Goal: Task Accomplishment & Management: Use online tool/utility

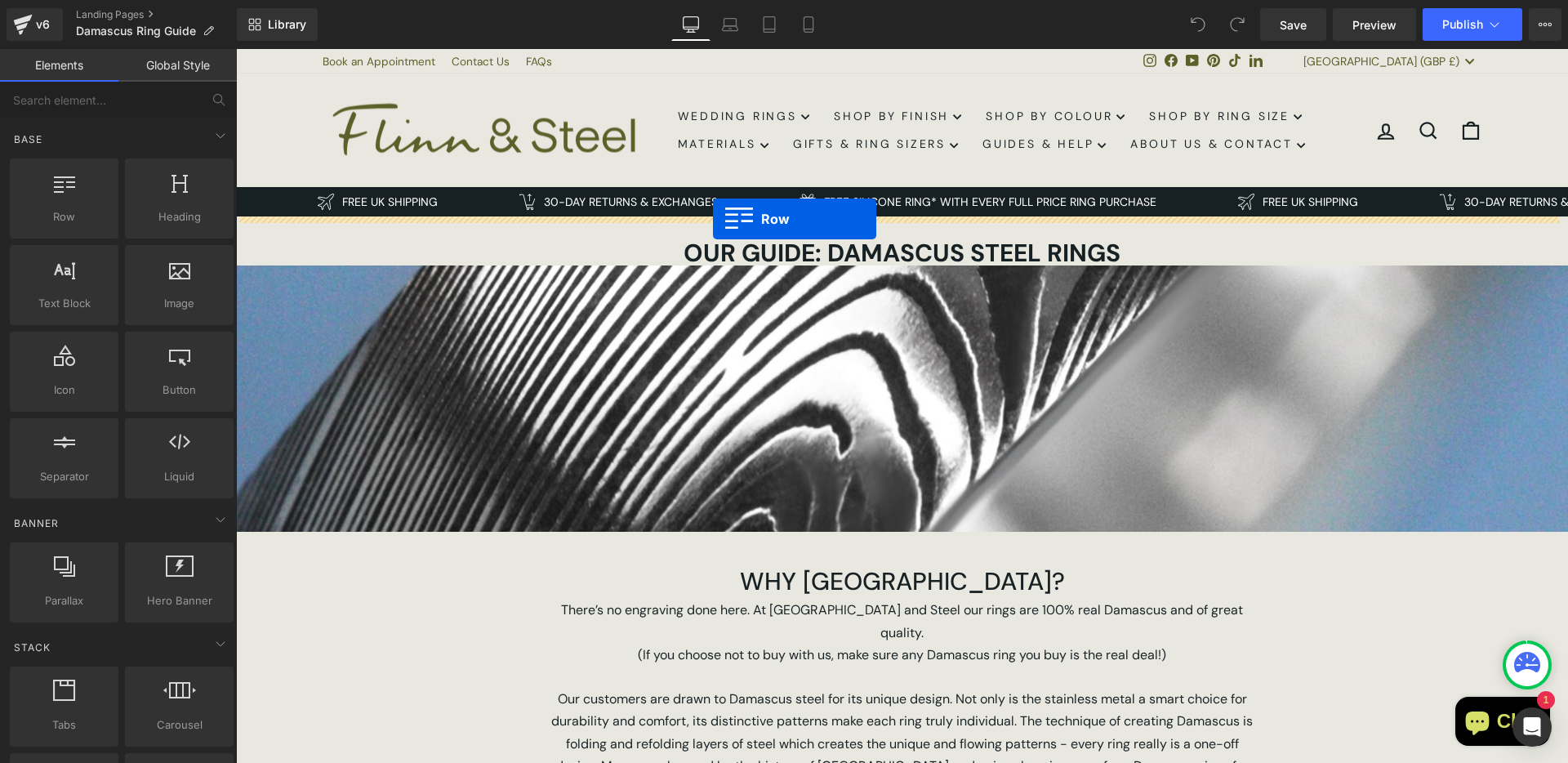
drag, startPoint x: 311, startPoint y: 261, endPoint x: 713, endPoint y: 219, distance: 404.2
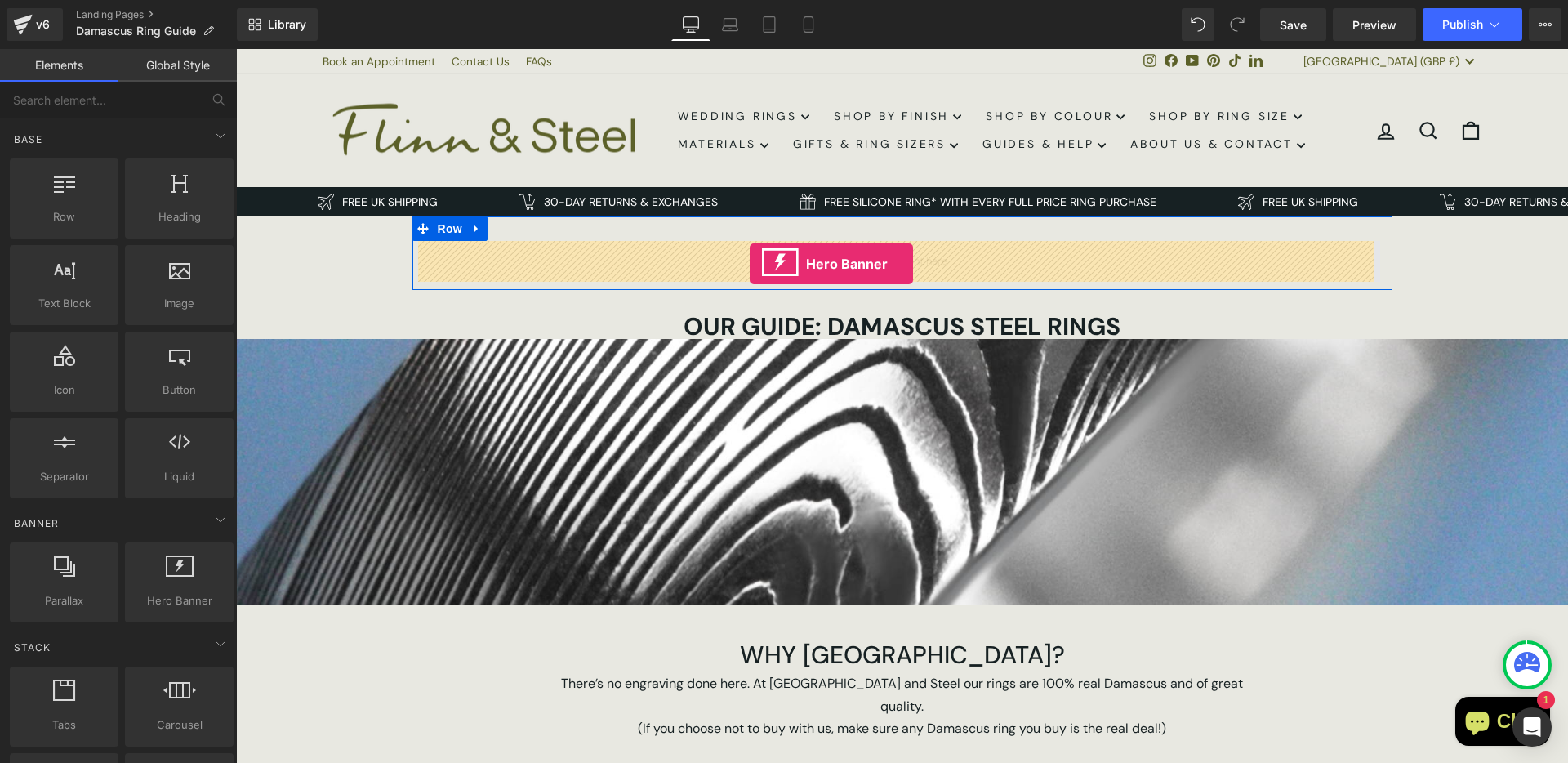
drag, startPoint x: 446, startPoint y: 616, endPoint x: 750, endPoint y: 264, distance: 465.1
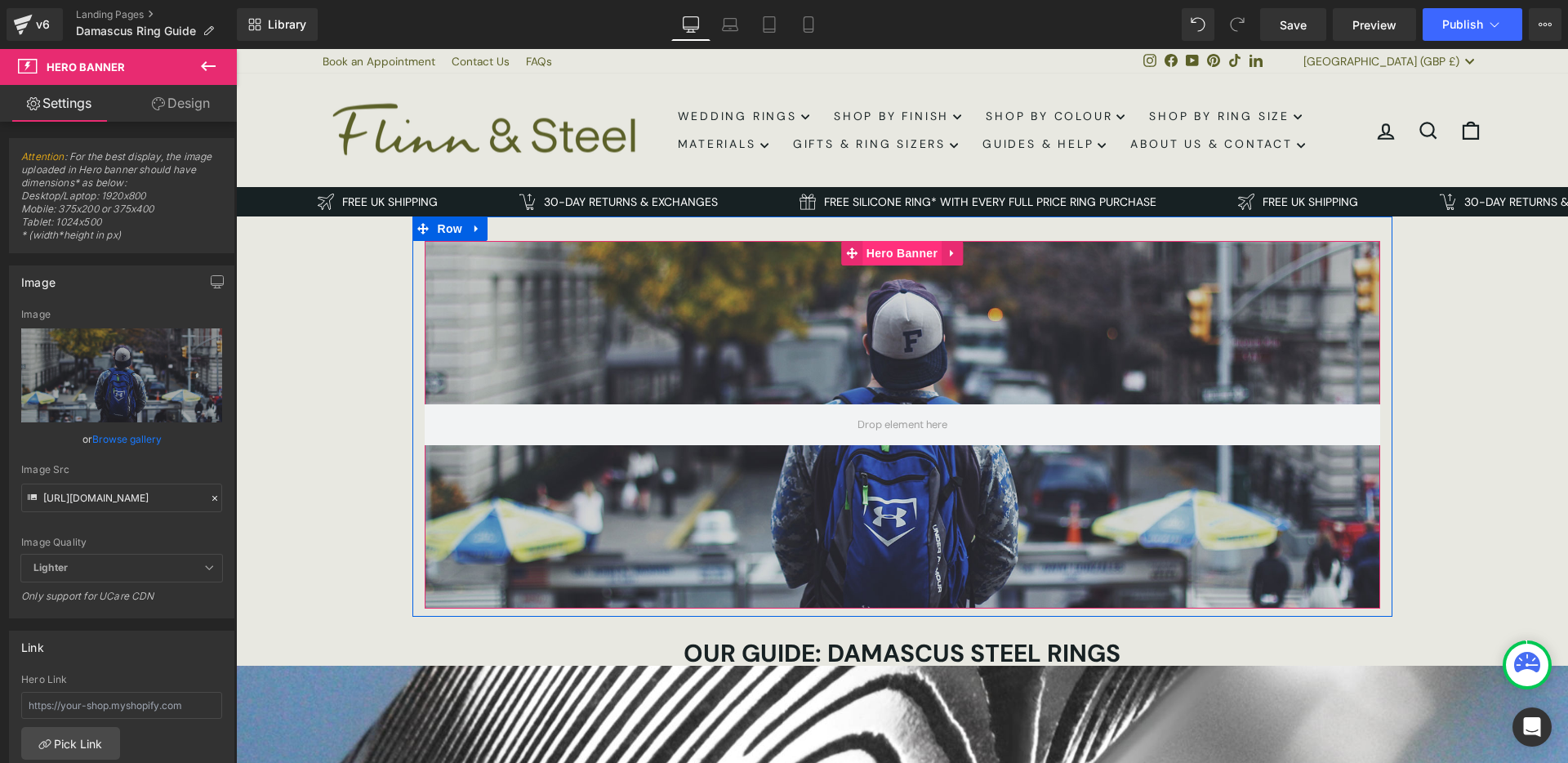
click at [899, 255] on span "Hero Banner" at bounding box center [901, 253] width 79 height 24
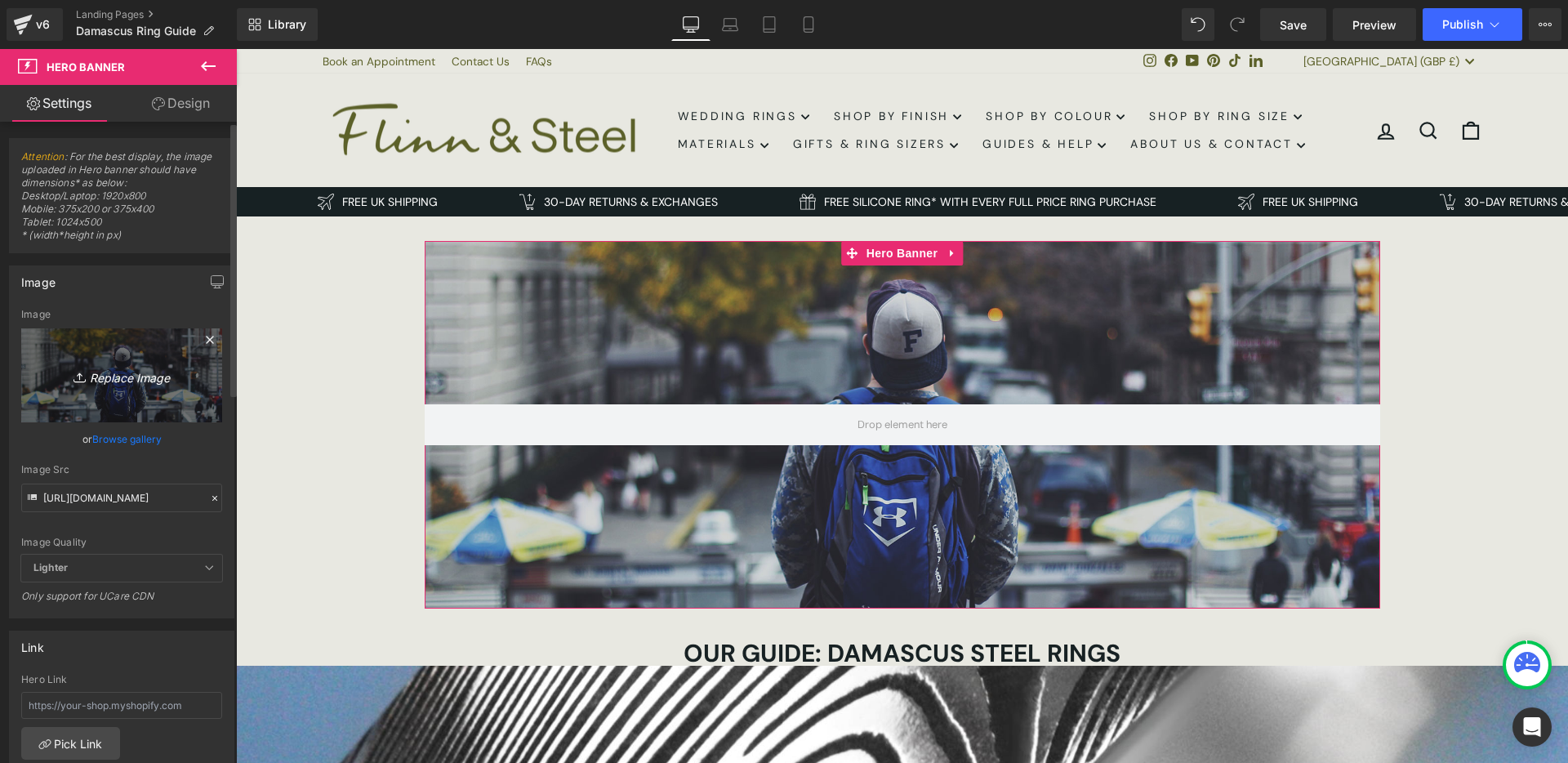
click at [123, 380] on icon "Replace Image" at bounding box center [121, 375] width 131 height 21
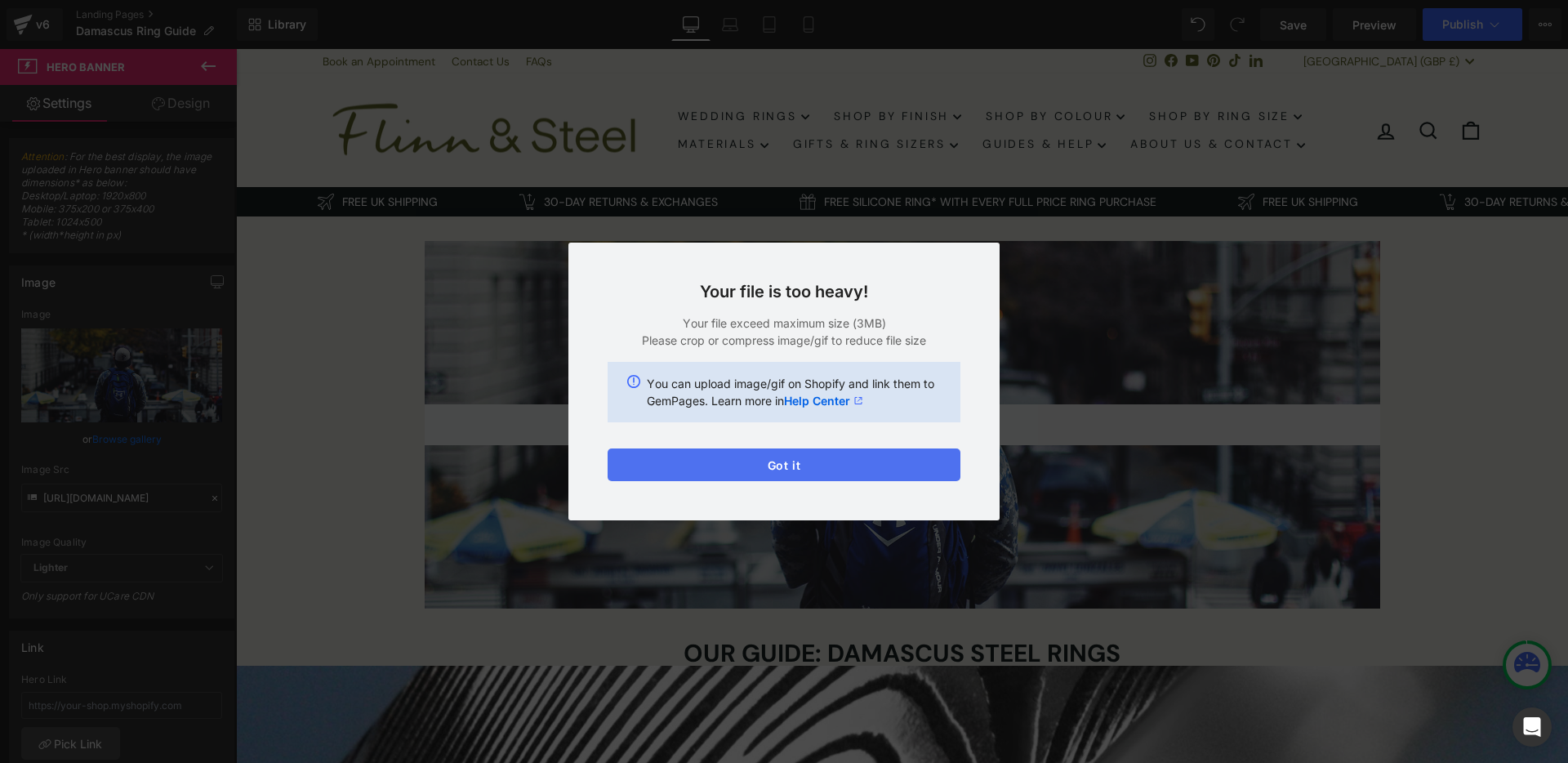
click at [814, 469] on button "Got it" at bounding box center [784, 465] width 353 height 33
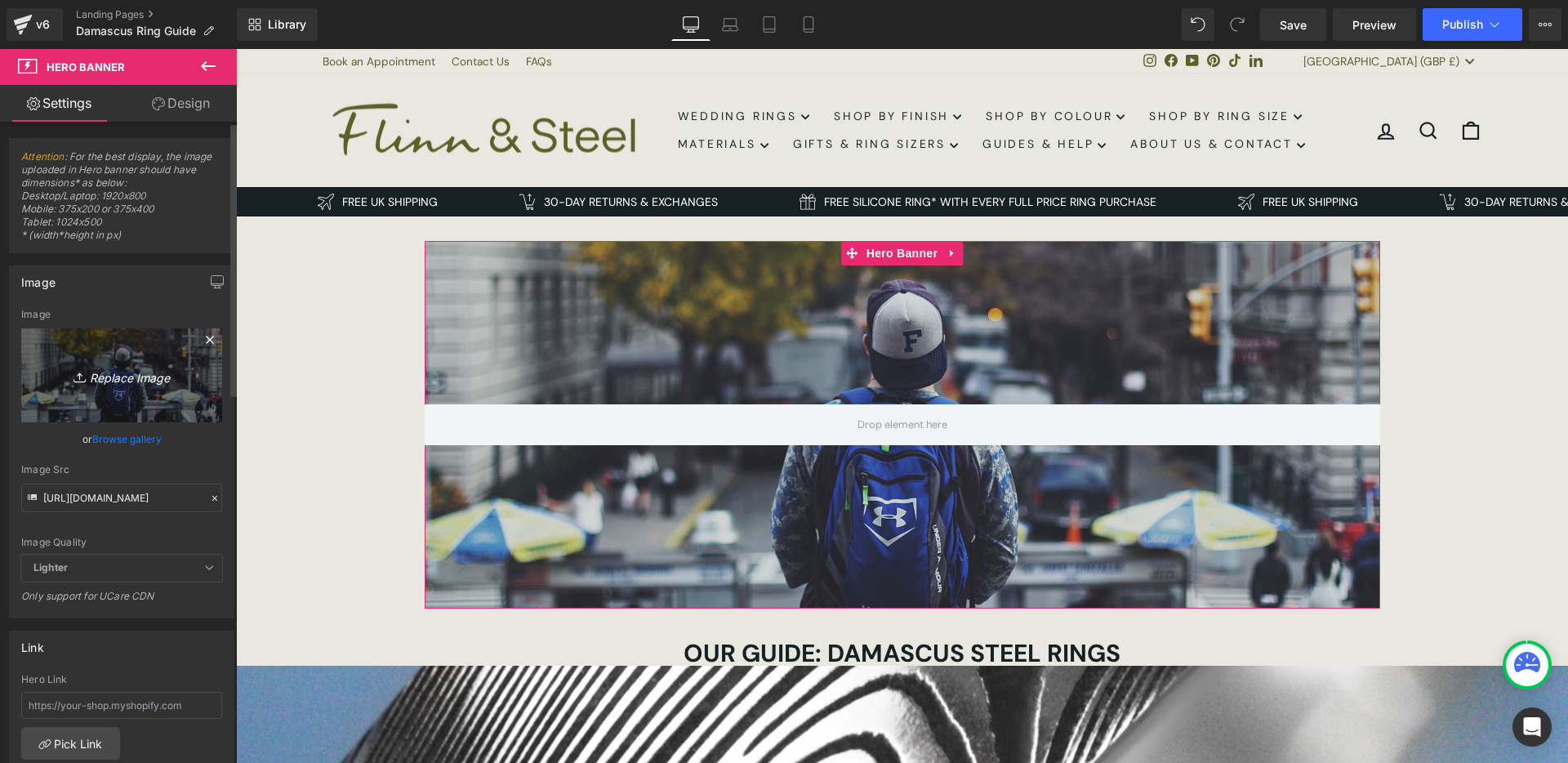
click at [106, 365] on icon "Replace Image" at bounding box center [121, 375] width 131 height 21
type input "C:\fakepath\Copy of IMG_6868.JPG (1).png"
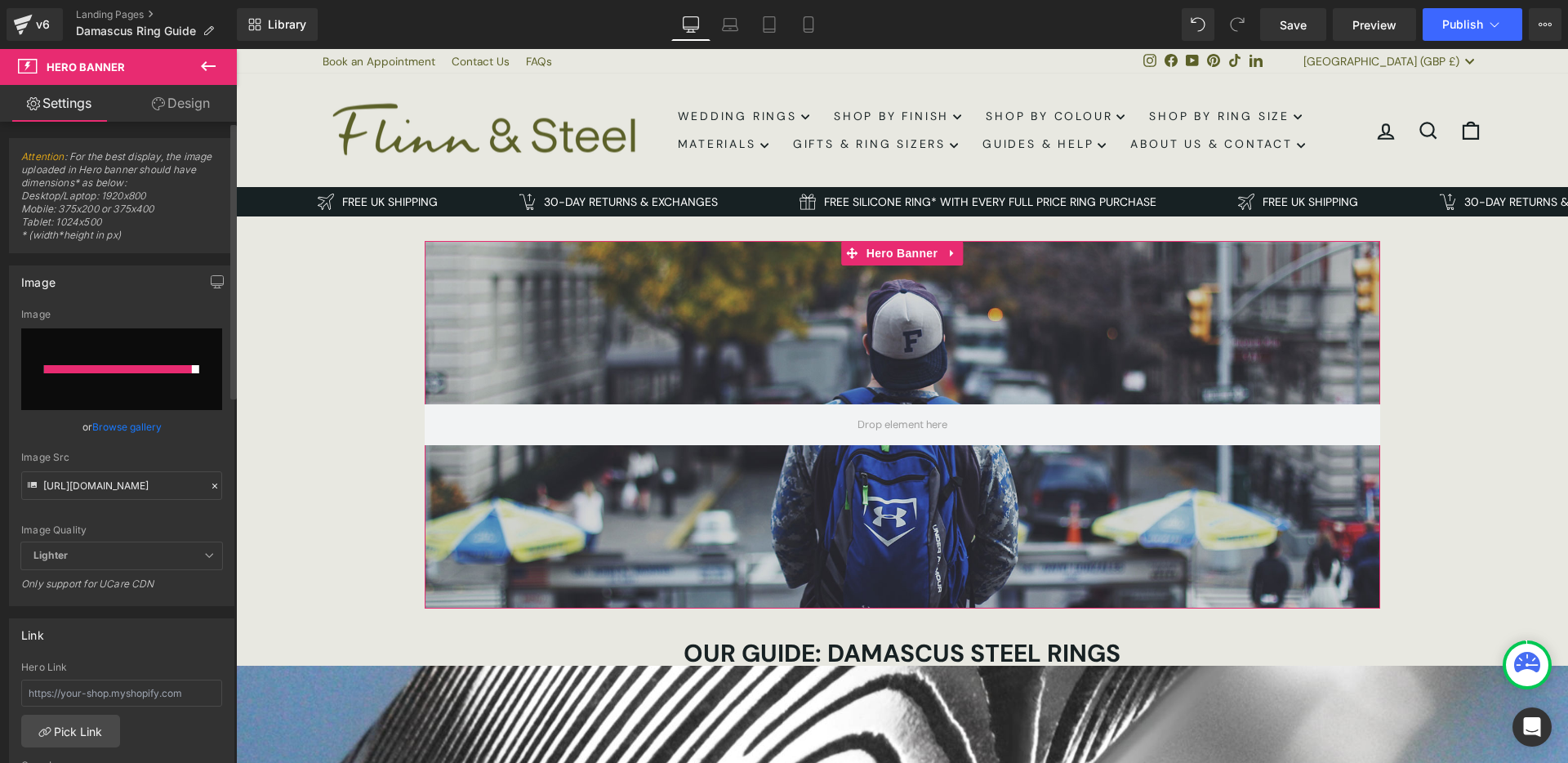
click at [212, 442] on div "Image Quality Lighter Lightest Lighter Lighter Lightest Only support for UCare …" at bounding box center [121, 425] width 201 height 233
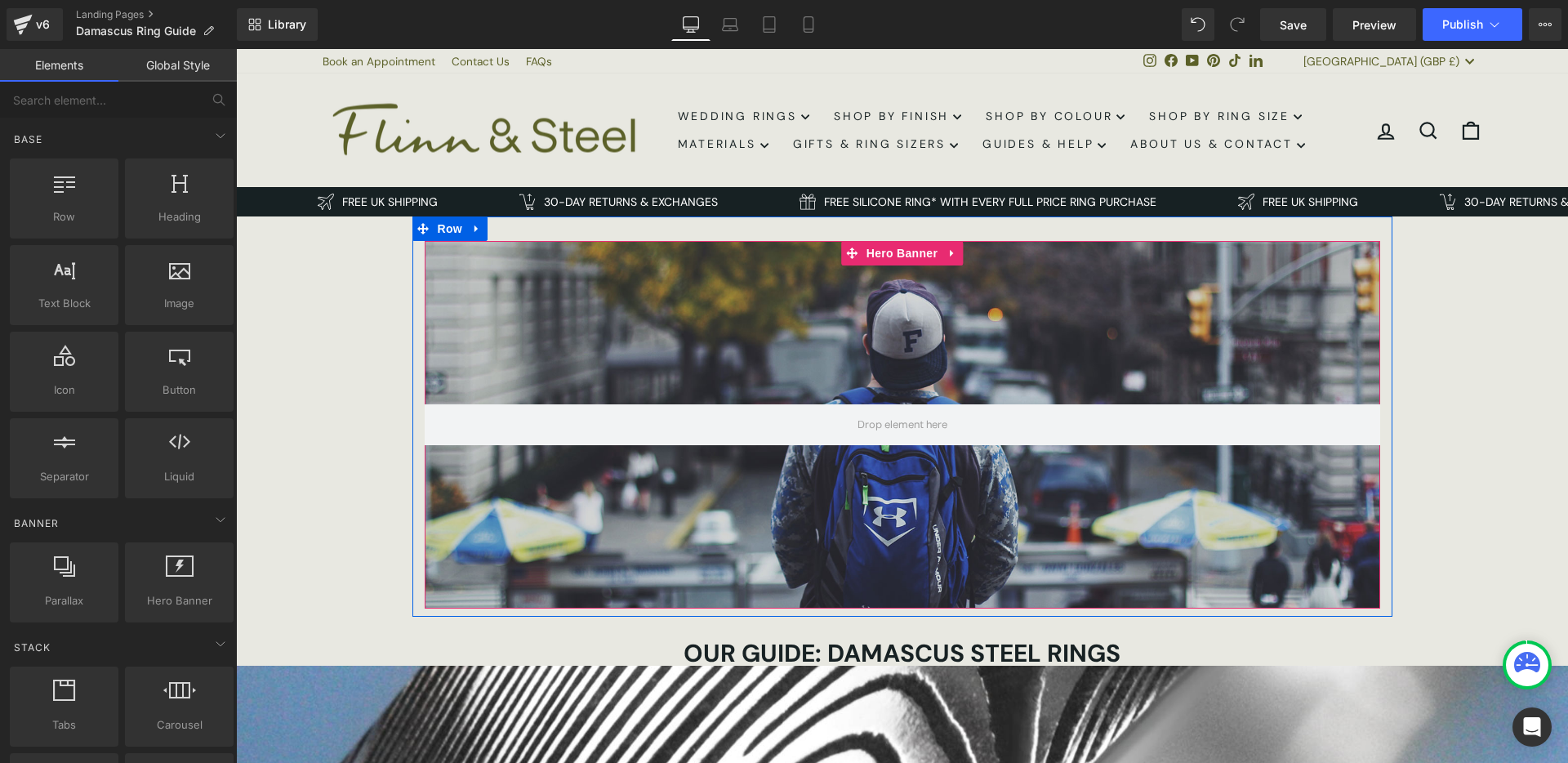
click at [738, 323] on div at bounding box center [902, 425] width 955 height 368
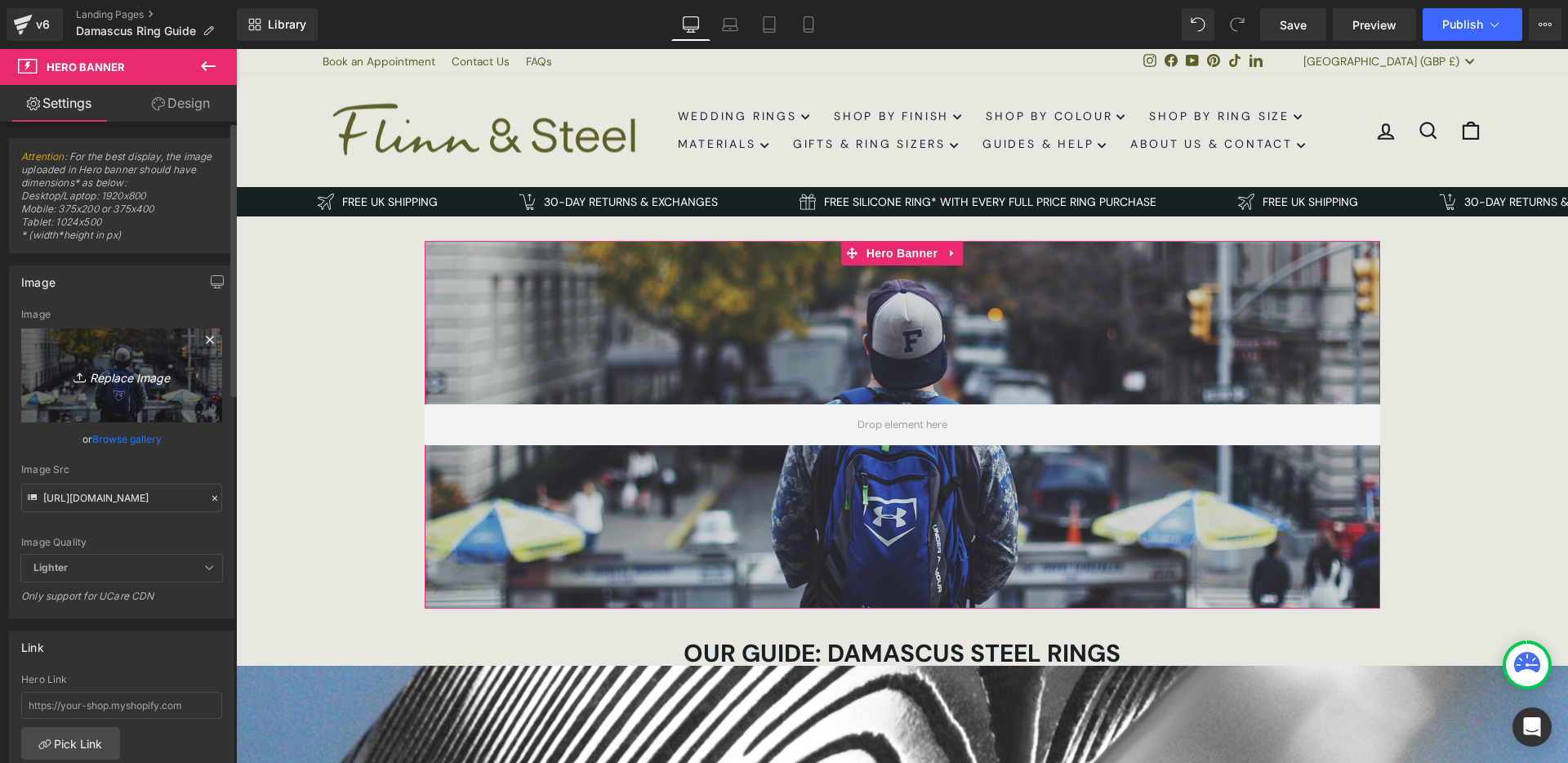
click at [128, 377] on icon "Replace Image" at bounding box center [121, 375] width 131 height 21
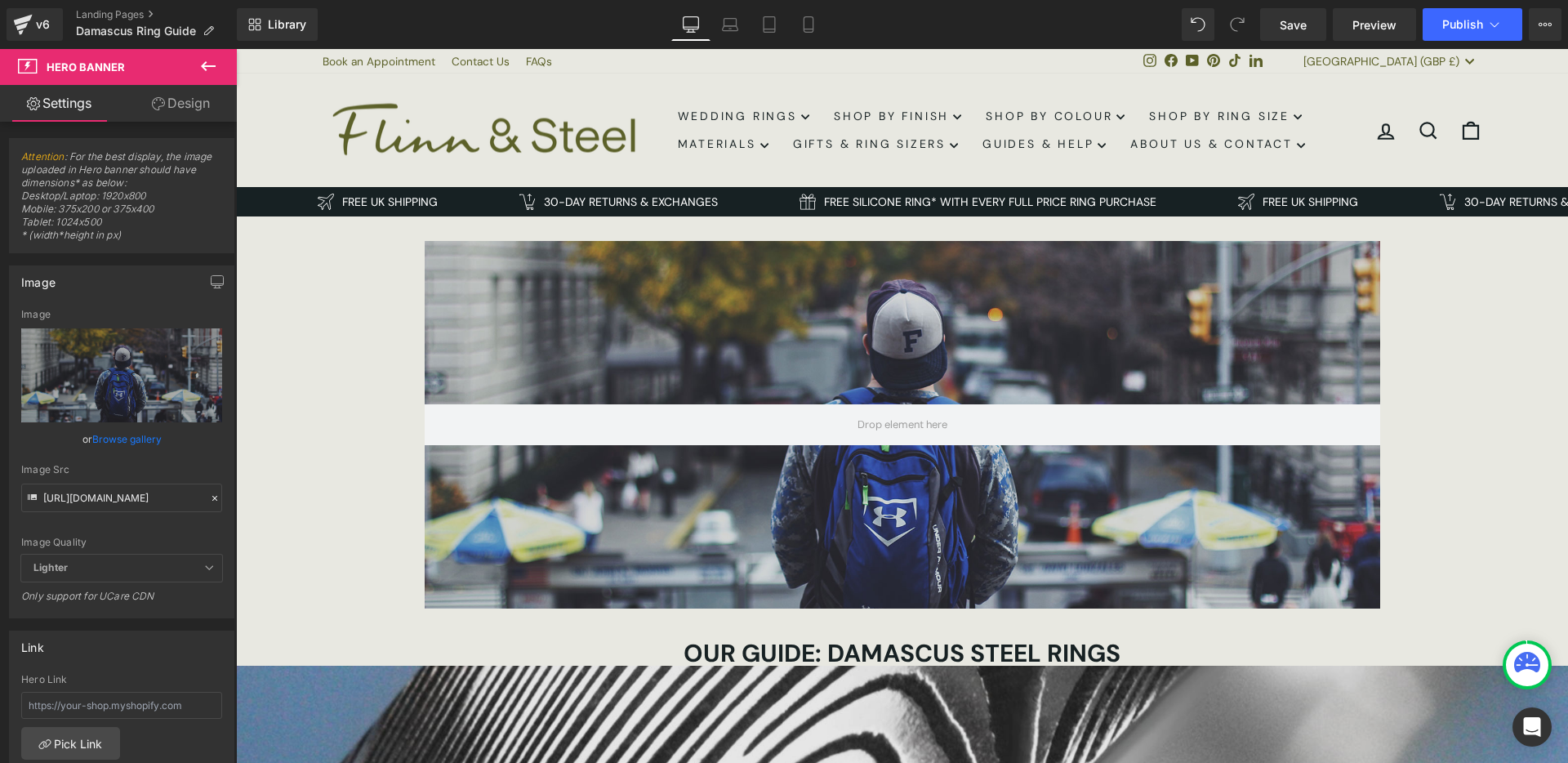
type input "C:\fakepath\Copy of IMG_6868.JPG (1).png"
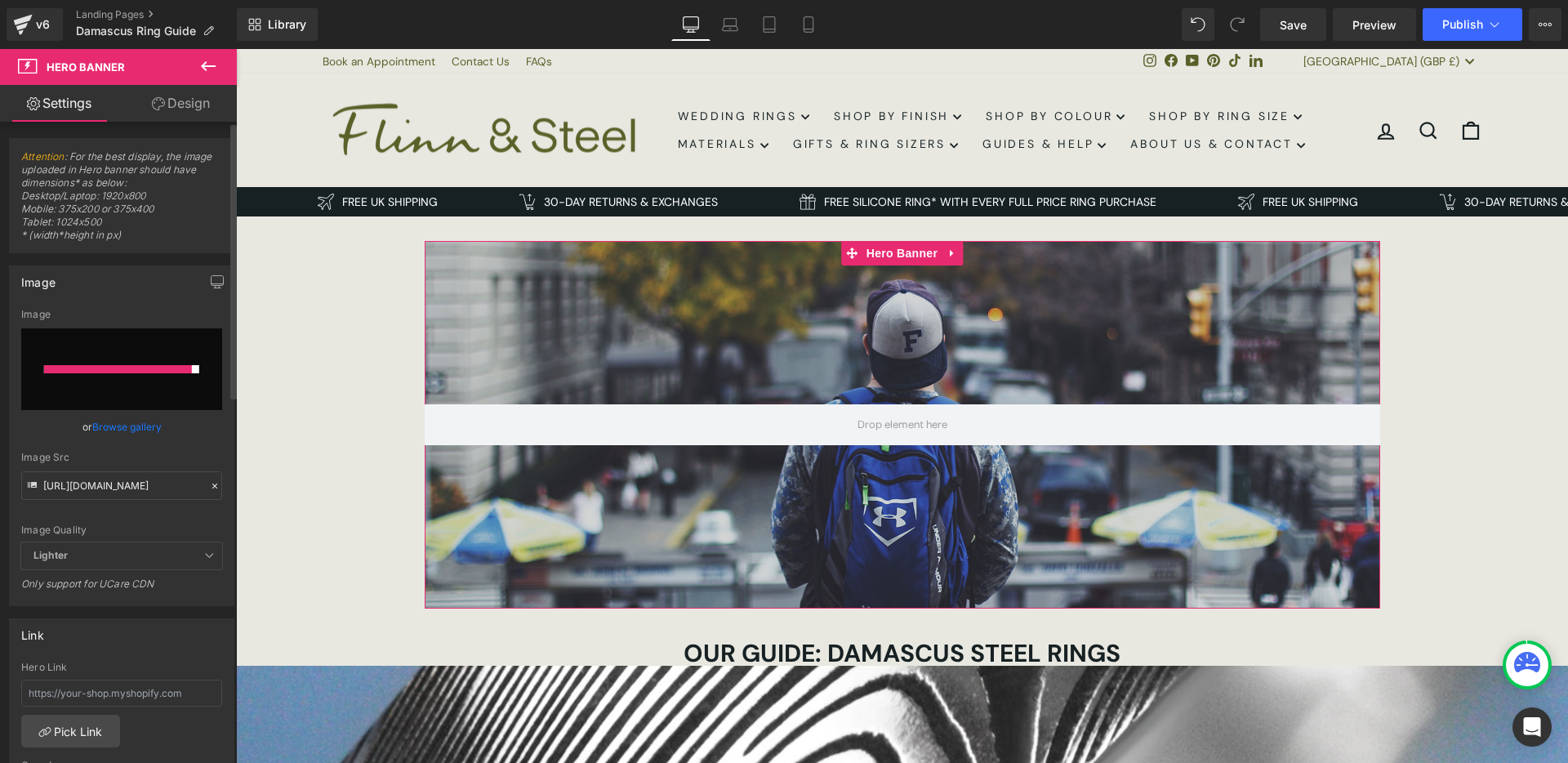
click at [109, 427] on link "Browse gallery" at bounding box center [127, 427] width 69 height 29
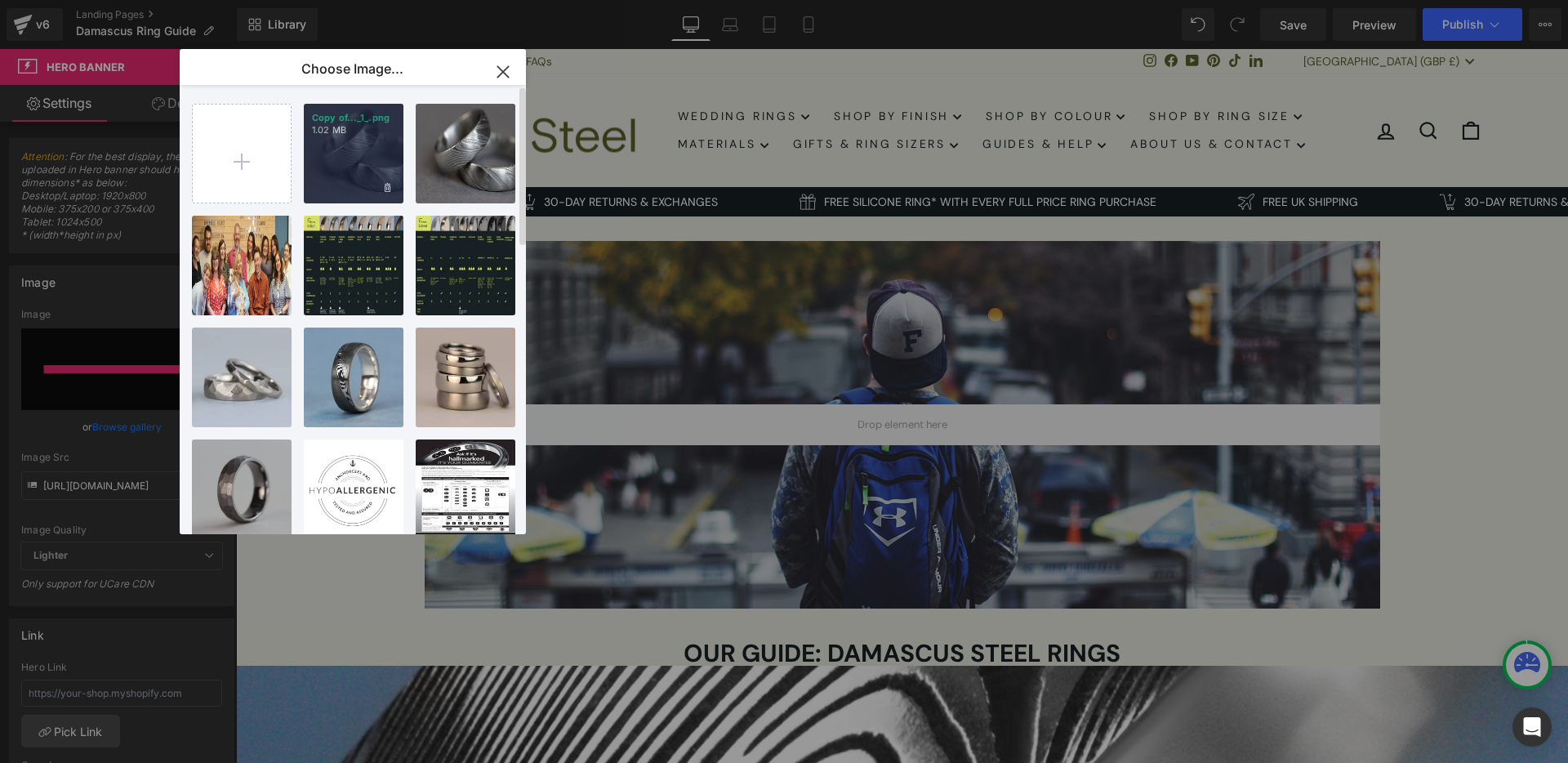
click at [369, 162] on div "Copy of..._1_.png 1.02 MB" at bounding box center [354, 153] width 100 height 100
type input "[URL][DOMAIN_NAME]"
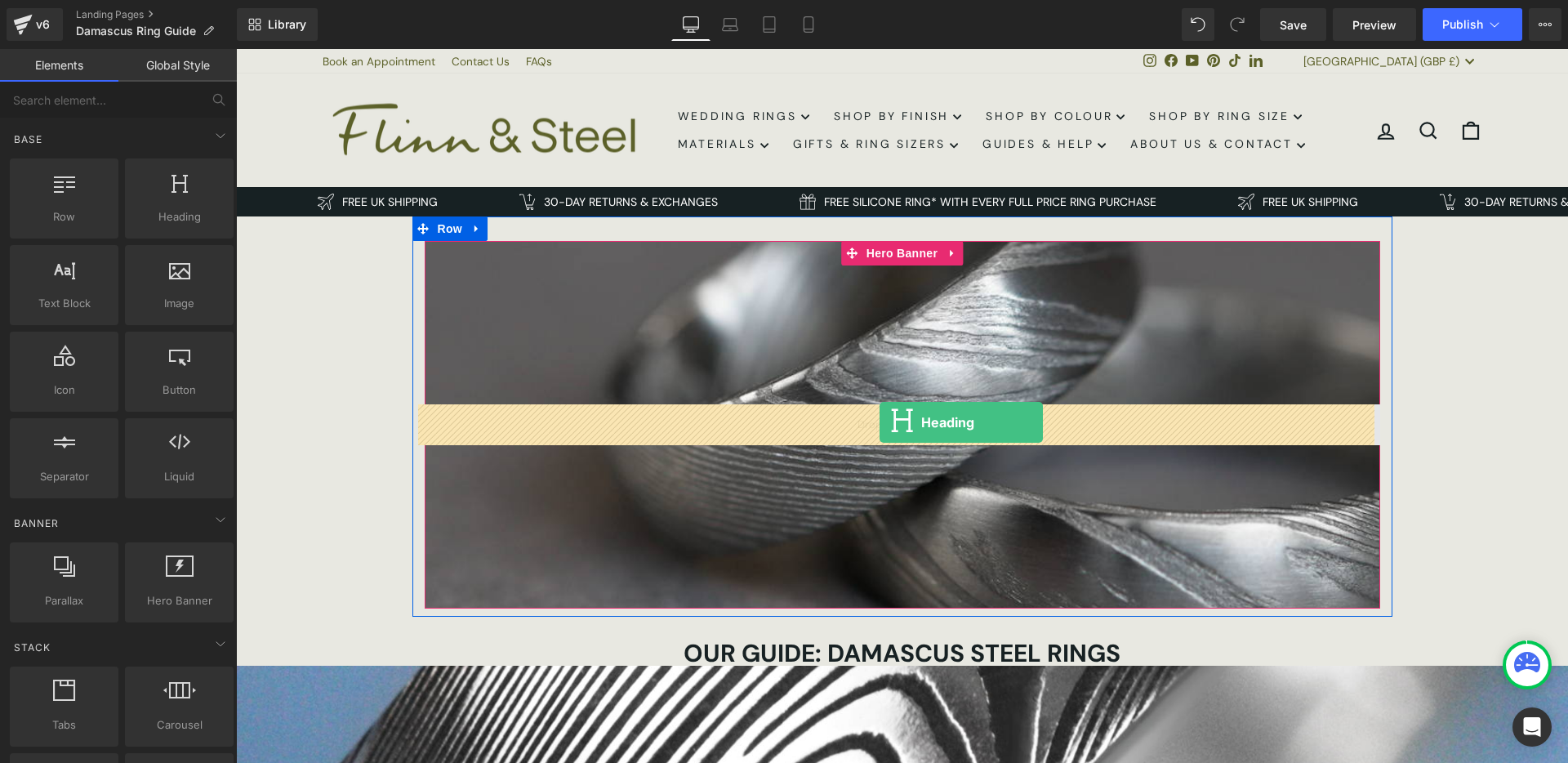
drag, startPoint x: 394, startPoint y: 255, endPoint x: 880, endPoint y: 422, distance: 513.9
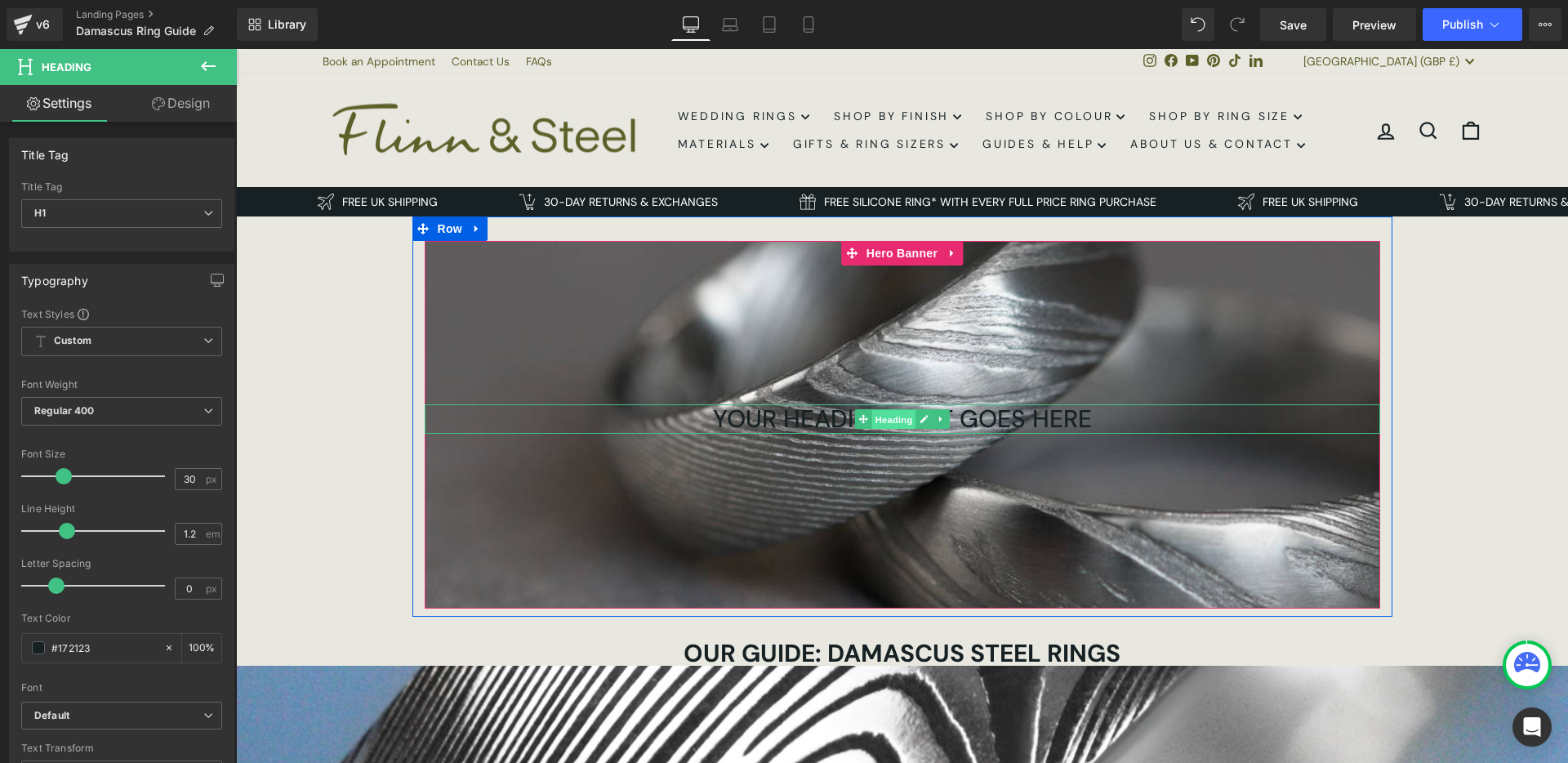
click at [896, 421] on span "Heading" at bounding box center [893, 420] width 44 height 20
click at [877, 423] on span "Heading" at bounding box center [893, 419] width 44 height 20
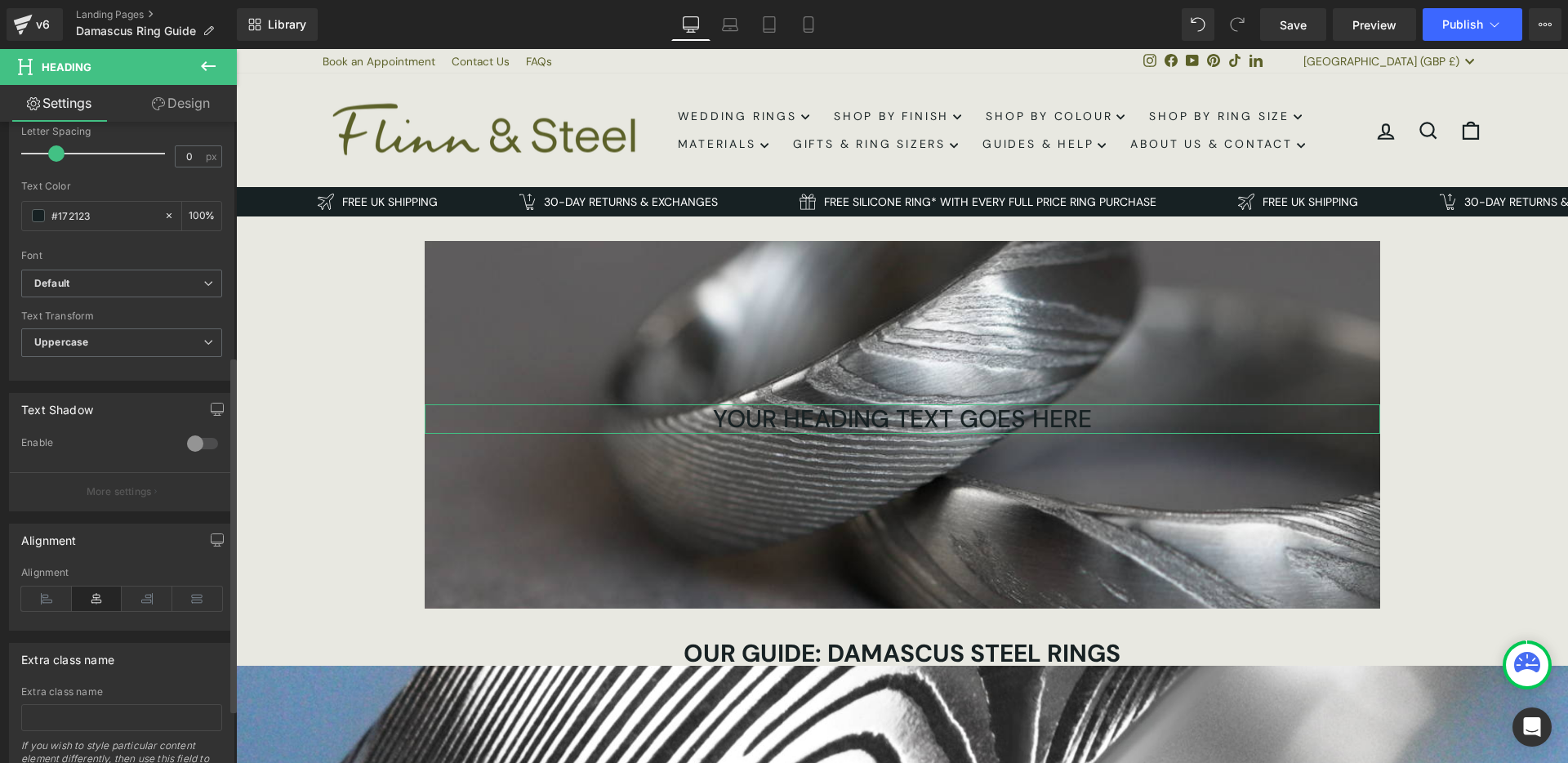
scroll to position [434, 0]
click at [186, 441] on div at bounding box center [202, 442] width 39 height 26
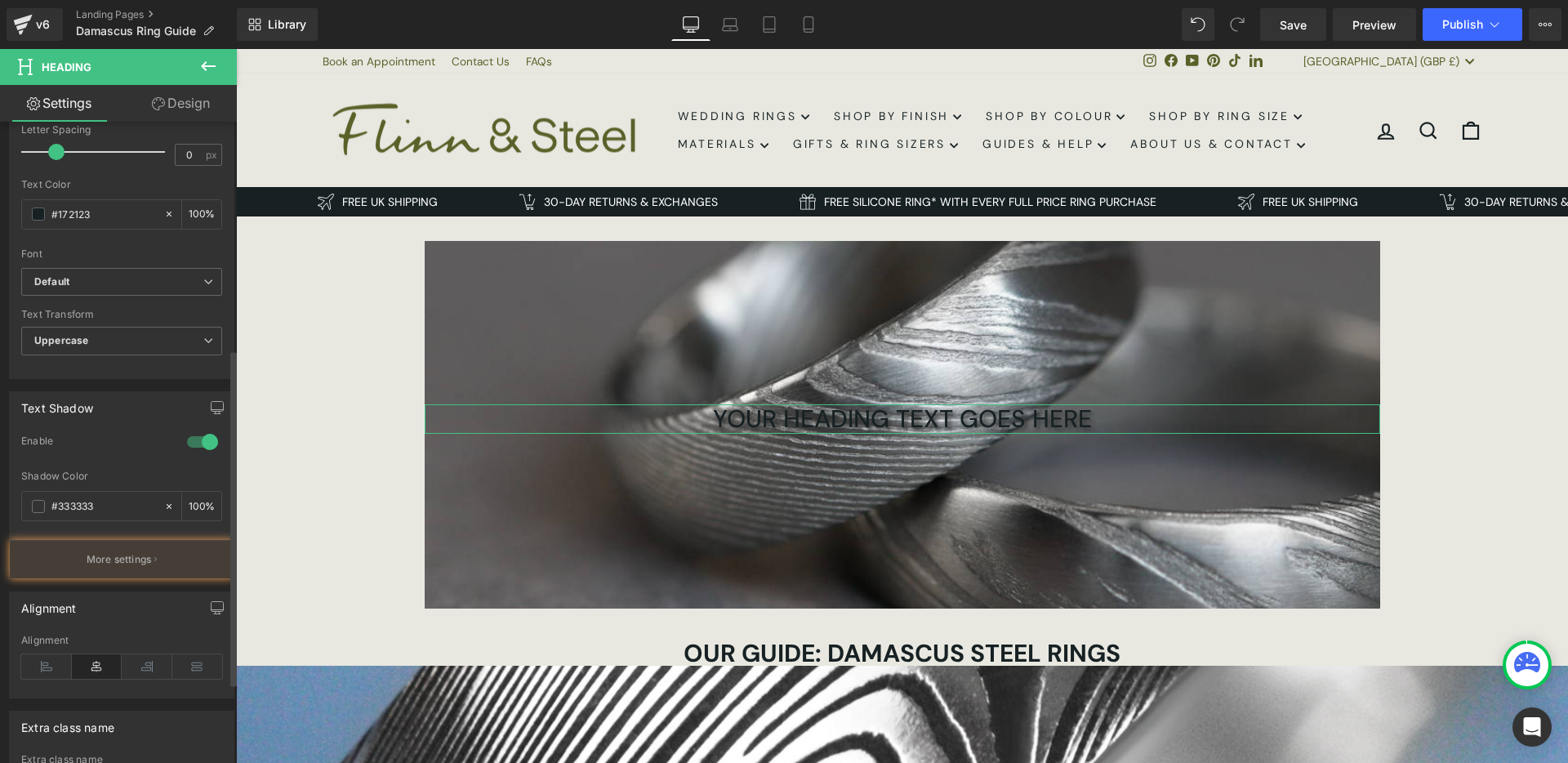
click at [185, 440] on div at bounding box center [202, 442] width 39 height 26
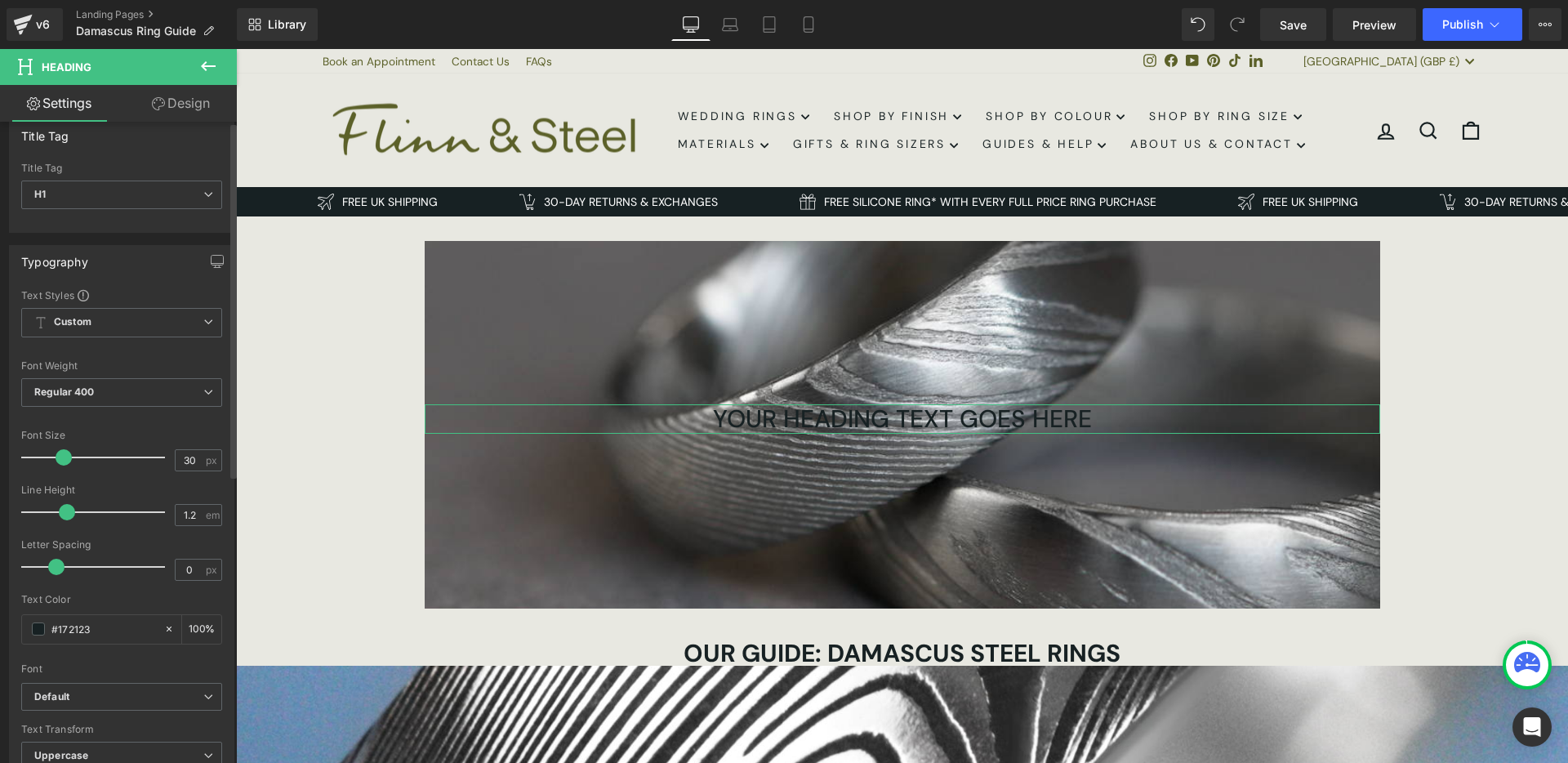
scroll to position [0, 0]
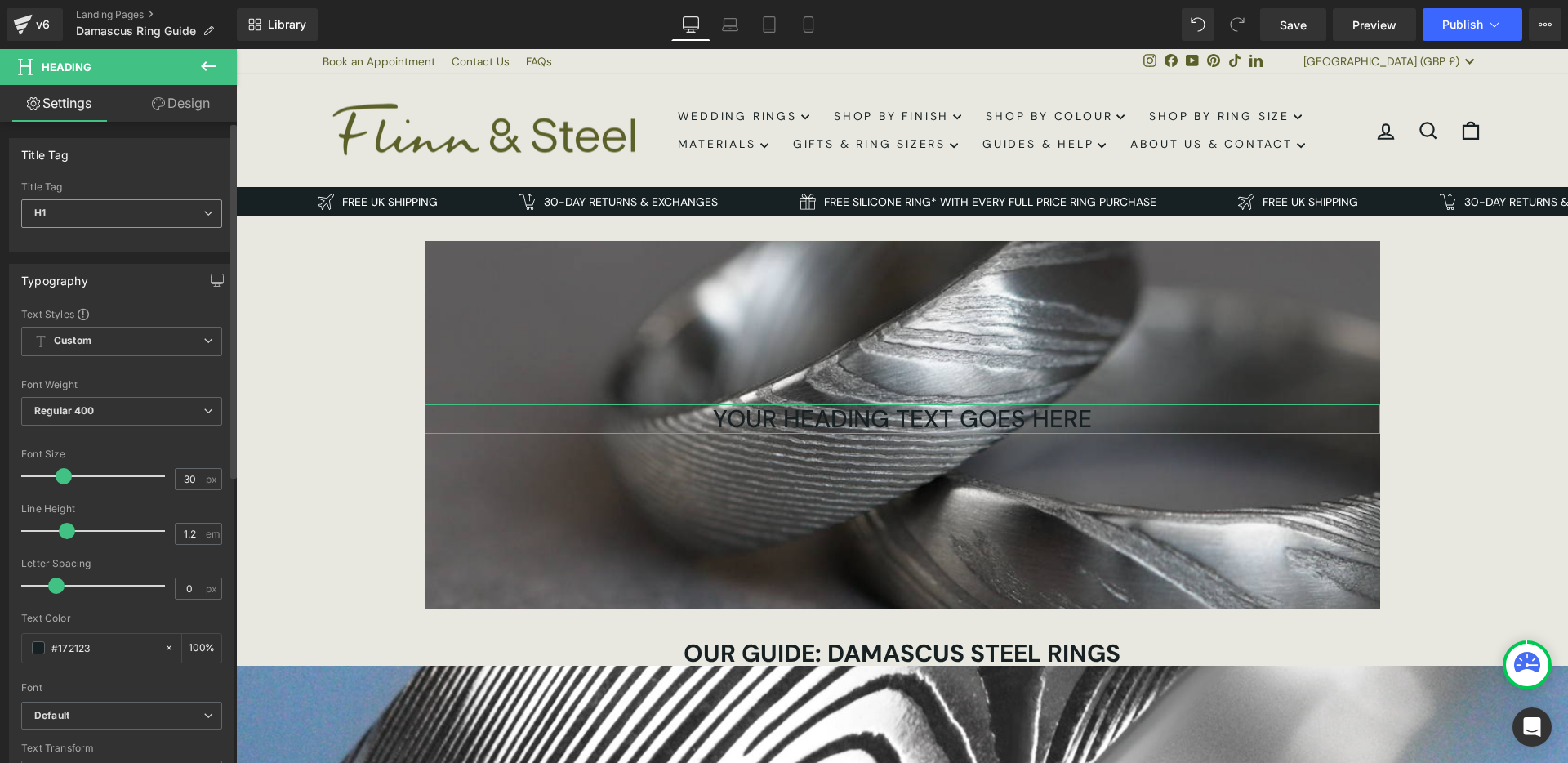
click at [127, 202] on span "H1" at bounding box center [121, 213] width 201 height 29
click at [128, 182] on div "Title Tag" at bounding box center [121, 186] width 201 height 11
click at [125, 343] on span "Custom Setup Global Style" at bounding box center [121, 342] width 201 height 29
click at [125, 343] on span "Custom Setup Global Style" at bounding box center [118, 342] width 194 height 29
click at [118, 404] on span "Regular 400" at bounding box center [121, 411] width 201 height 29
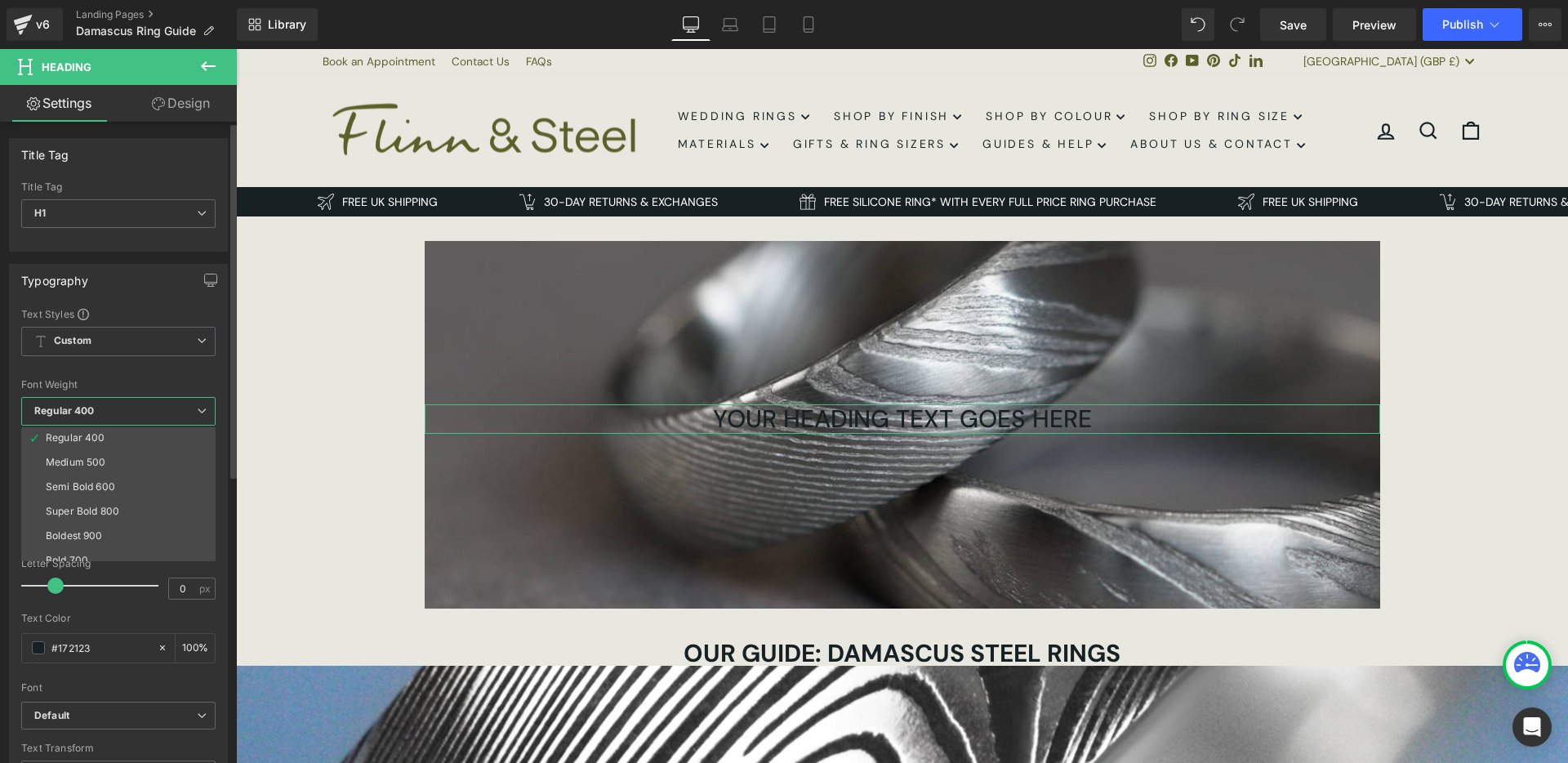
scroll to position [86, 0]
click at [111, 480] on div "Semi Bold 600" at bounding box center [81, 476] width 69 height 11
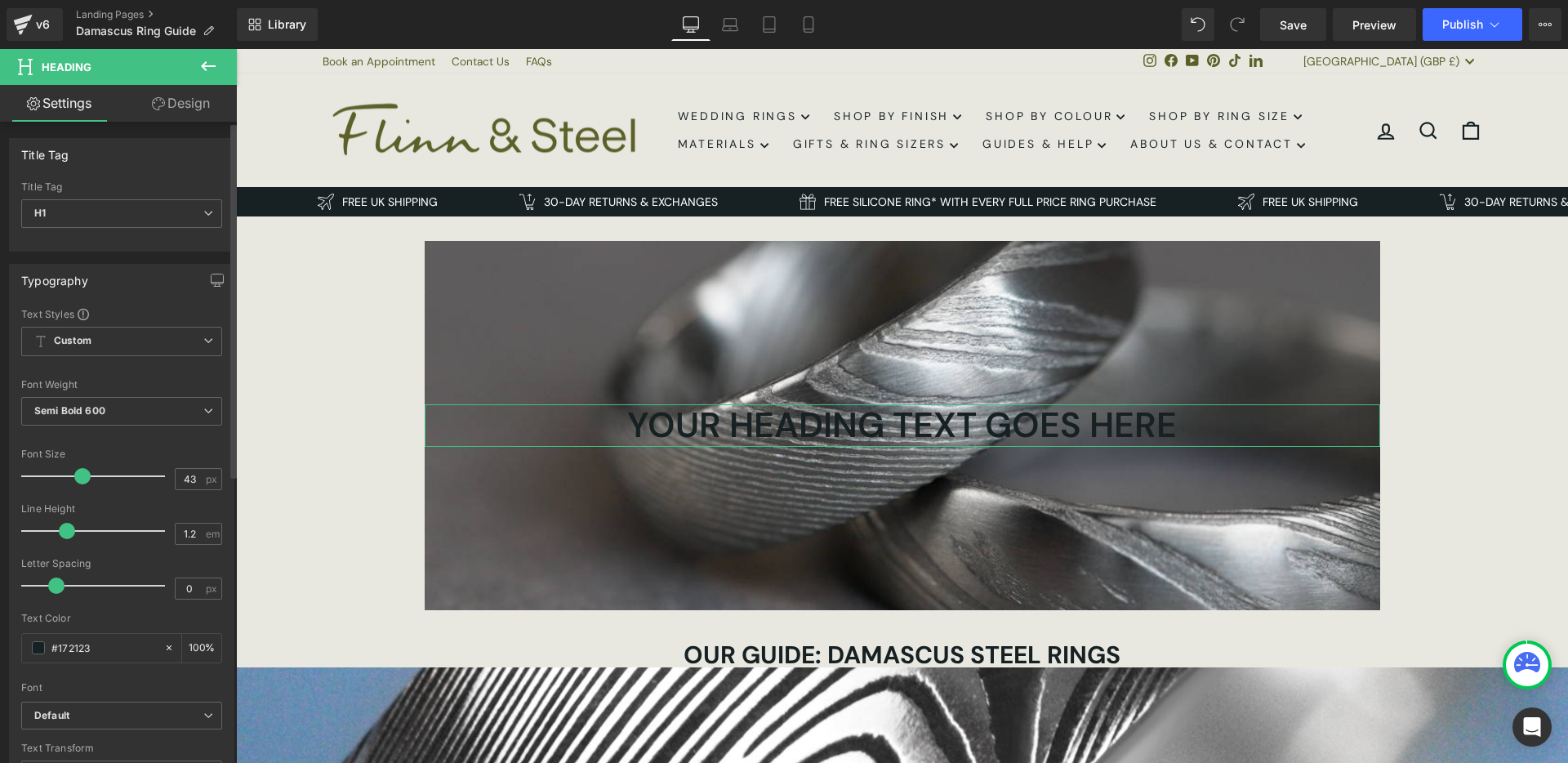
type input "42"
drag, startPoint x: 63, startPoint y: 479, endPoint x: 79, endPoint y: 479, distance: 16.0
click at [79, 479] on span at bounding box center [81, 476] width 16 height 16
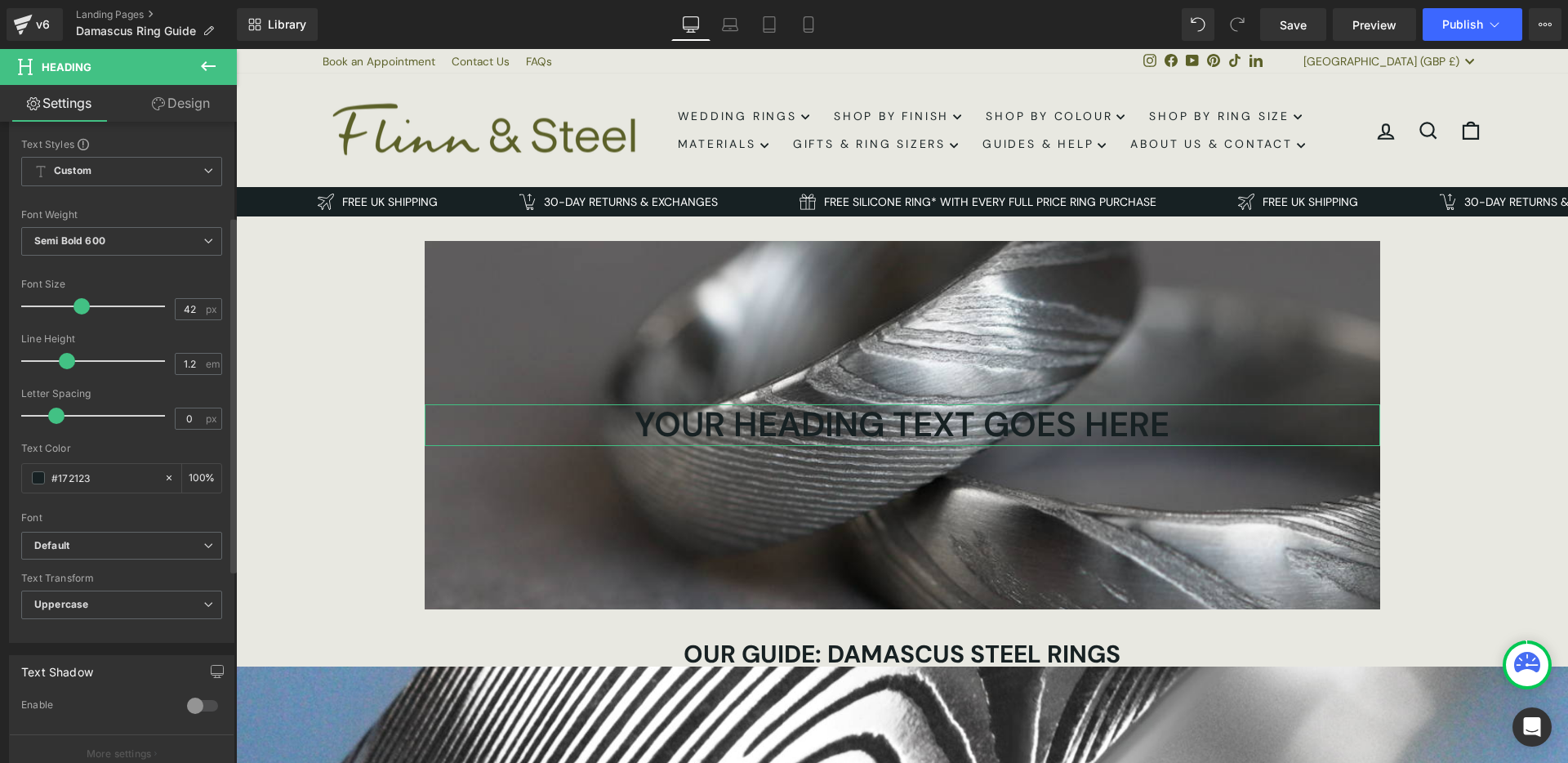
scroll to position [168, 0]
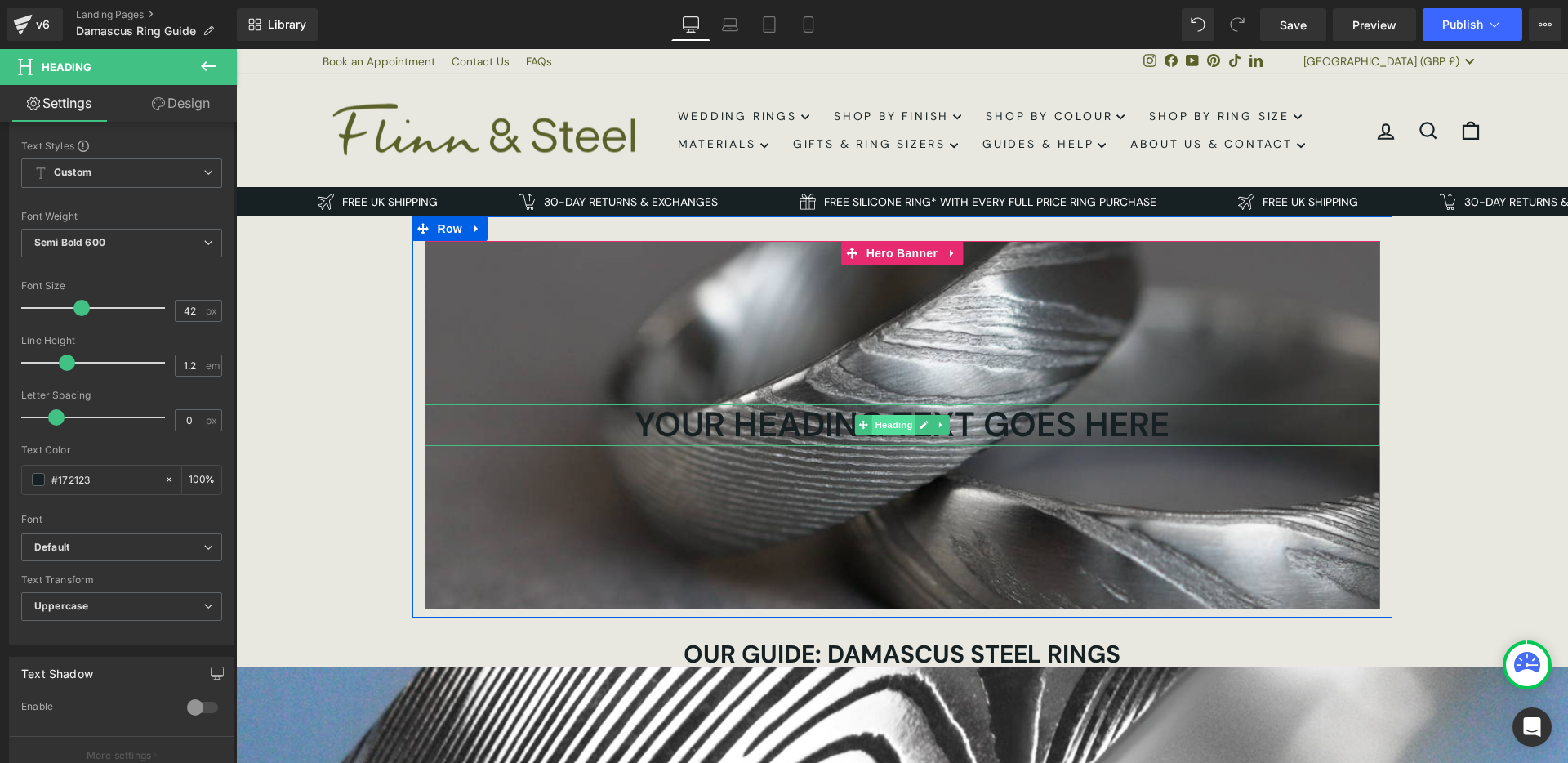
click at [898, 430] on span "Heading" at bounding box center [893, 425] width 44 height 20
click at [751, 427] on h1 "Your heading text goes here" at bounding box center [902, 424] width 955 height 41
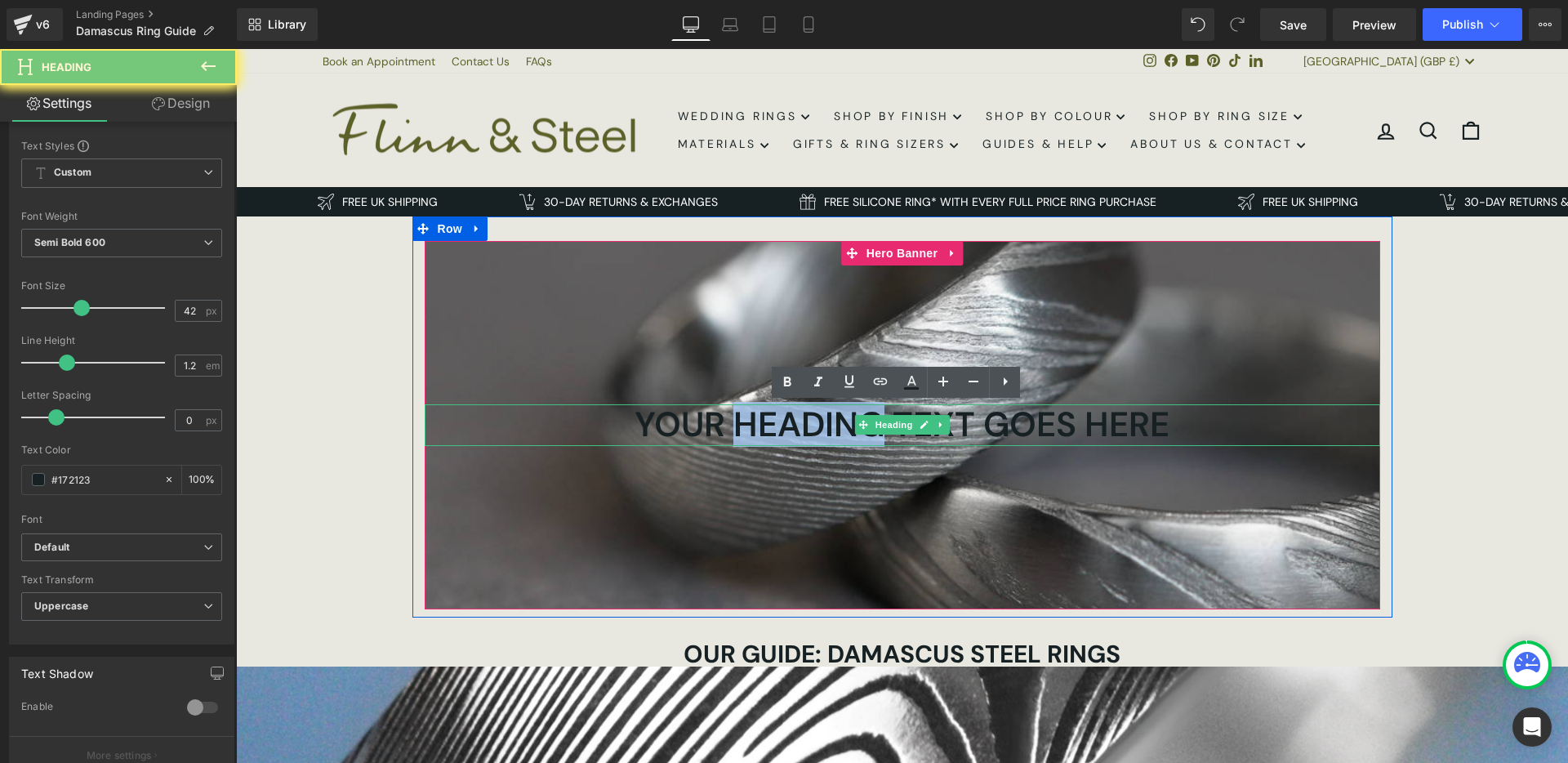
click at [751, 427] on h1 "Your heading text goes here" at bounding box center [902, 424] width 955 height 41
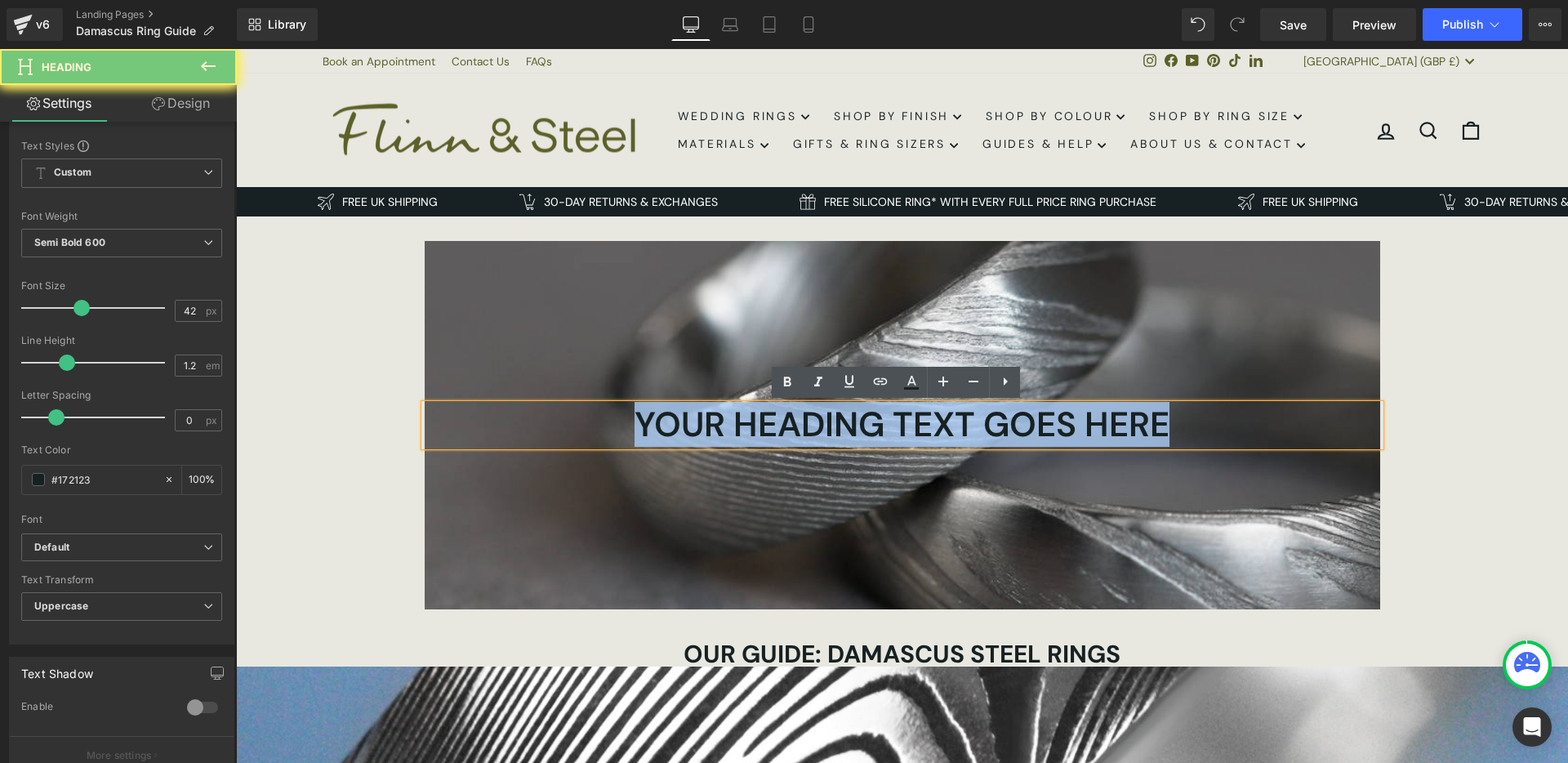
click at [751, 427] on h1 "Your heading text goes here" at bounding box center [902, 424] width 955 height 41
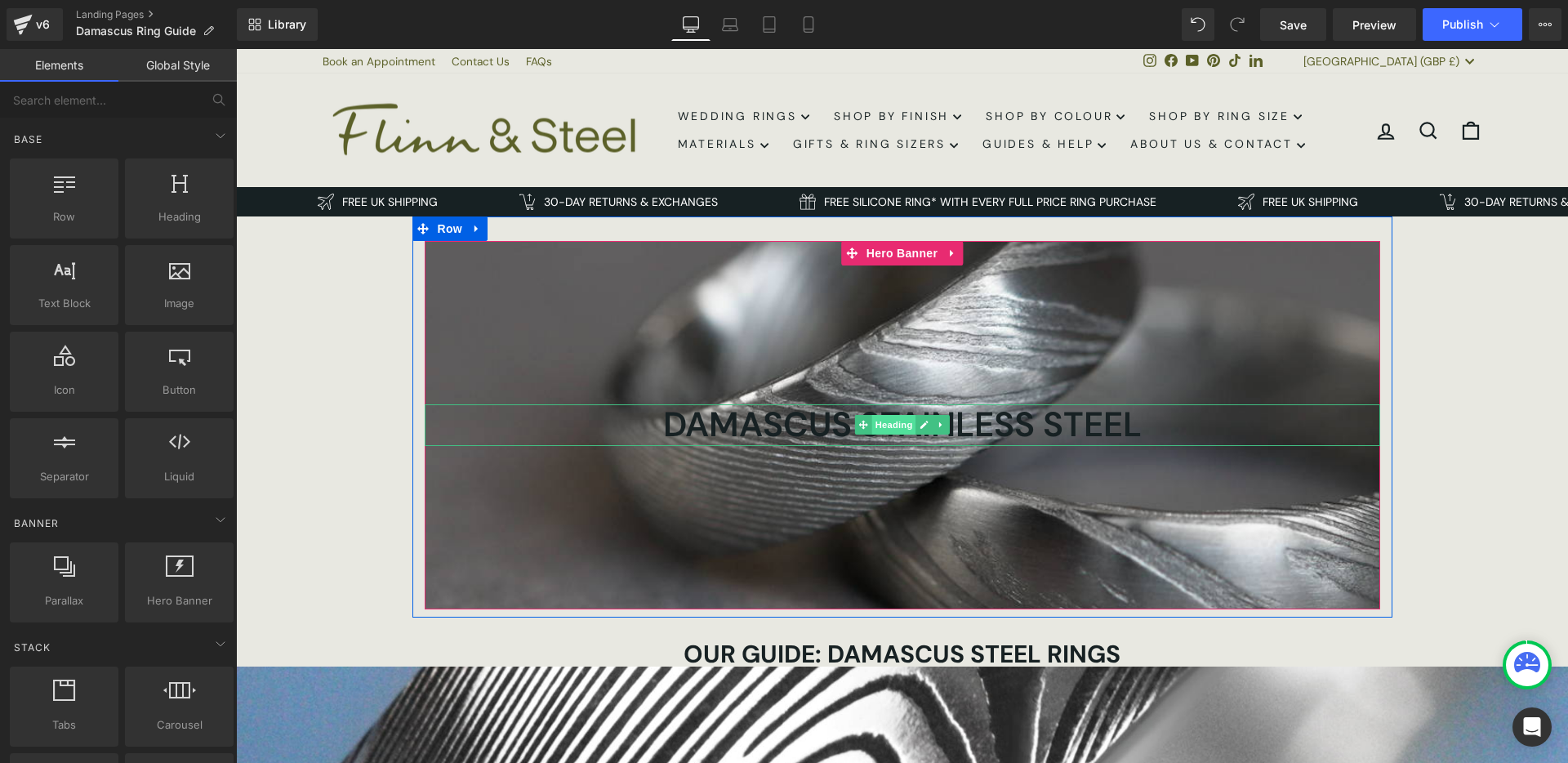
click at [882, 429] on span "Heading" at bounding box center [893, 425] width 44 height 20
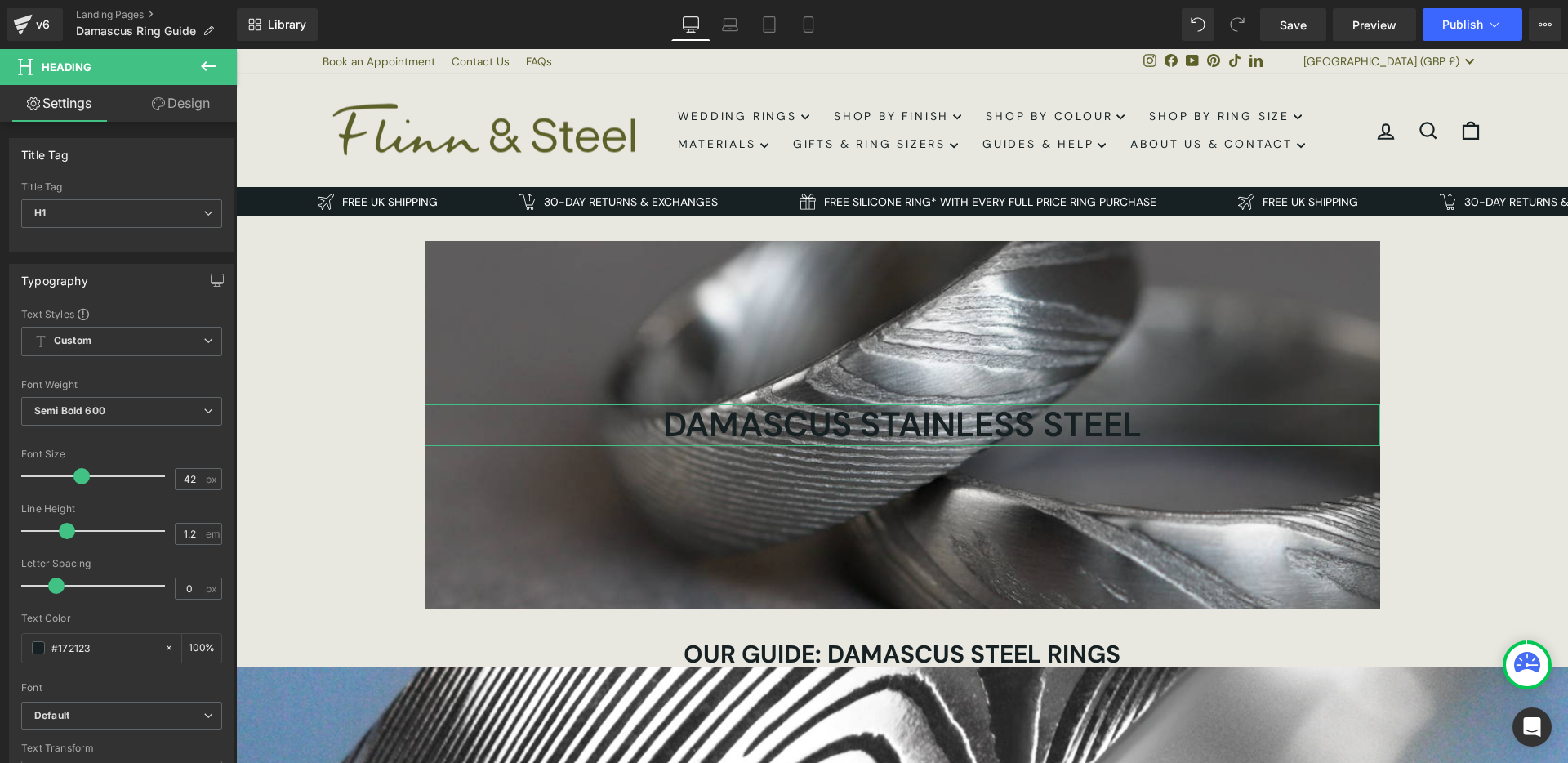
click at [173, 117] on link "Design" at bounding box center [180, 103] width 119 height 36
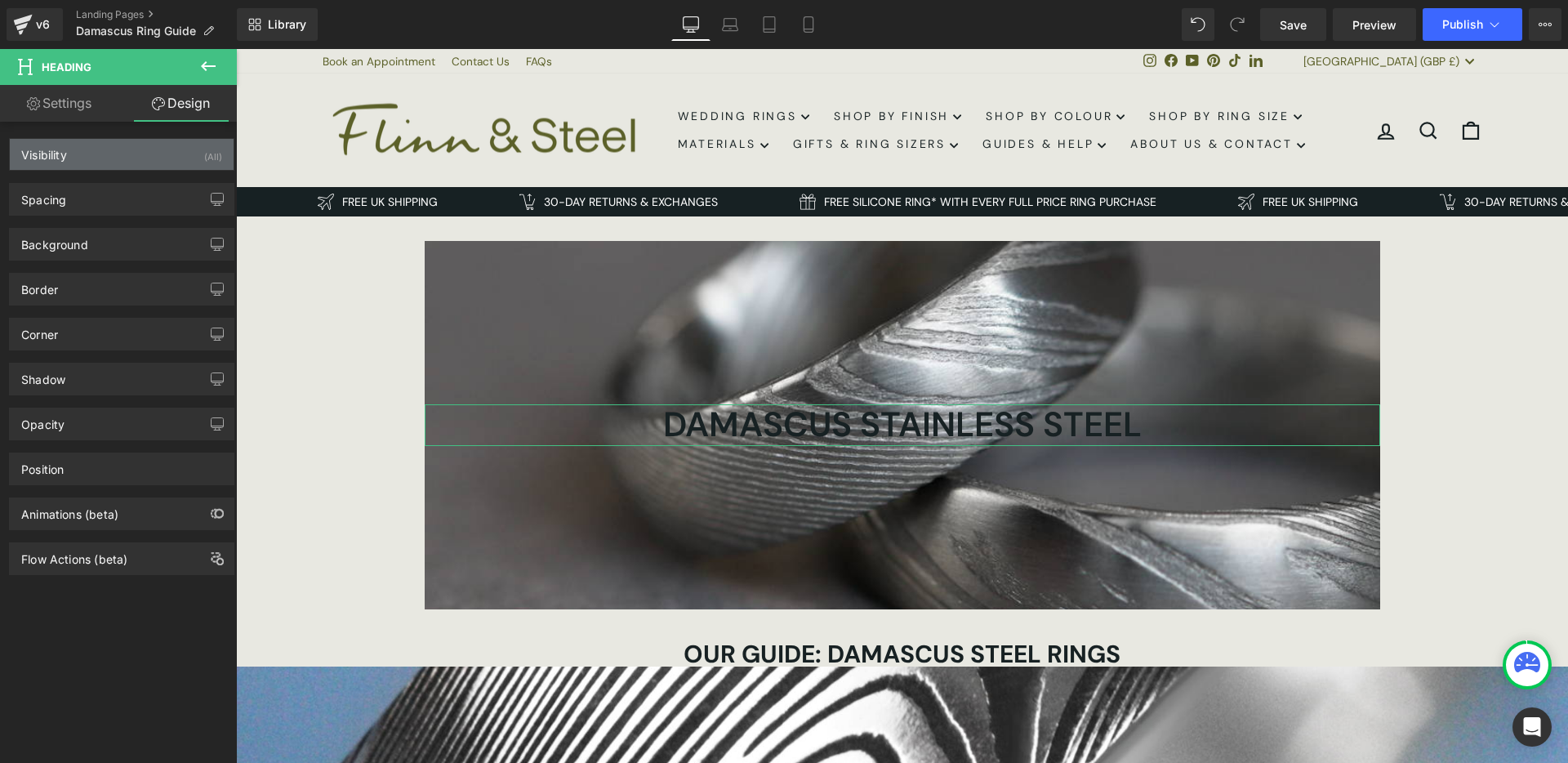
type input "transparent"
type input "0"
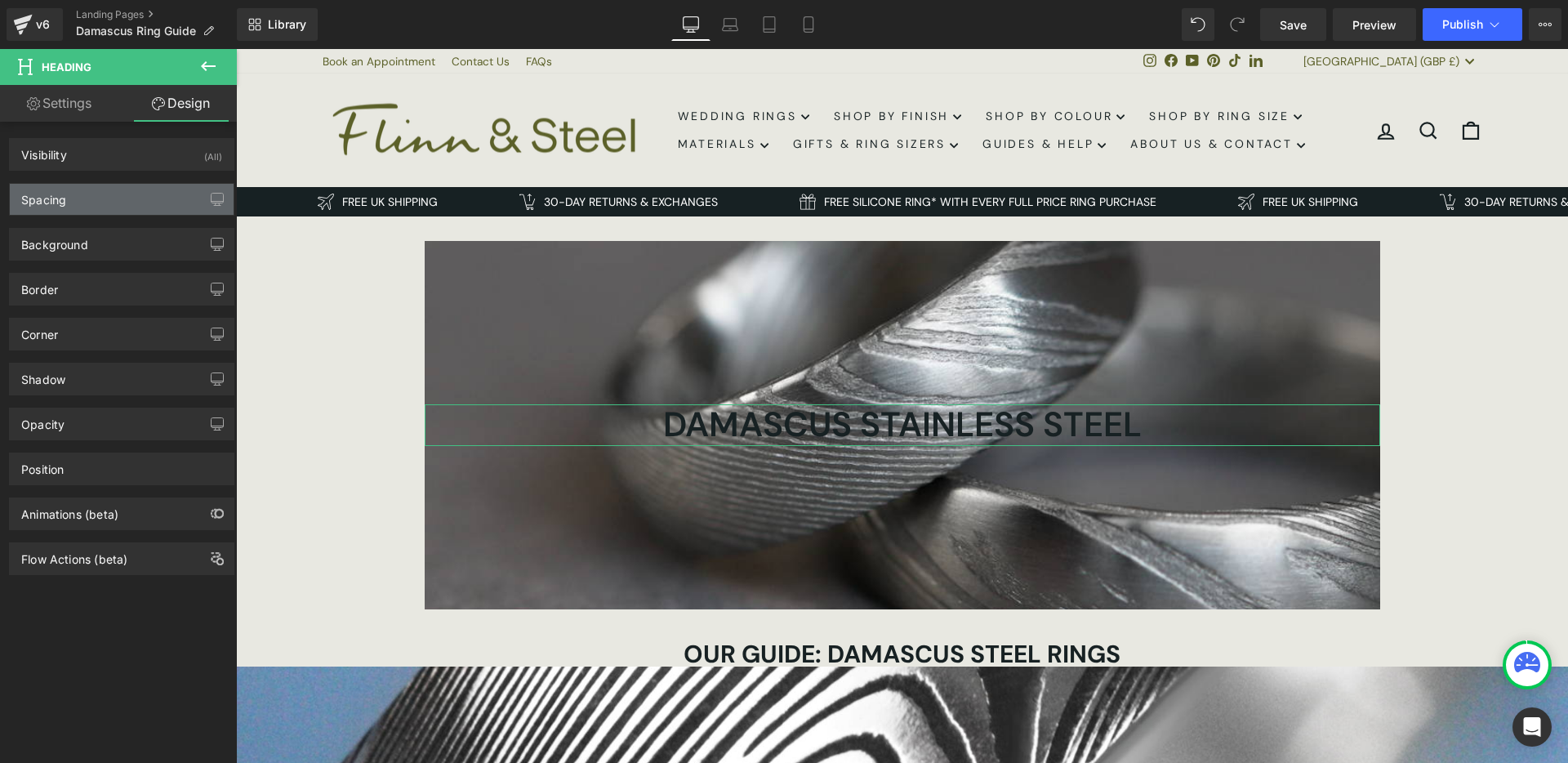
click at [108, 198] on div "Spacing" at bounding box center [121, 199] width 224 height 31
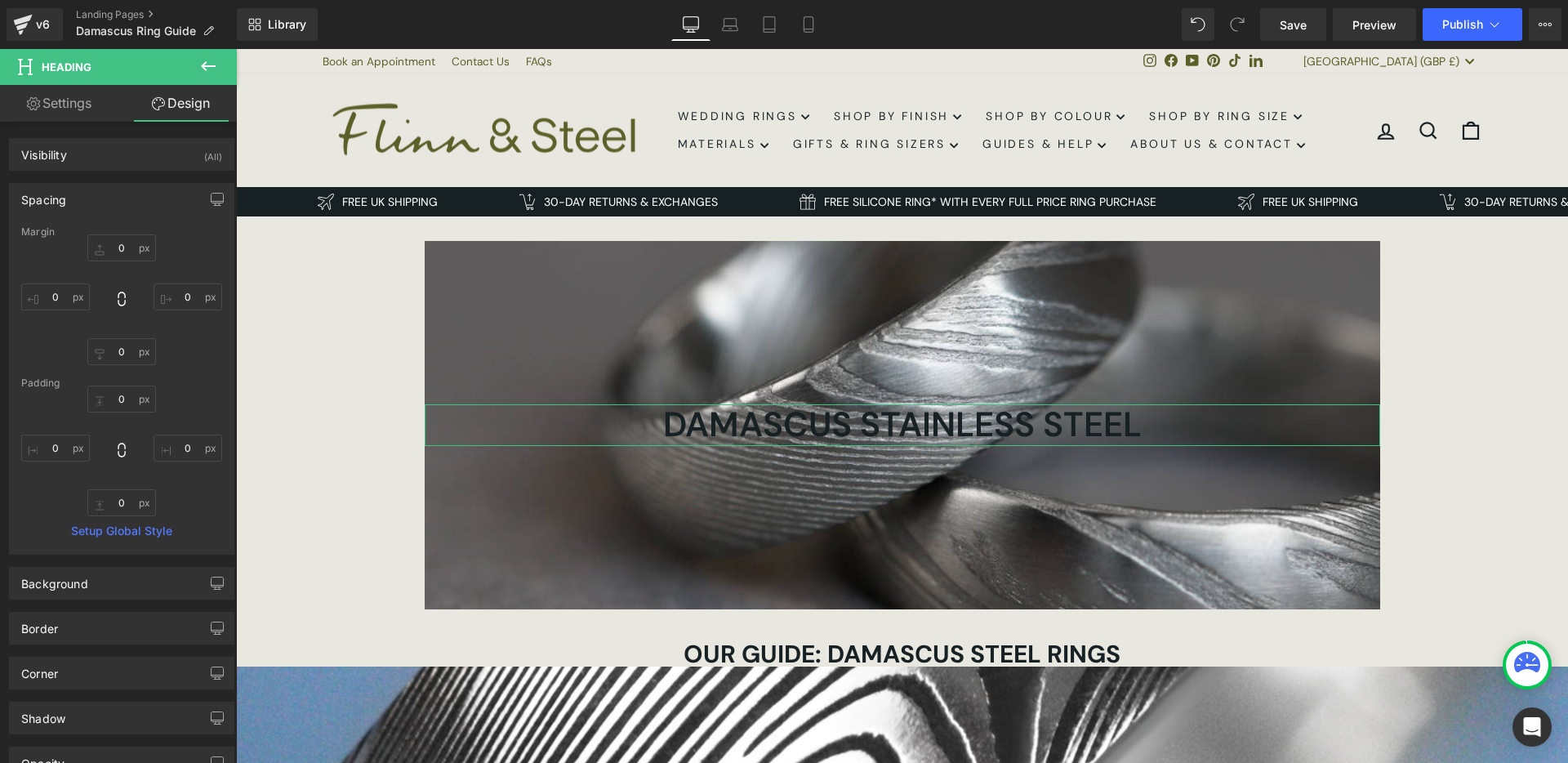
click at [106, 199] on div "Spacing" at bounding box center [121, 199] width 224 height 31
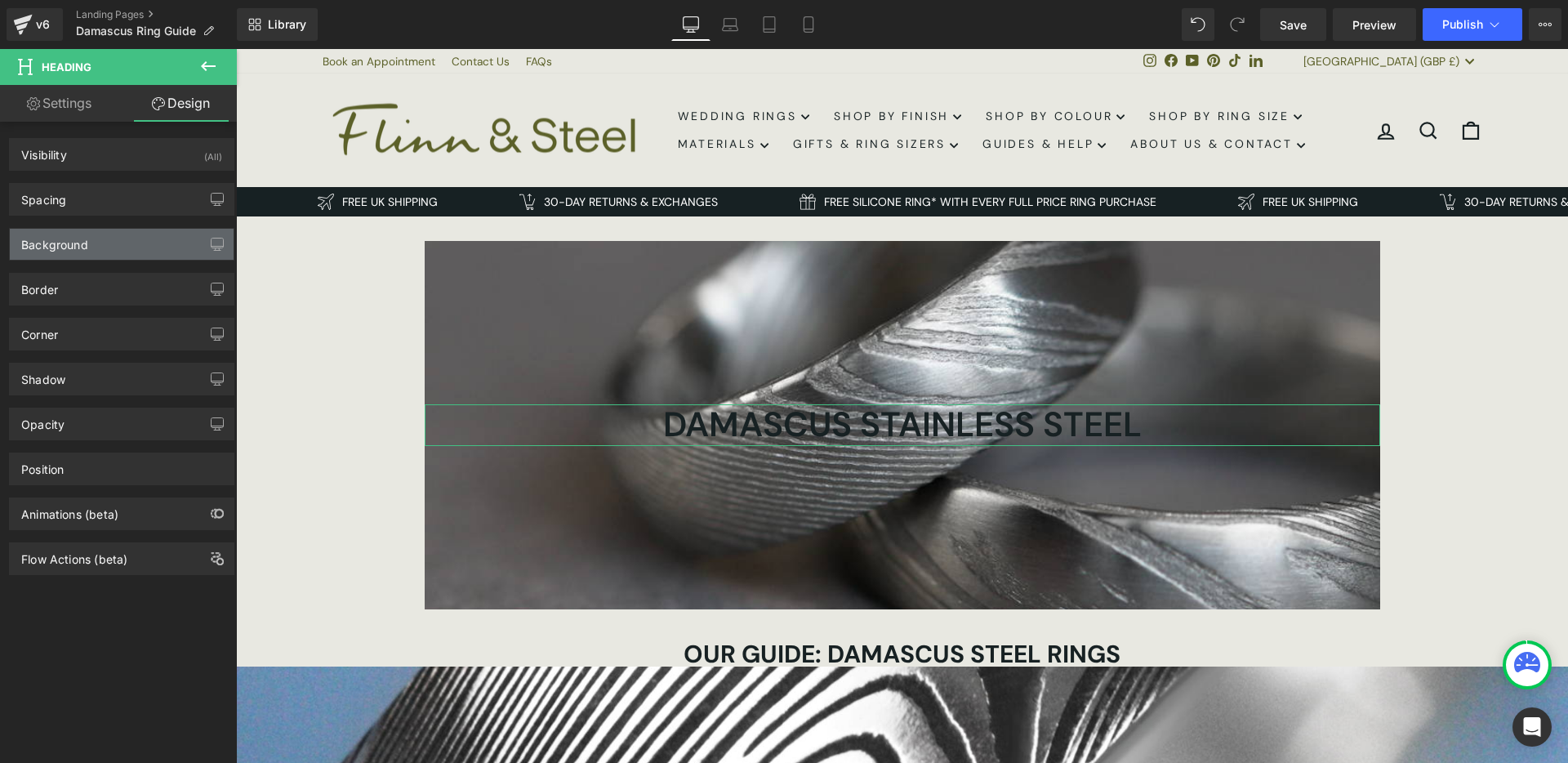
click at [106, 247] on div "Background" at bounding box center [121, 245] width 224 height 31
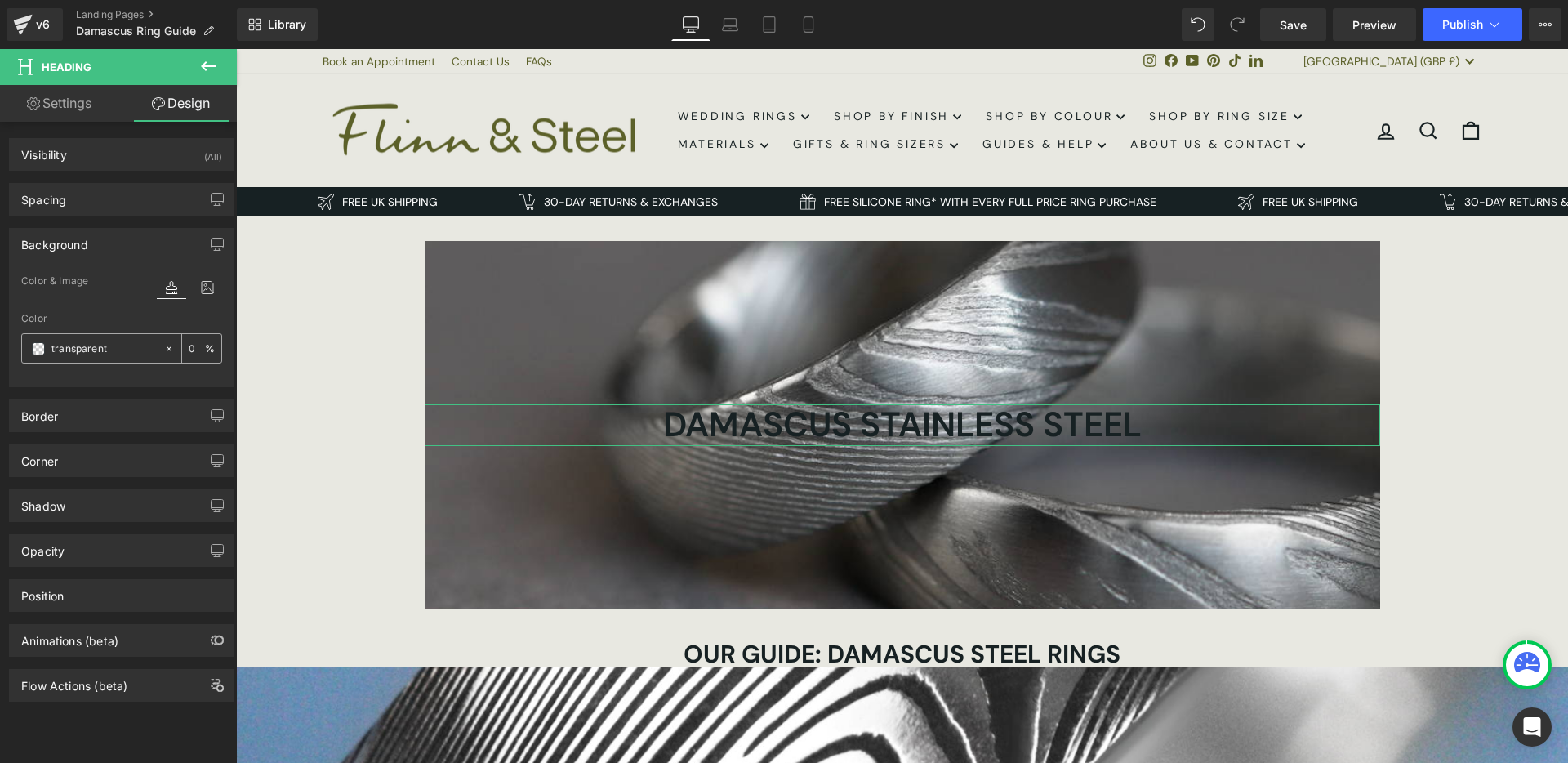
click at [40, 350] on span at bounding box center [38, 349] width 13 height 13
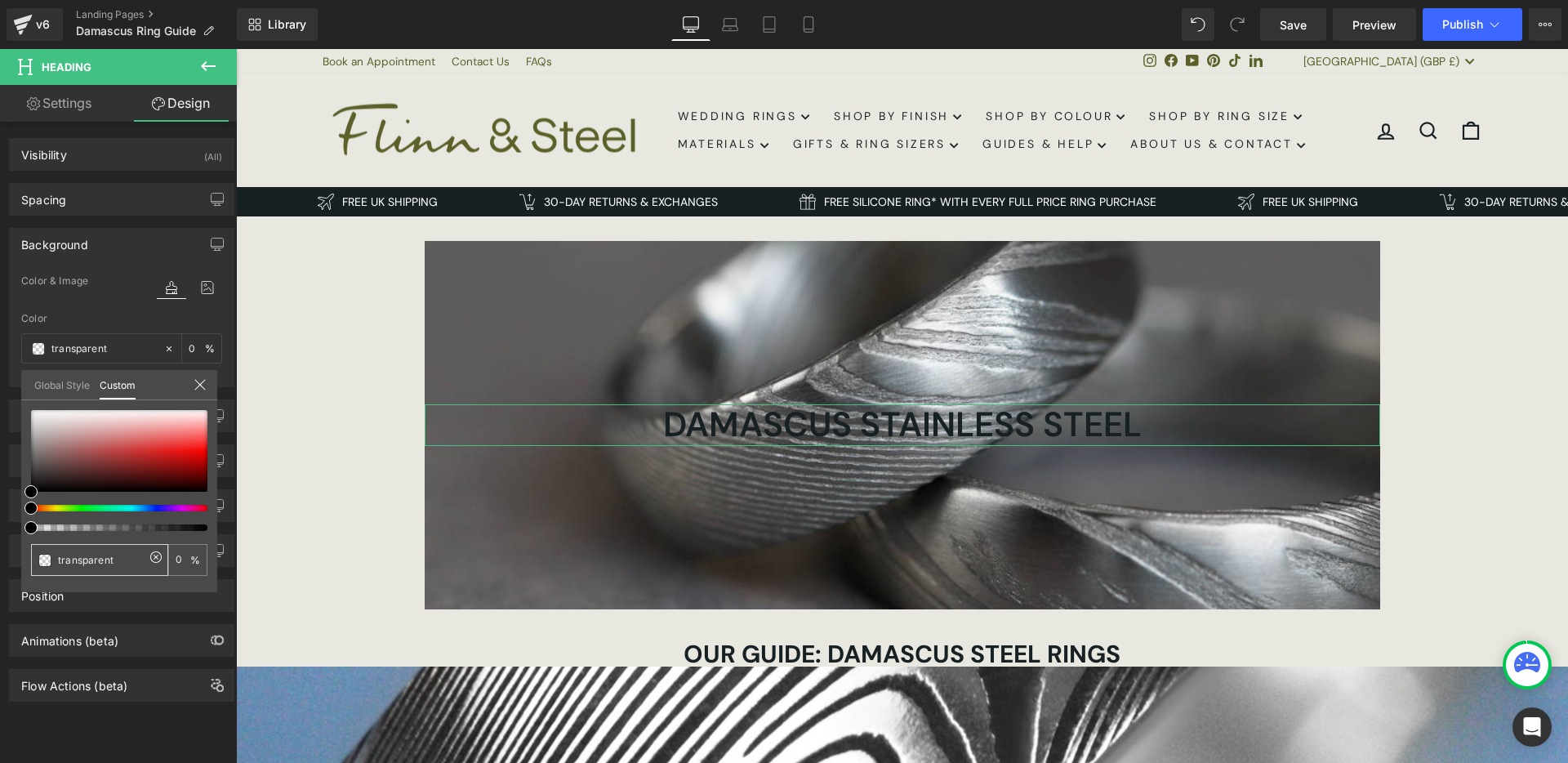
click at [85, 559] on input "transparent" at bounding box center [101, 560] width 87 height 17
click at [94, 561] on input "transparent" at bounding box center [101, 560] width 87 height 17
type input "f"
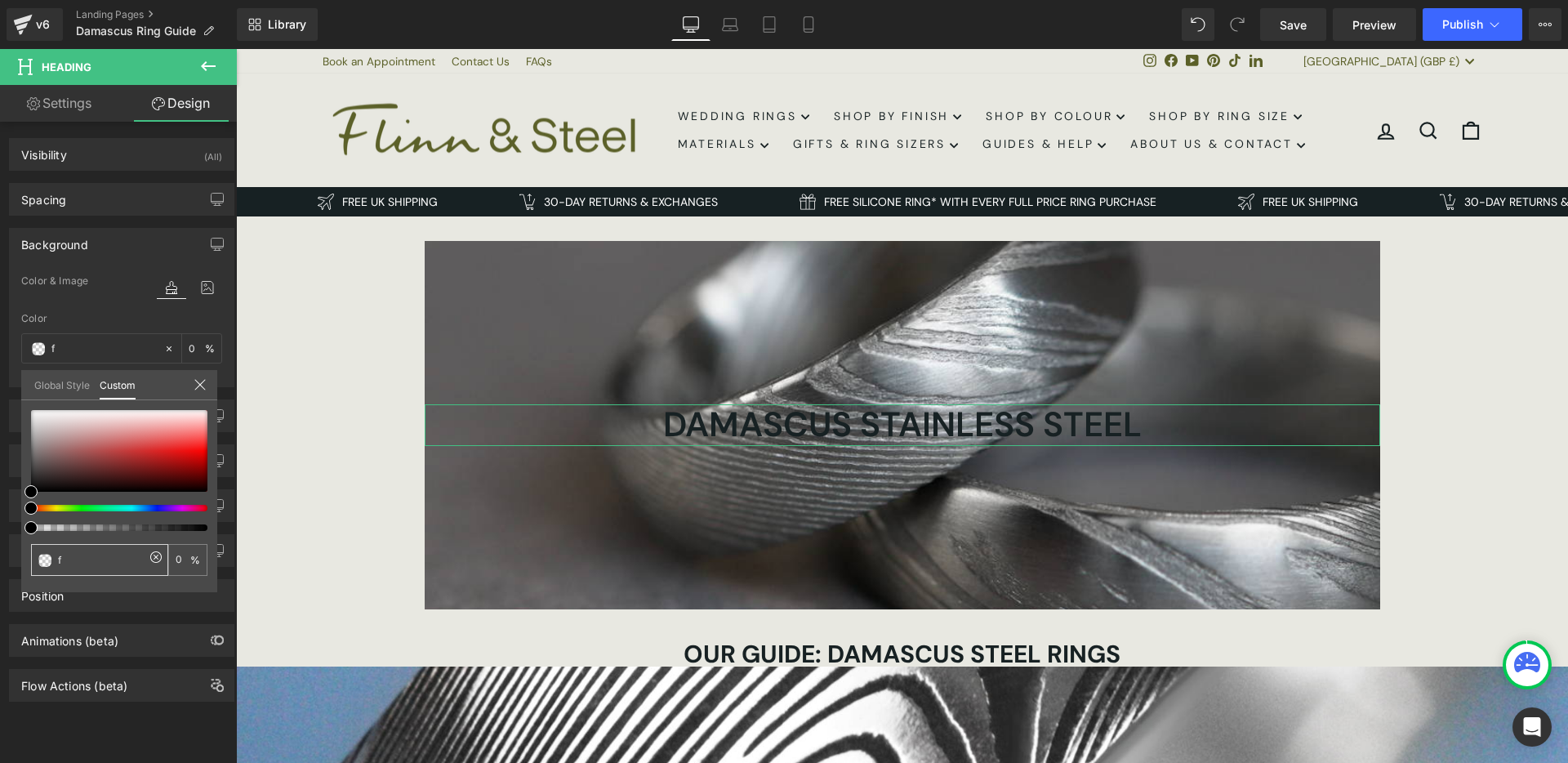
type input "ff"
type input "fff"
type input "100"
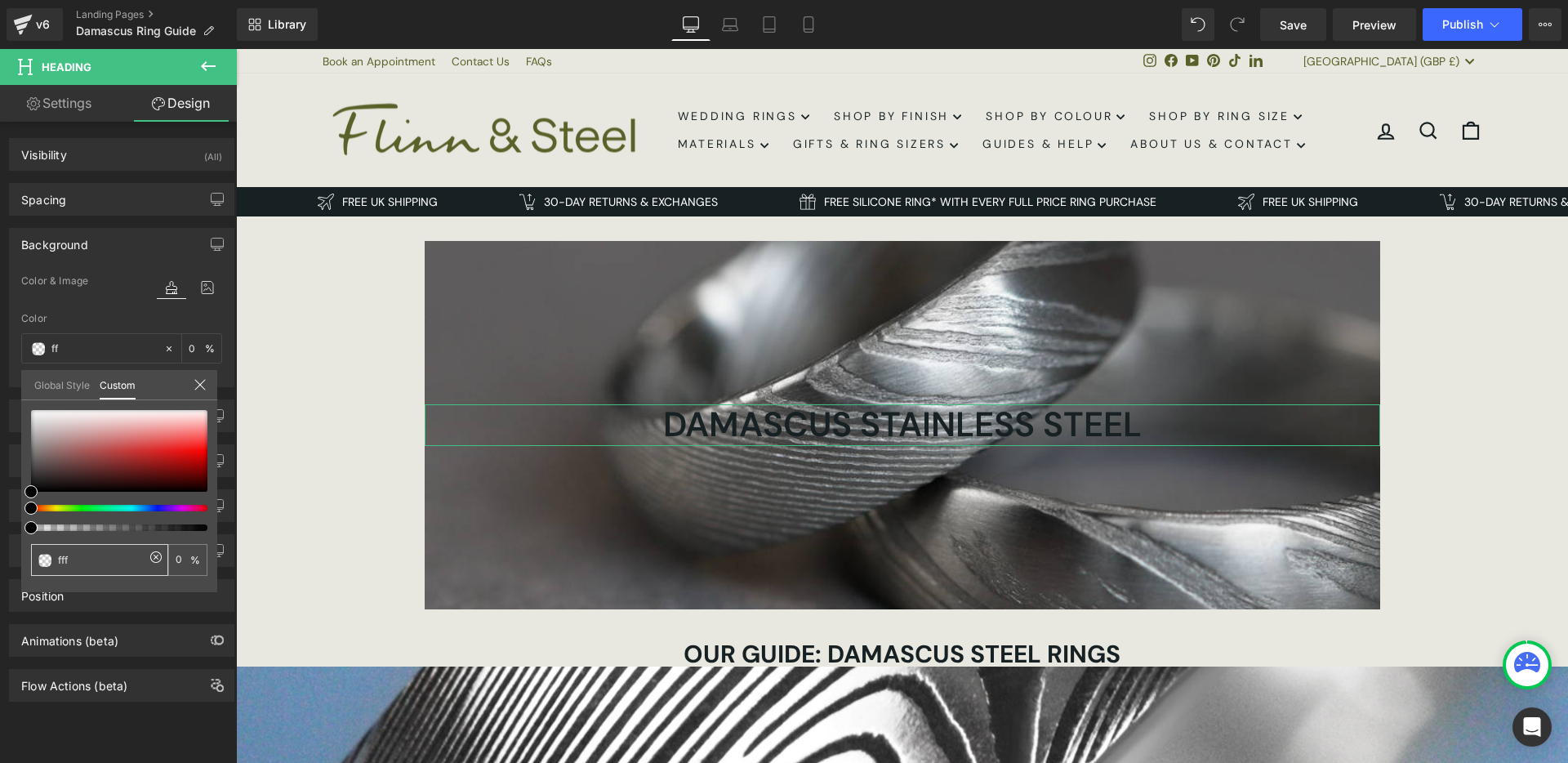
type input "100"
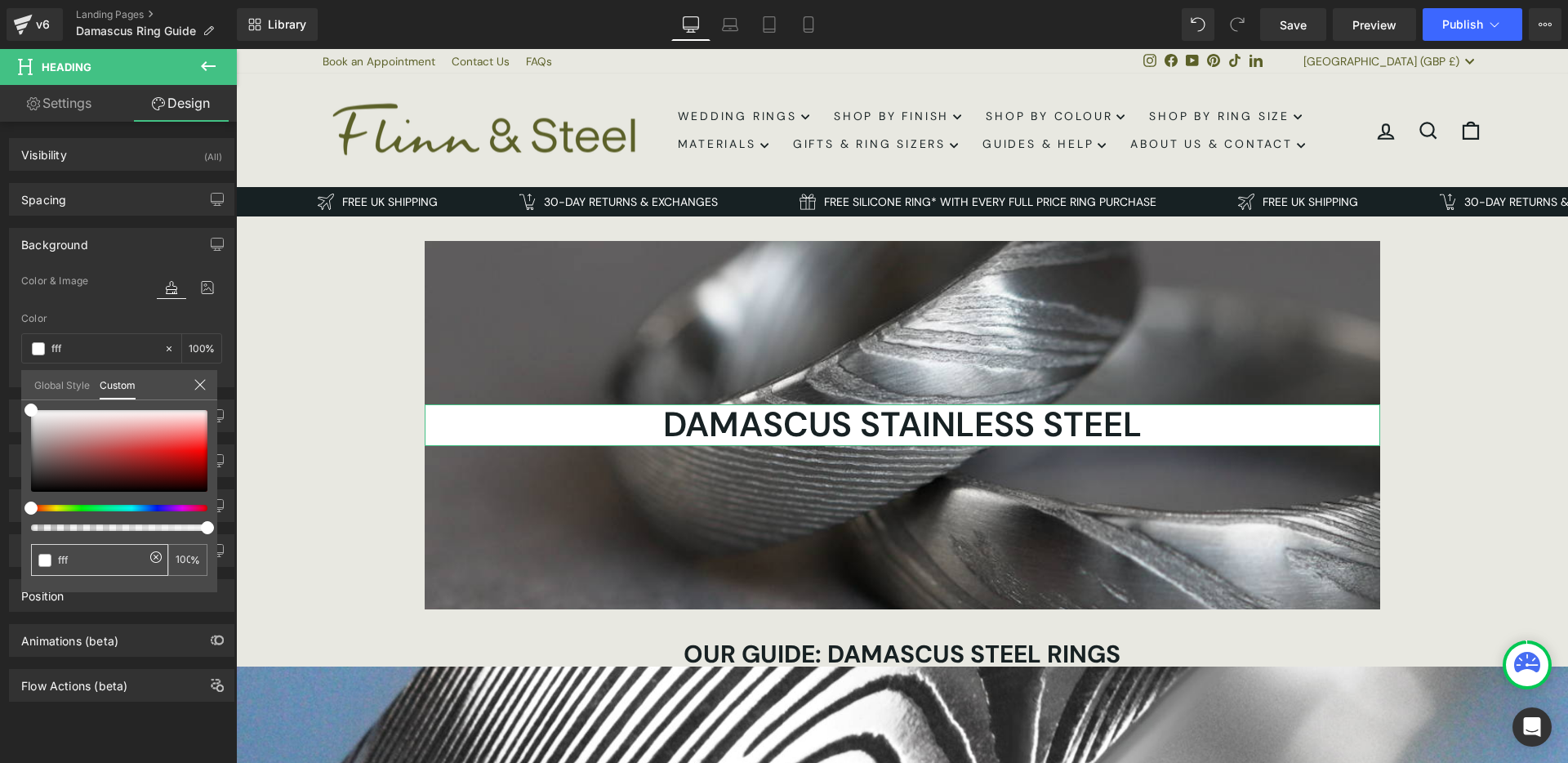
type input "ffff"
type input "fffff"
type input "0"
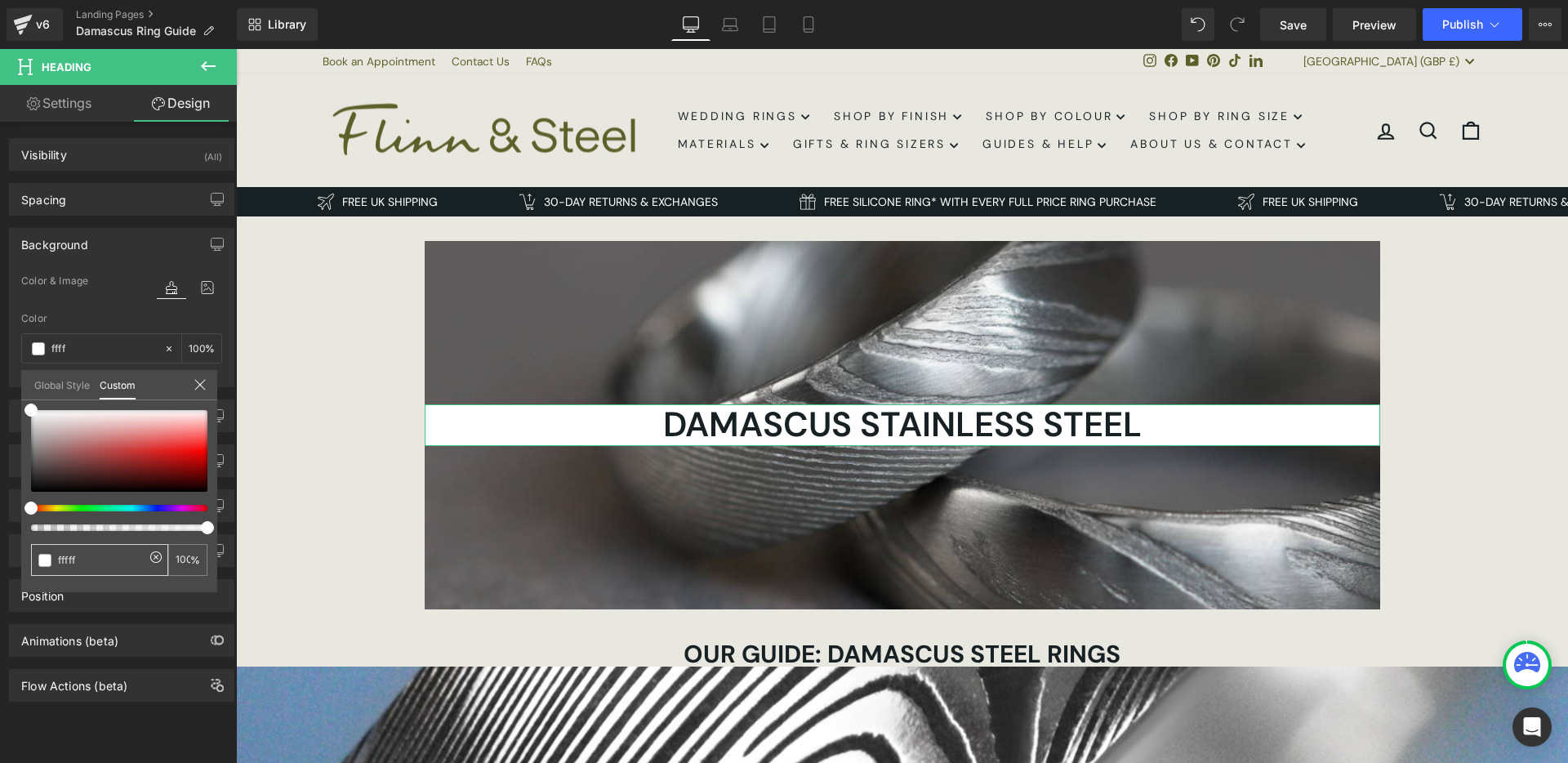
type input "0"
type input "ffffff"
type input "100"
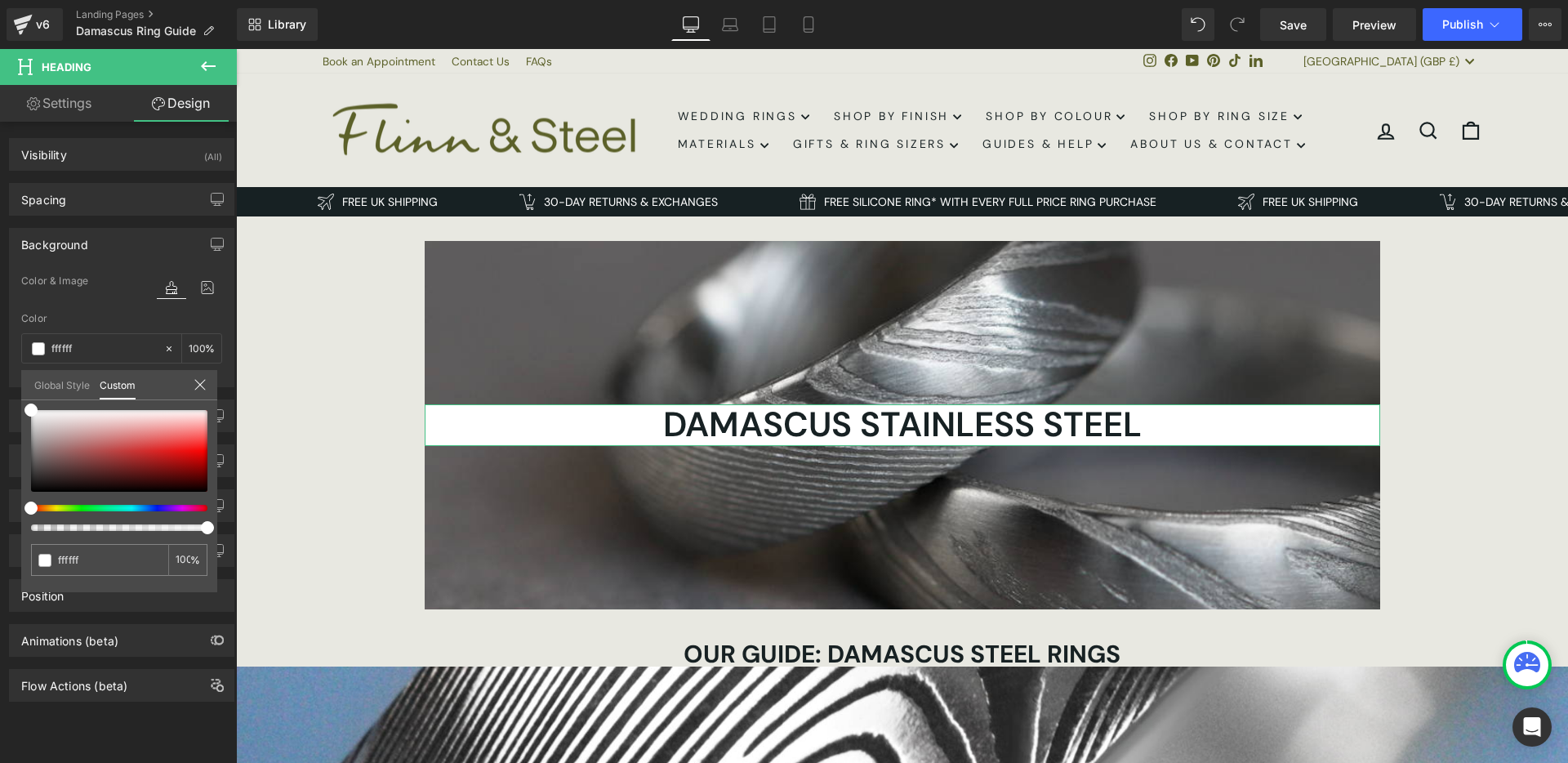
type input "ffffff"
type input "#ffffff"
type input "98"
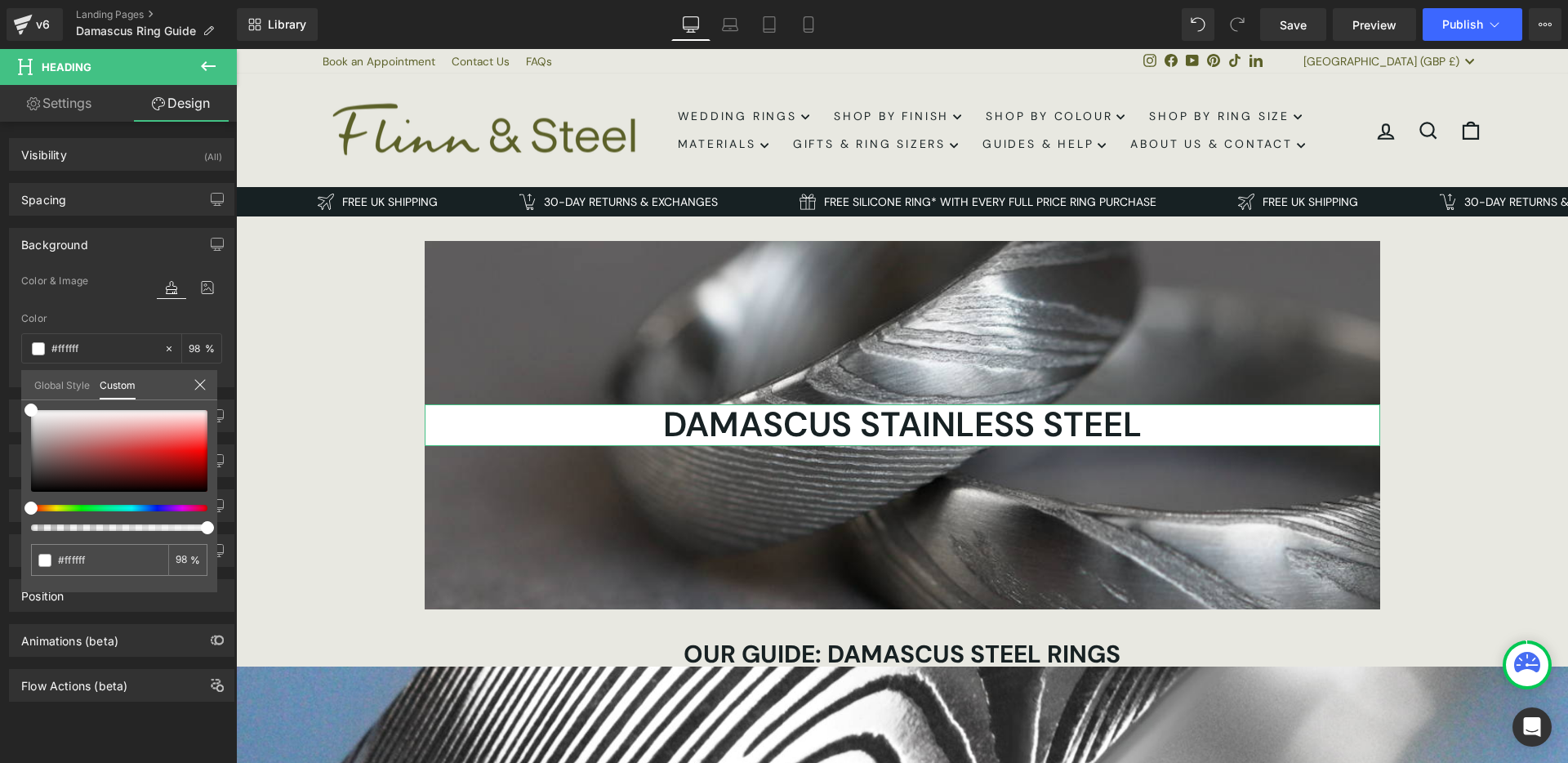
type input "95"
type input "94"
type input "92"
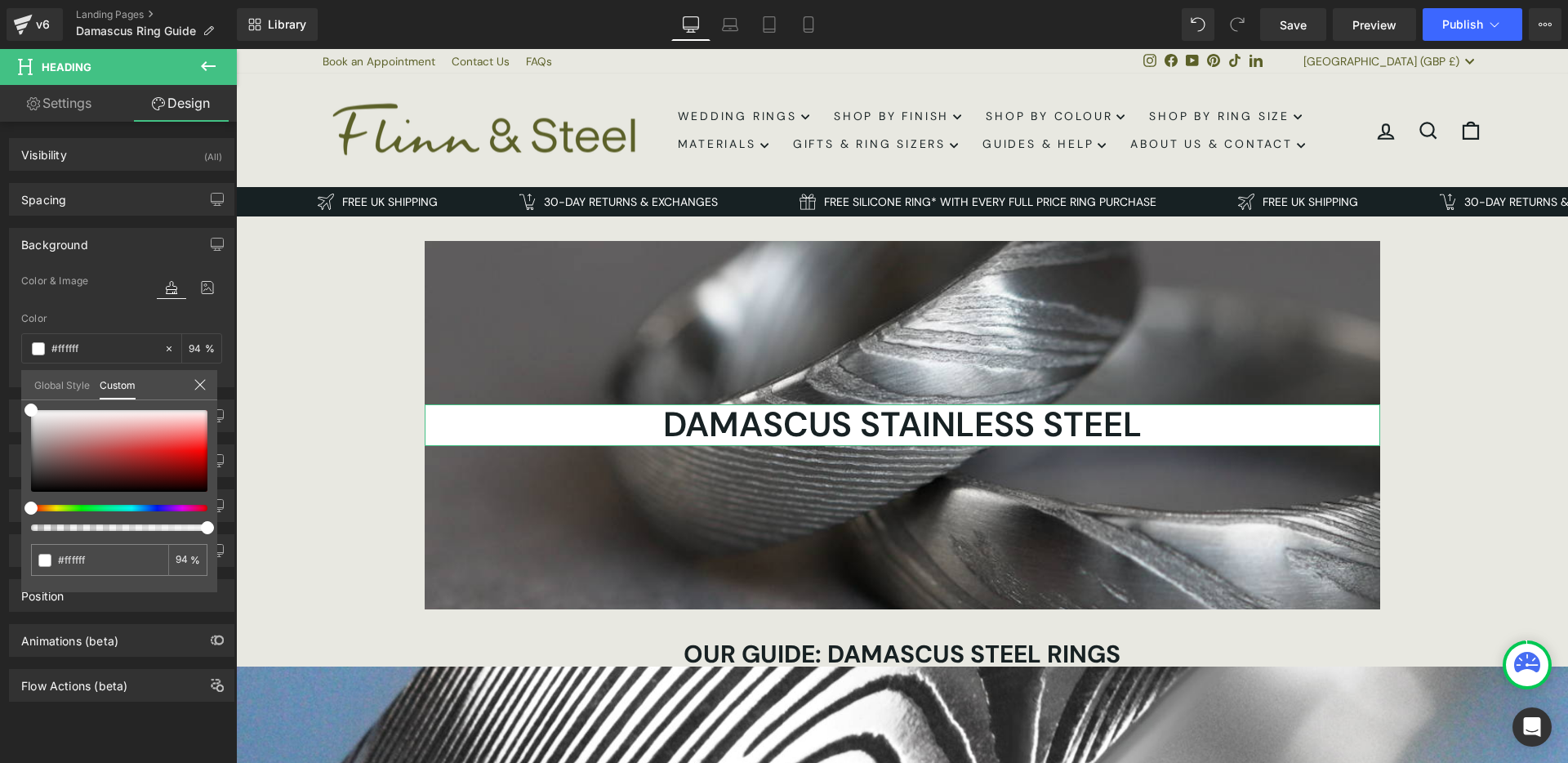
type input "92"
type input "83"
type input "80"
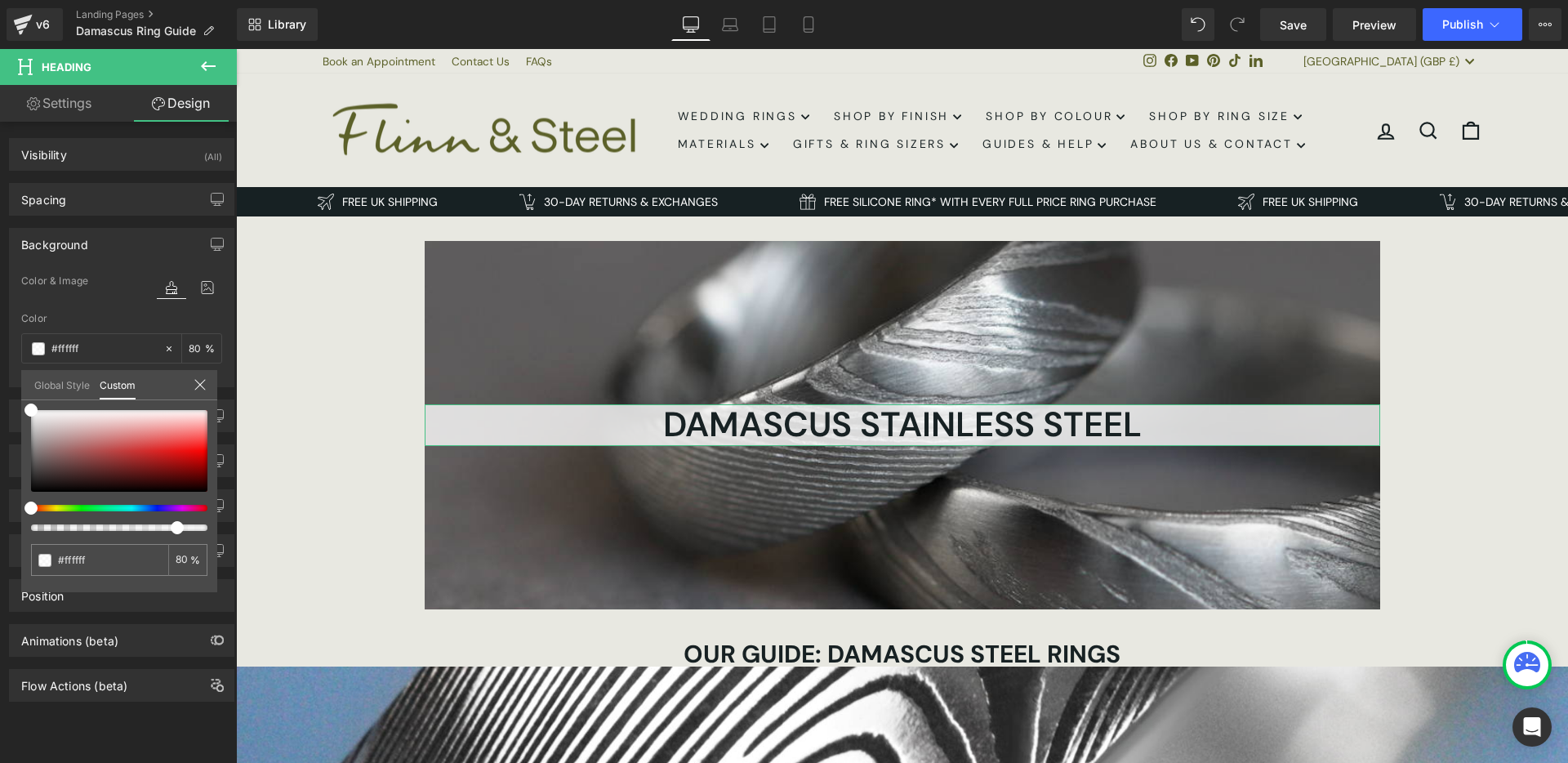
type input "76"
type input "73"
type input "69"
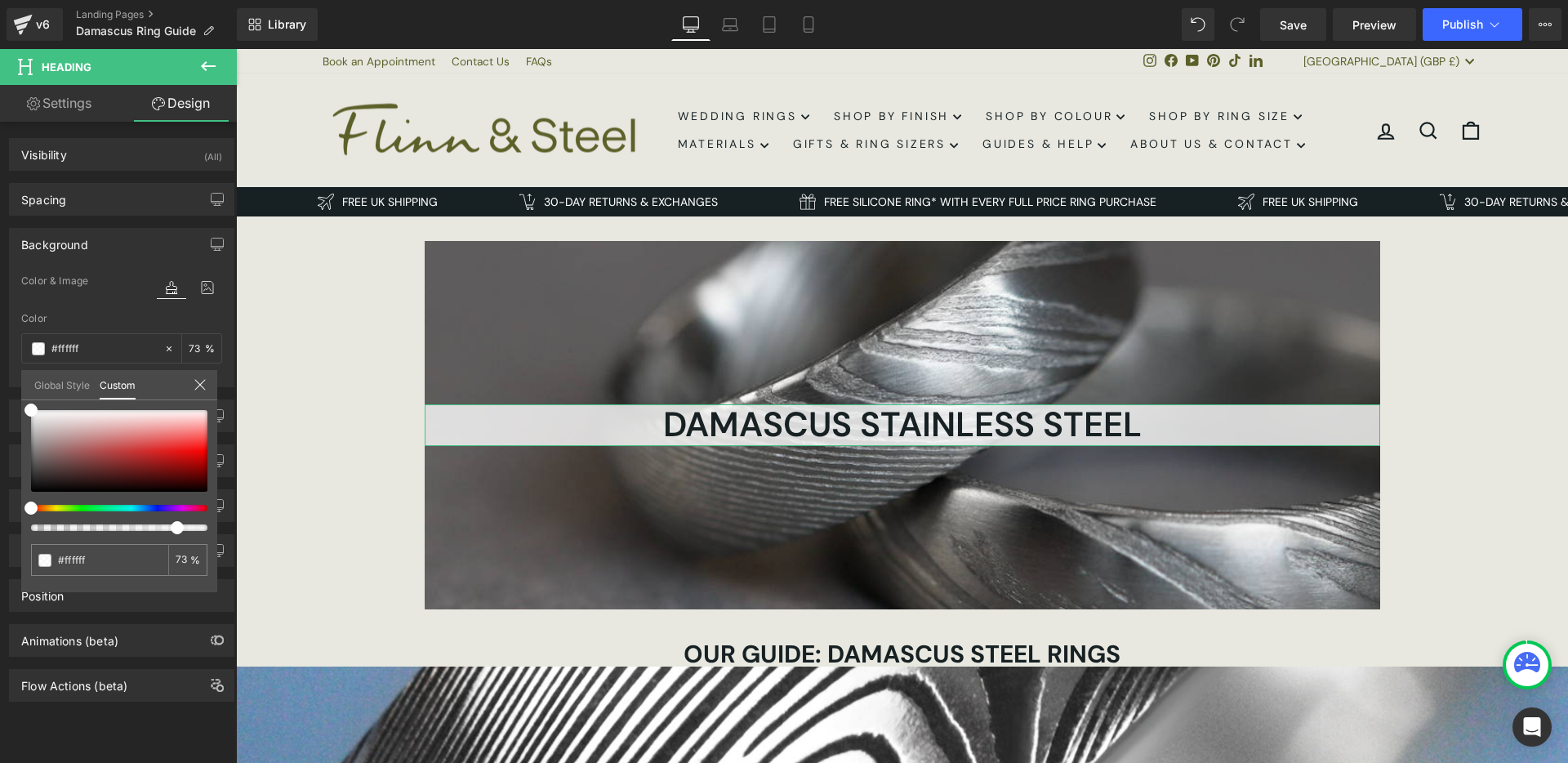
type input "69"
type input "66"
type input "64"
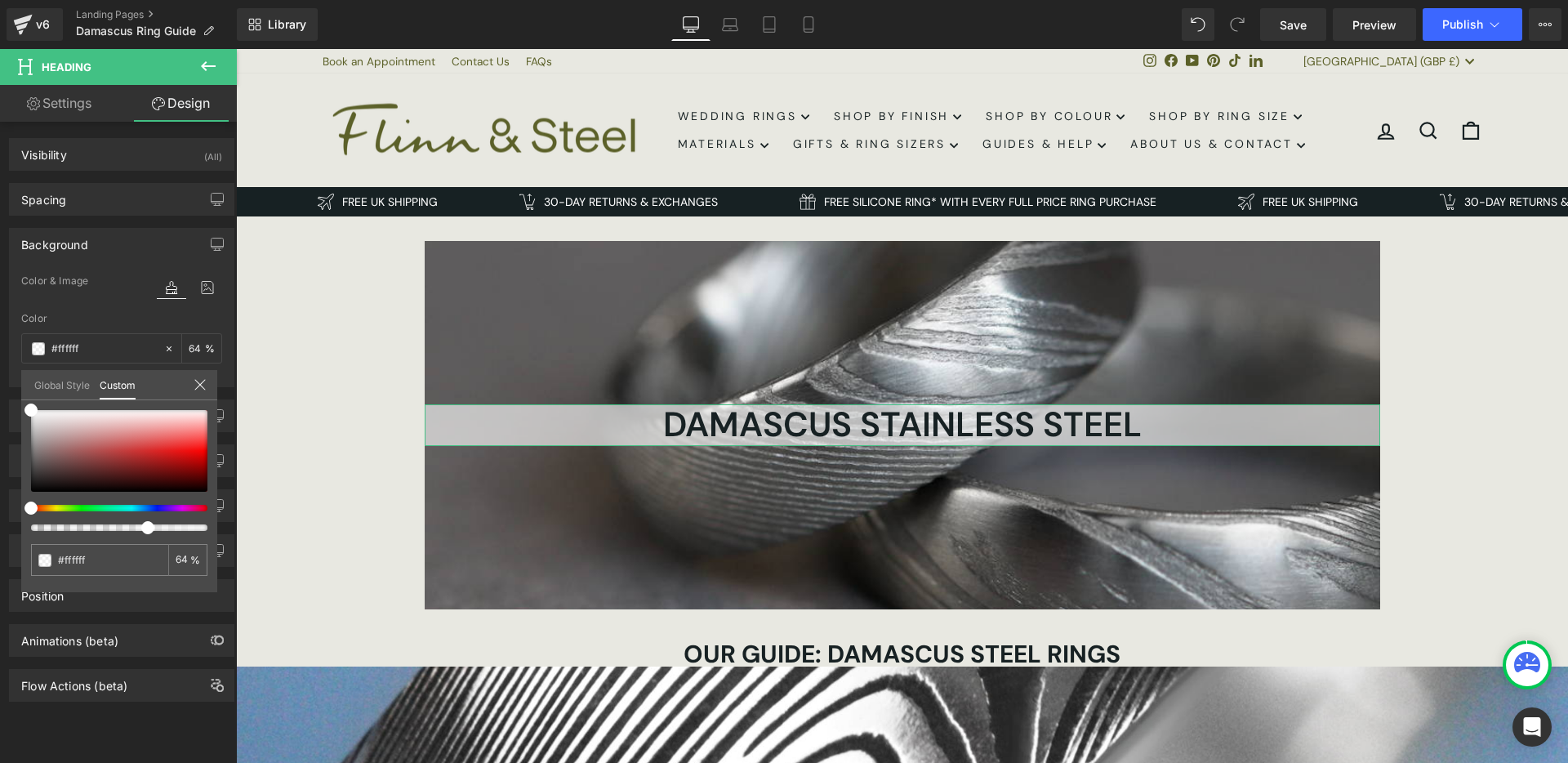
type input "63"
type input "62"
type input "60"
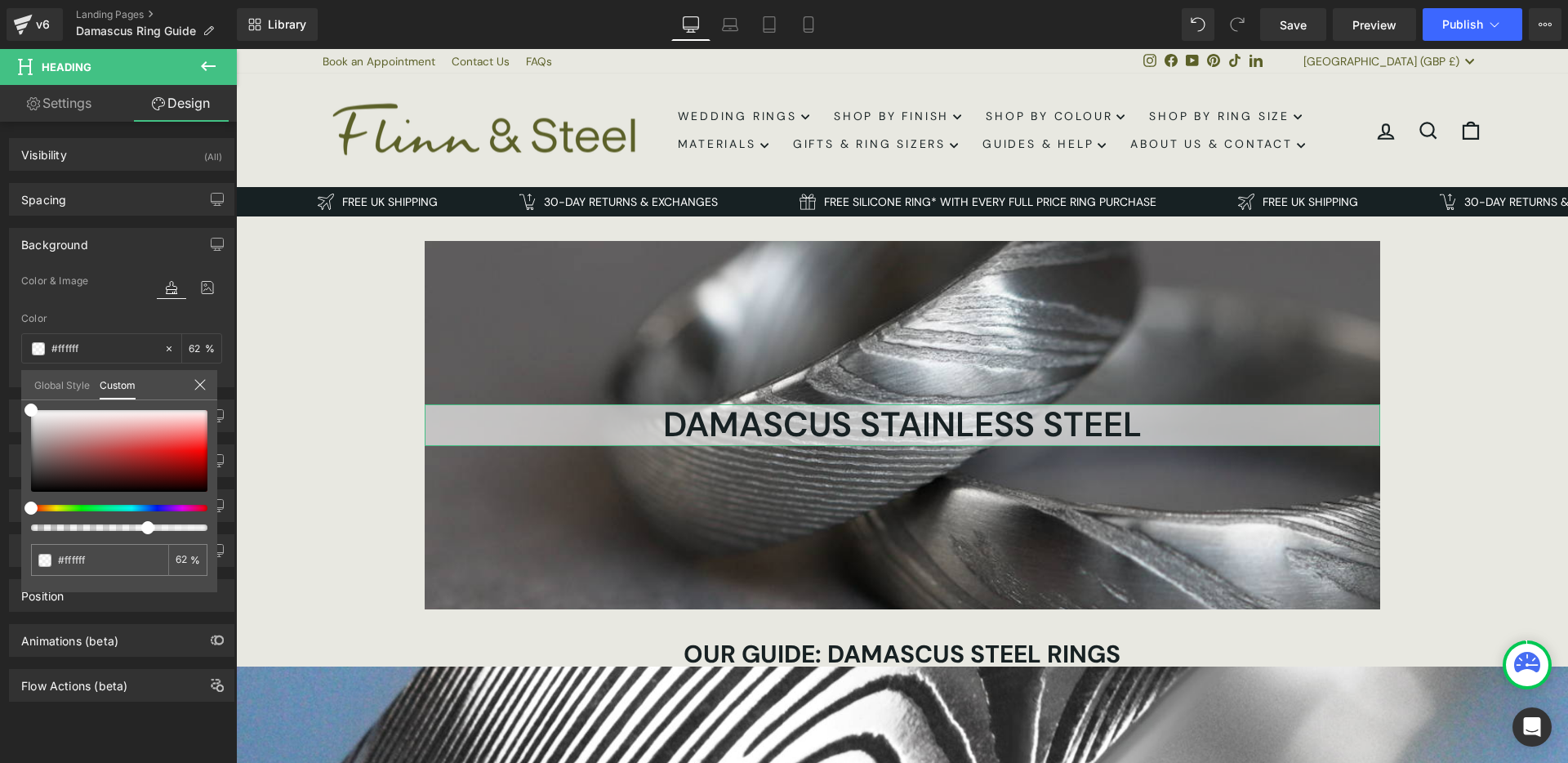
type input "60"
type input "58"
type input "57"
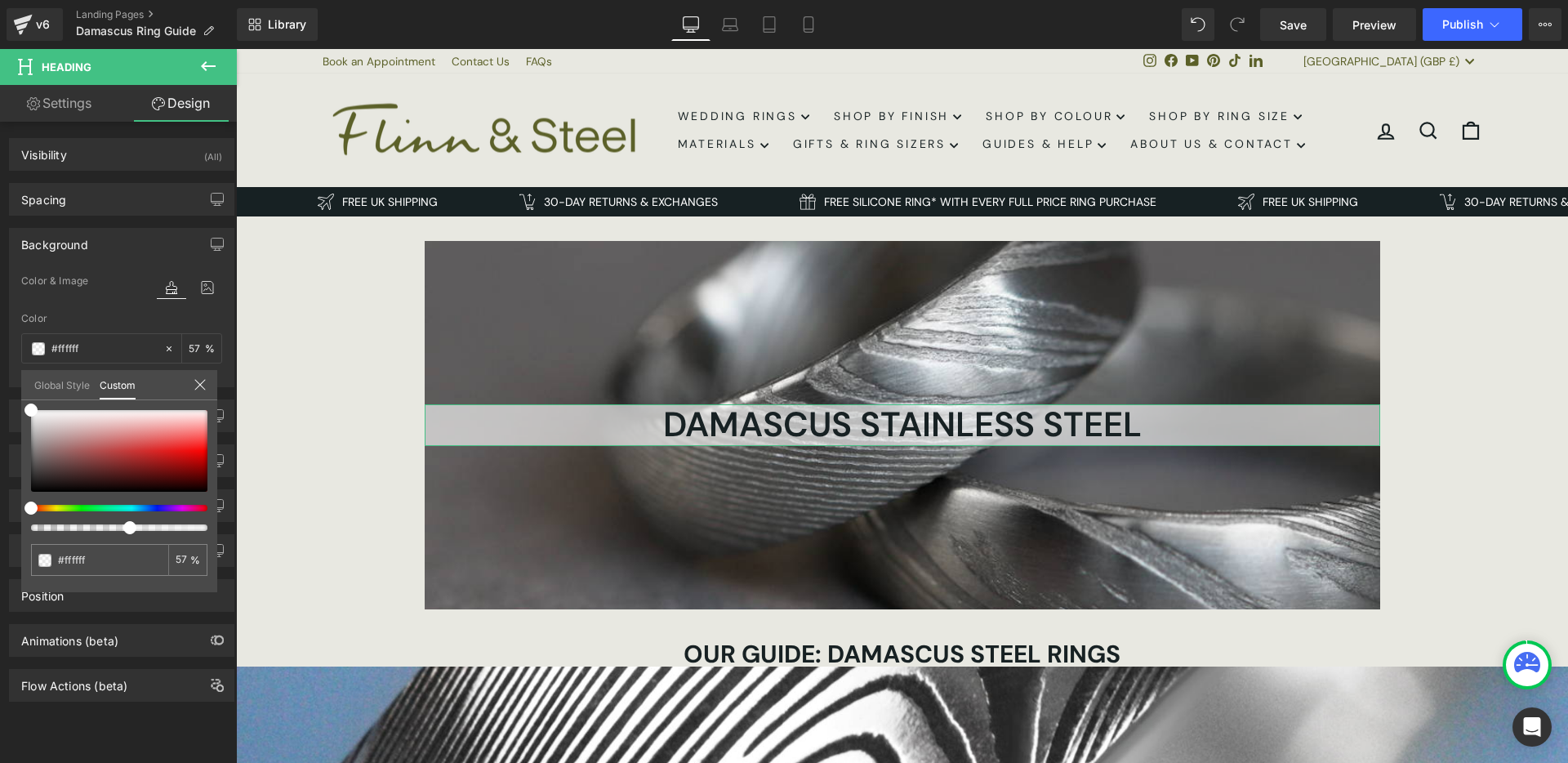
type input "56"
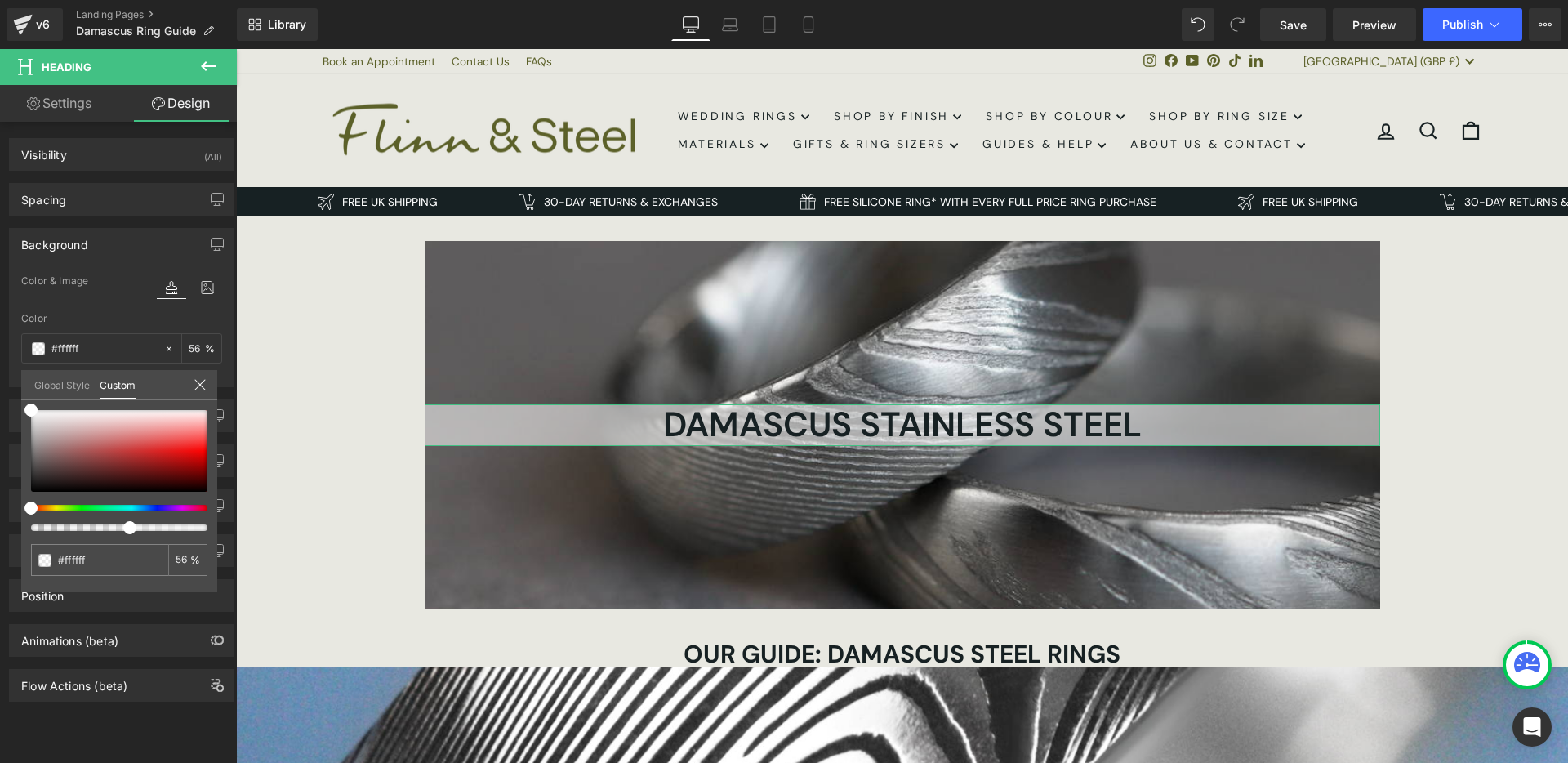
type input "55"
type input "54"
type input "53"
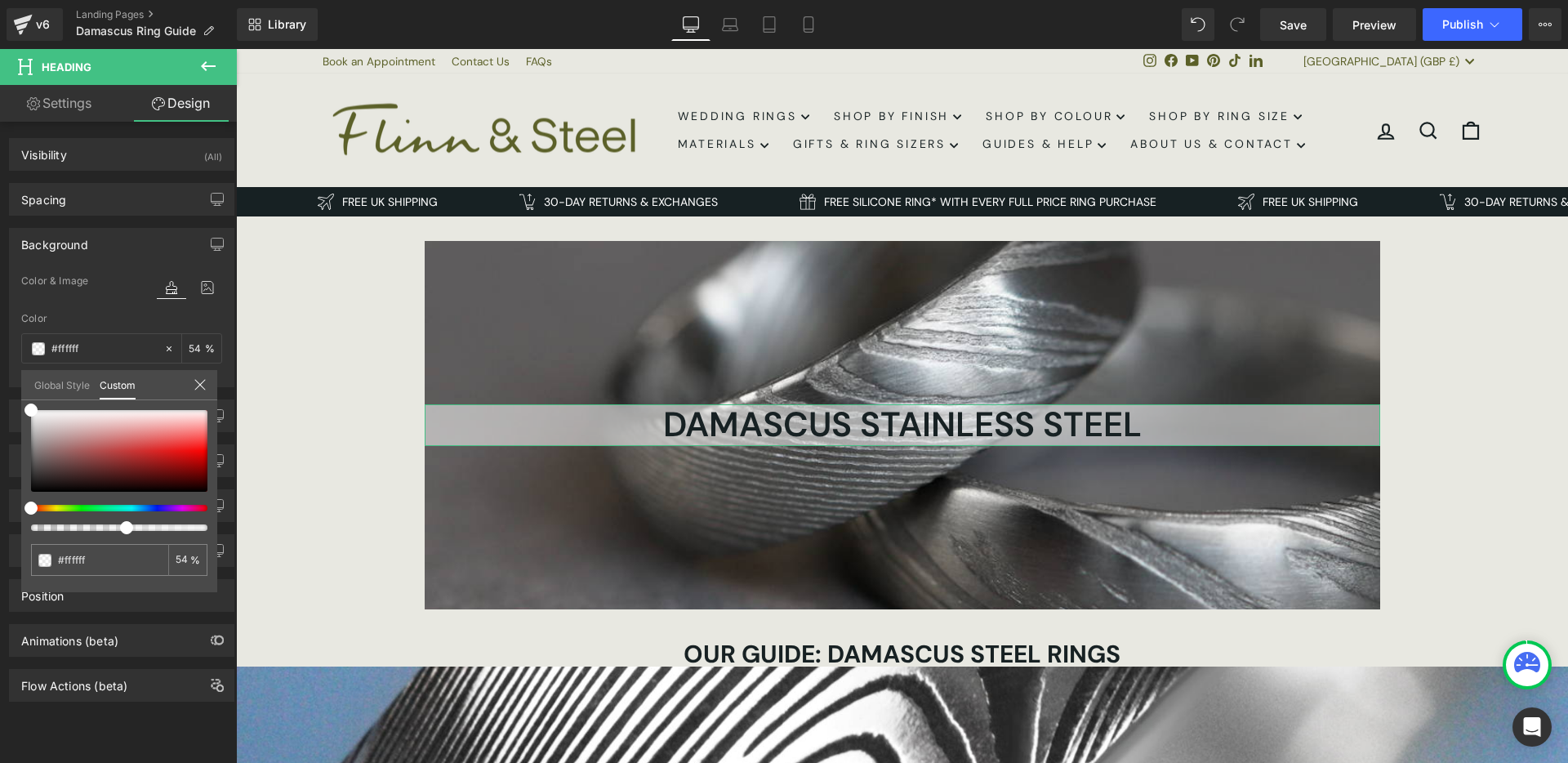
type input "53"
type input "52"
type input "51"
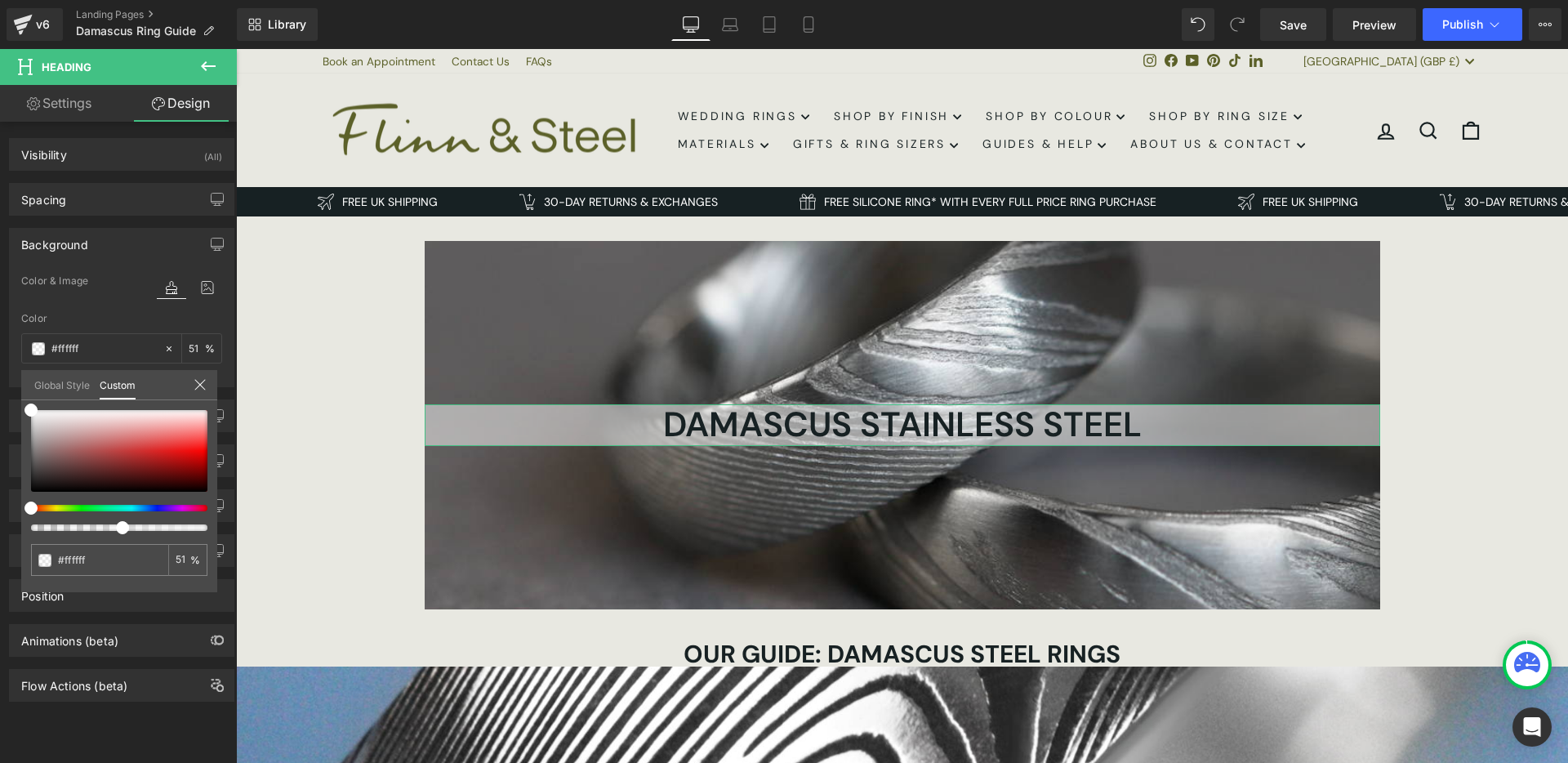
type input "50"
drag, startPoint x: 205, startPoint y: 531, endPoint x: 110, endPoint y: 527, distance: 95.1
click at [110, 527] on div at bounding box center [113, 528] width 177 height 7
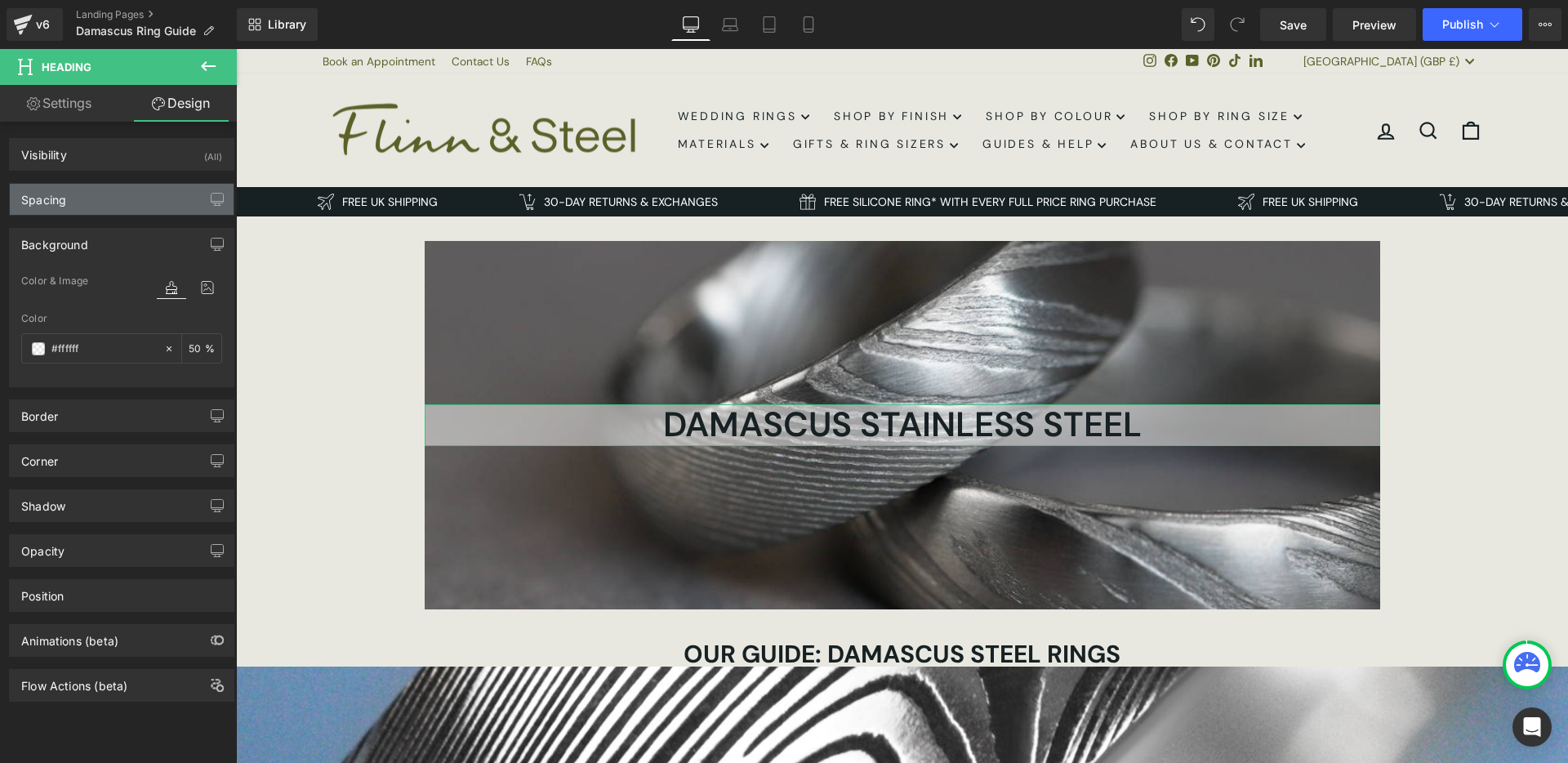
click at [107, 194] on div "Spacing" at bounding box center [121, 199] width 224 height 31
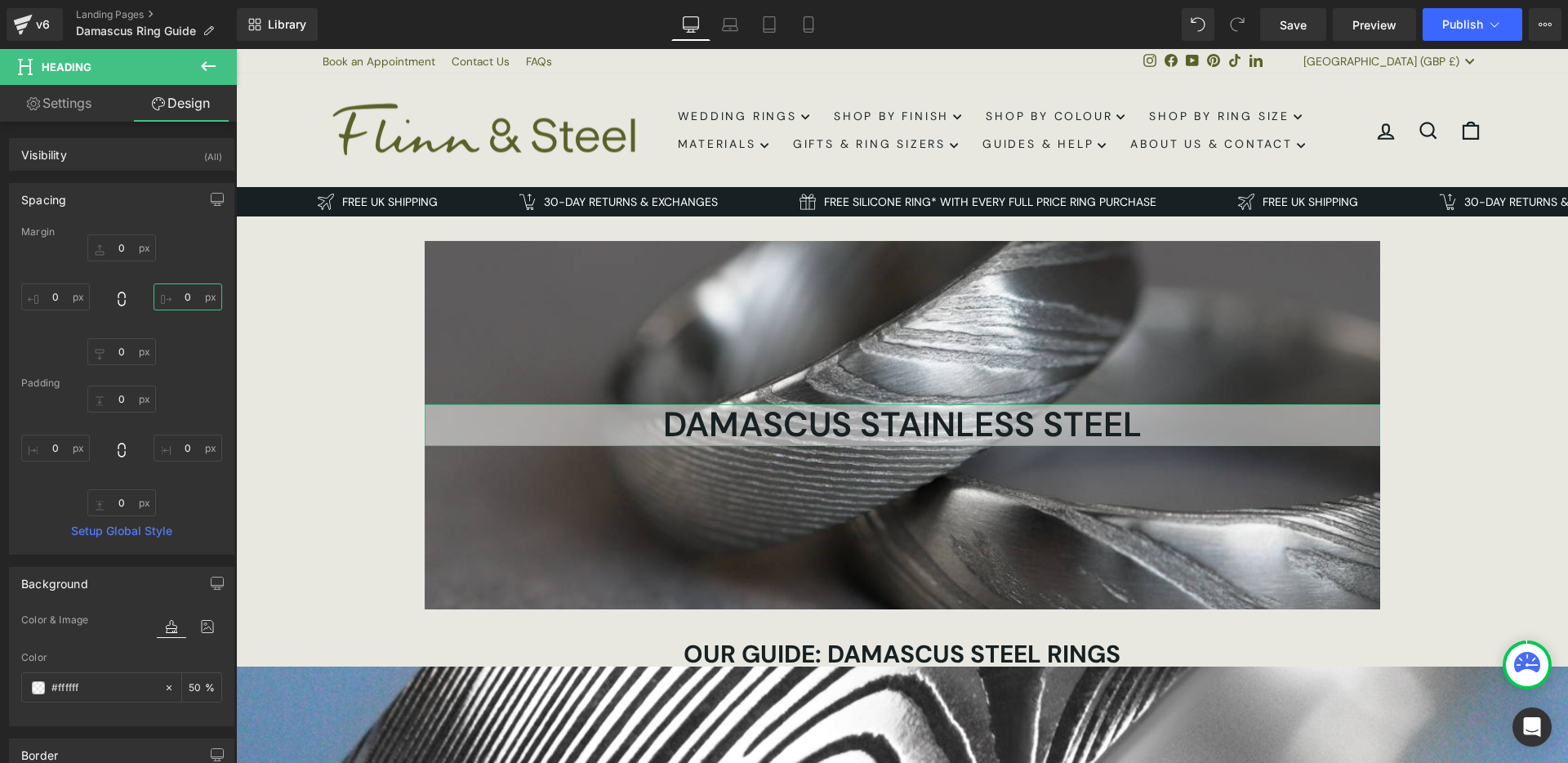
click at [183, 300] on input "0" at bounding box center [187, 297] width 68 height 27
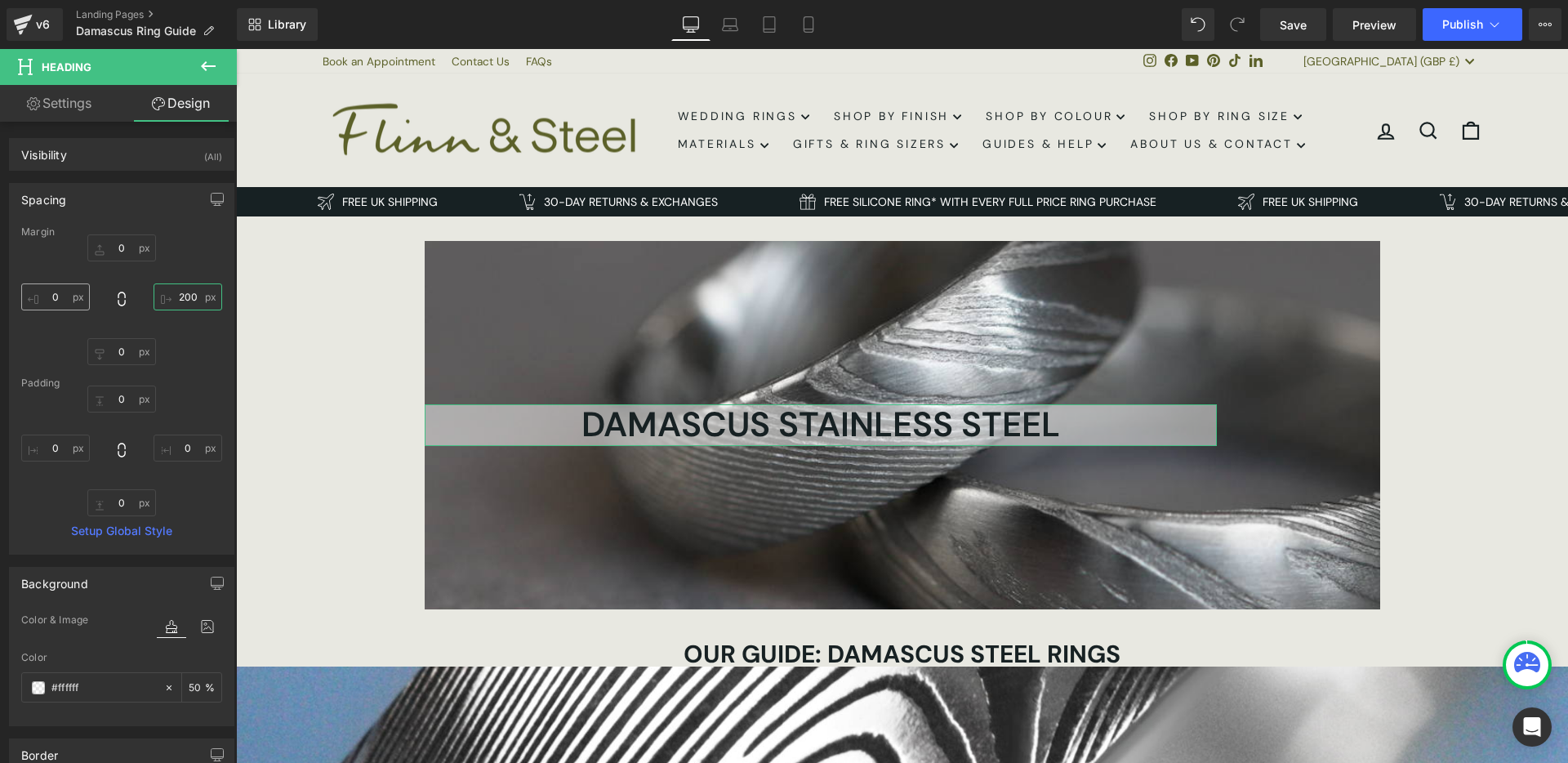
type input "200"
click at [53, 295] on input "0" at bounding box center [55, 297] width 68 height 27
click at [54, 295] on input "0" at bounding box center [55, 297] width 68 height 27
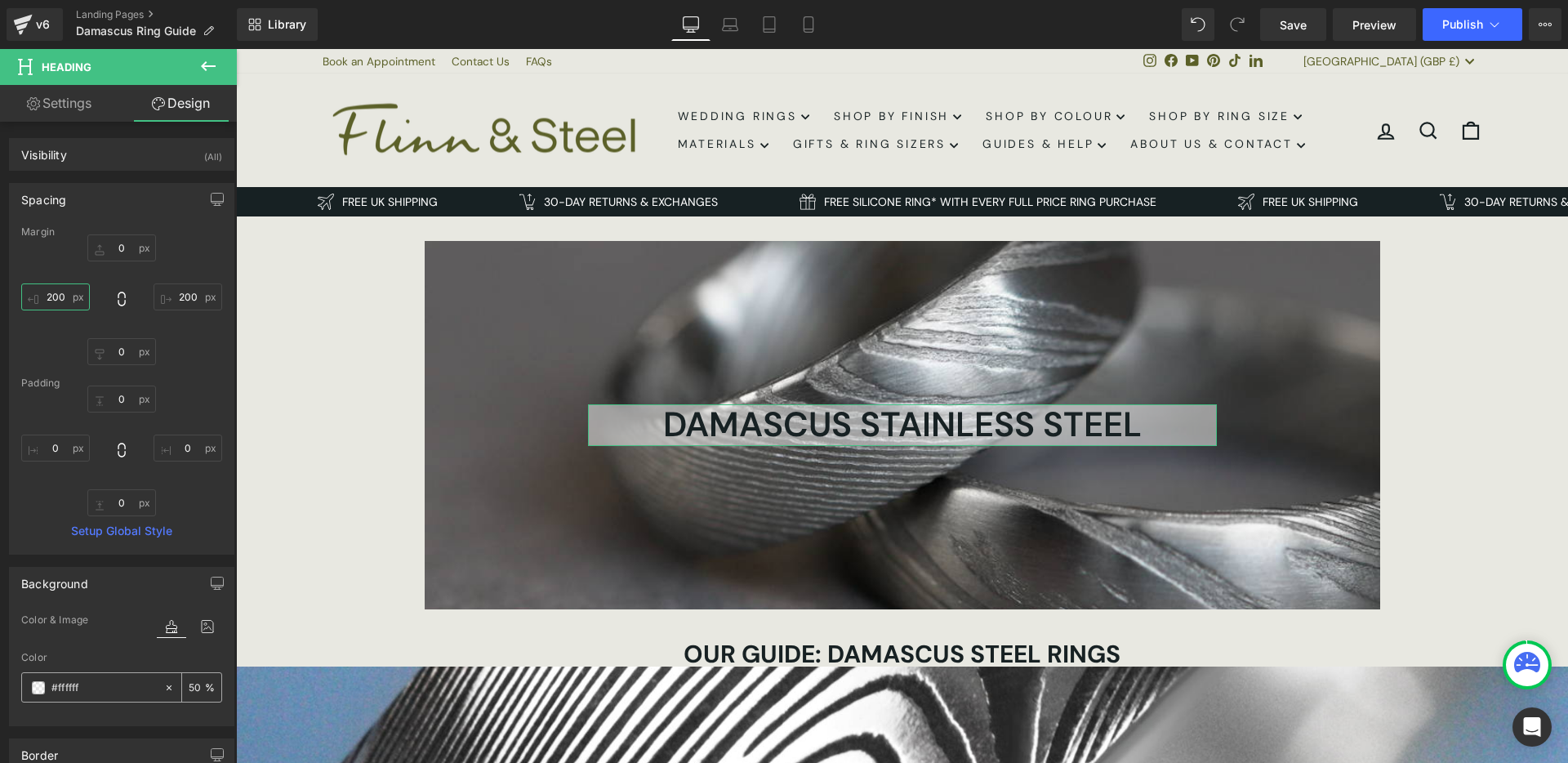
type input "200"
click at [163, 689] on icon at bounding box center [168, 688] width 11 height 11
type input "none"
type input "0"
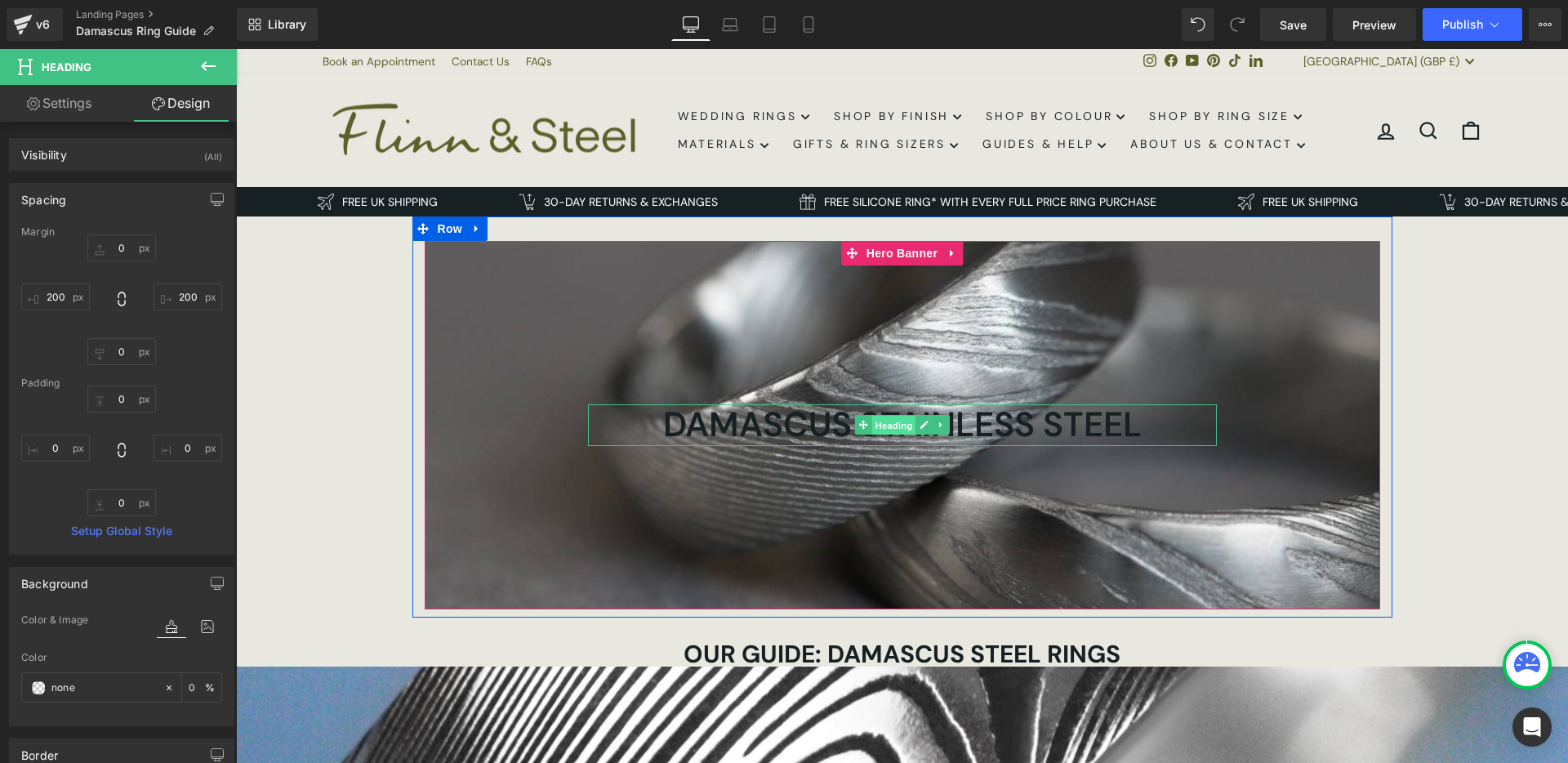
click at [875, 422] on span "Heading" at bounding box center [893, 426] width 44 height 20
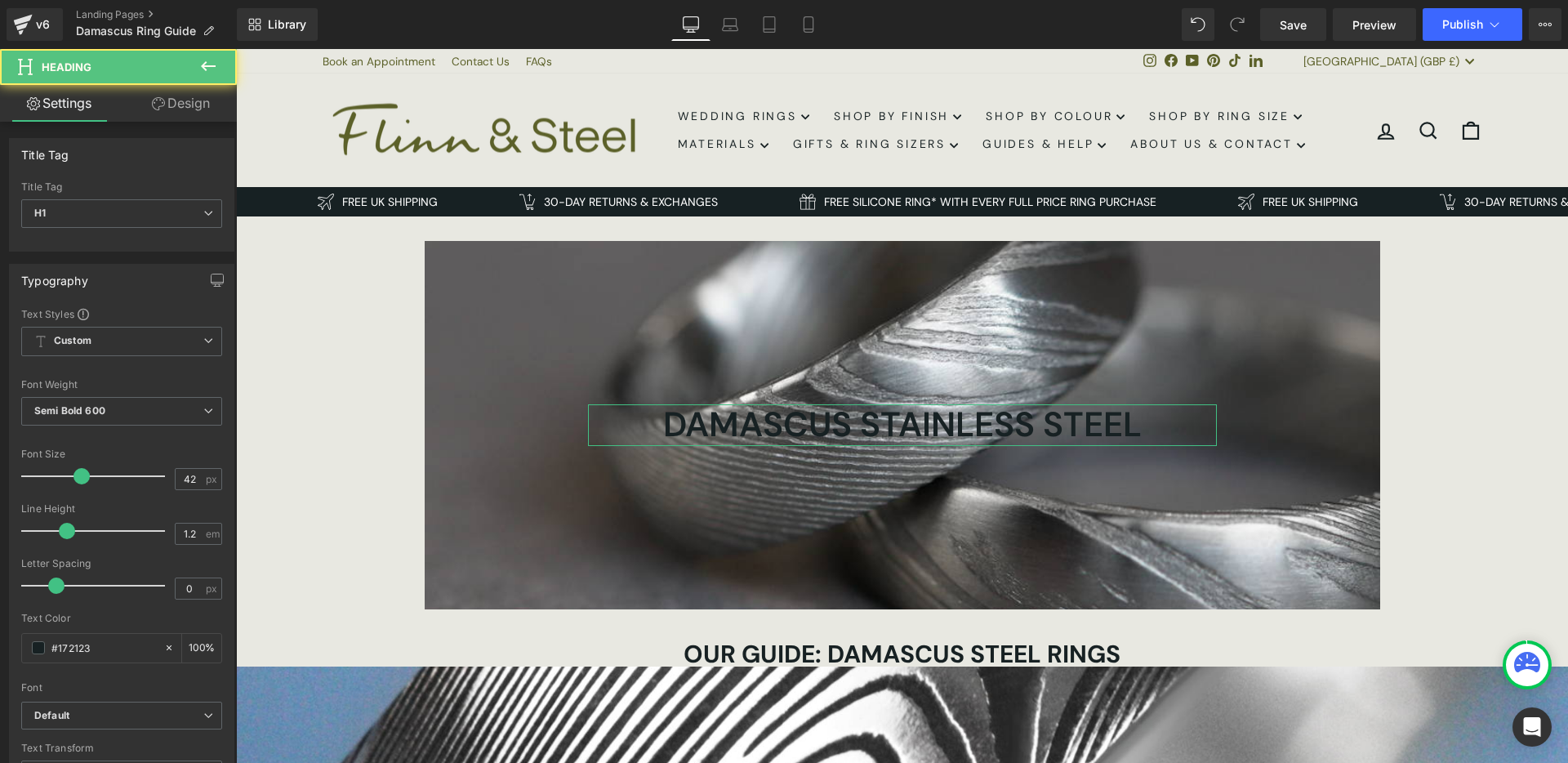
click at [76, 121] on link "Settings" at bounding box center [59, 103] width 119 height 36
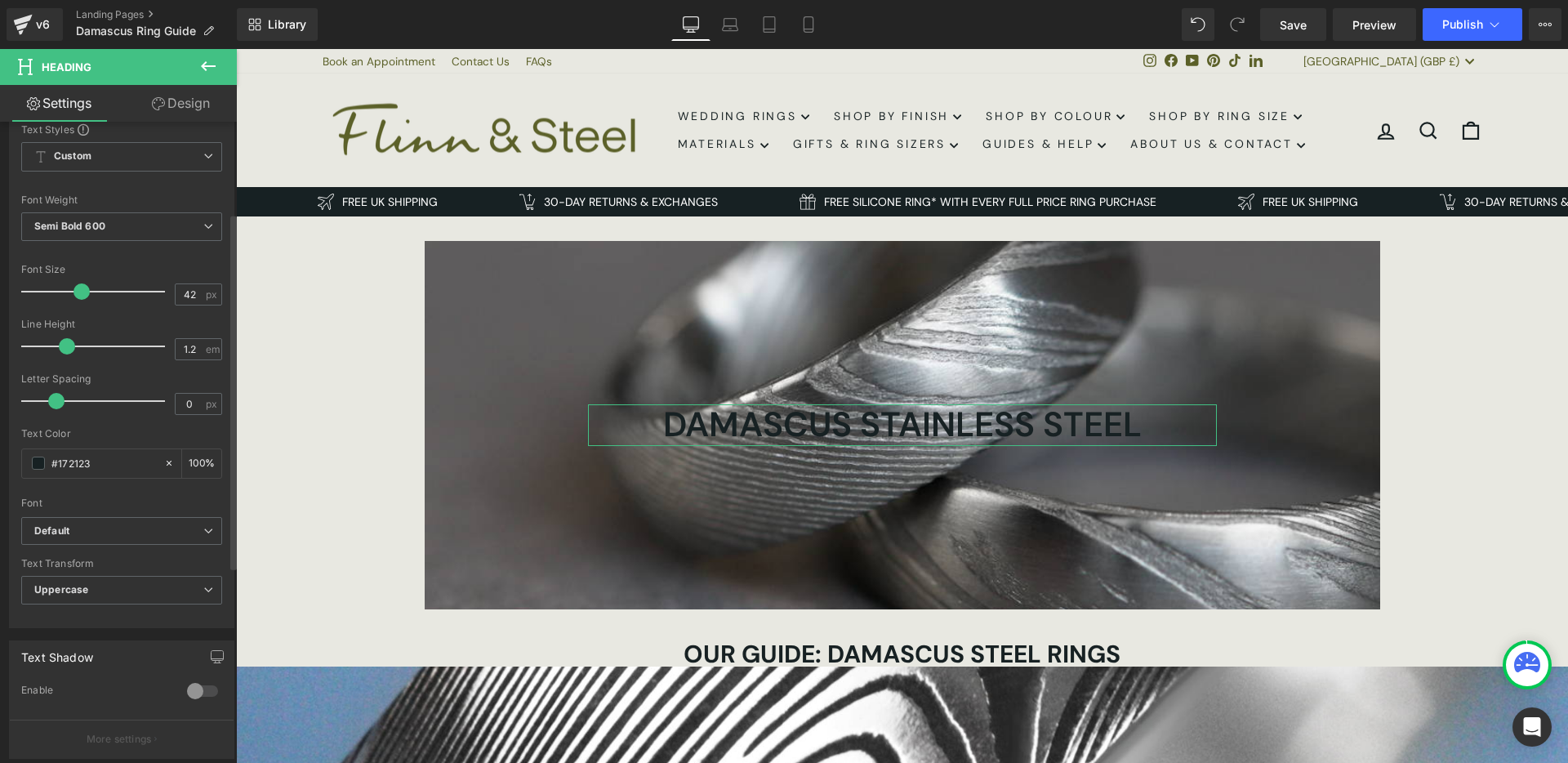
scroll to position [202, 0]
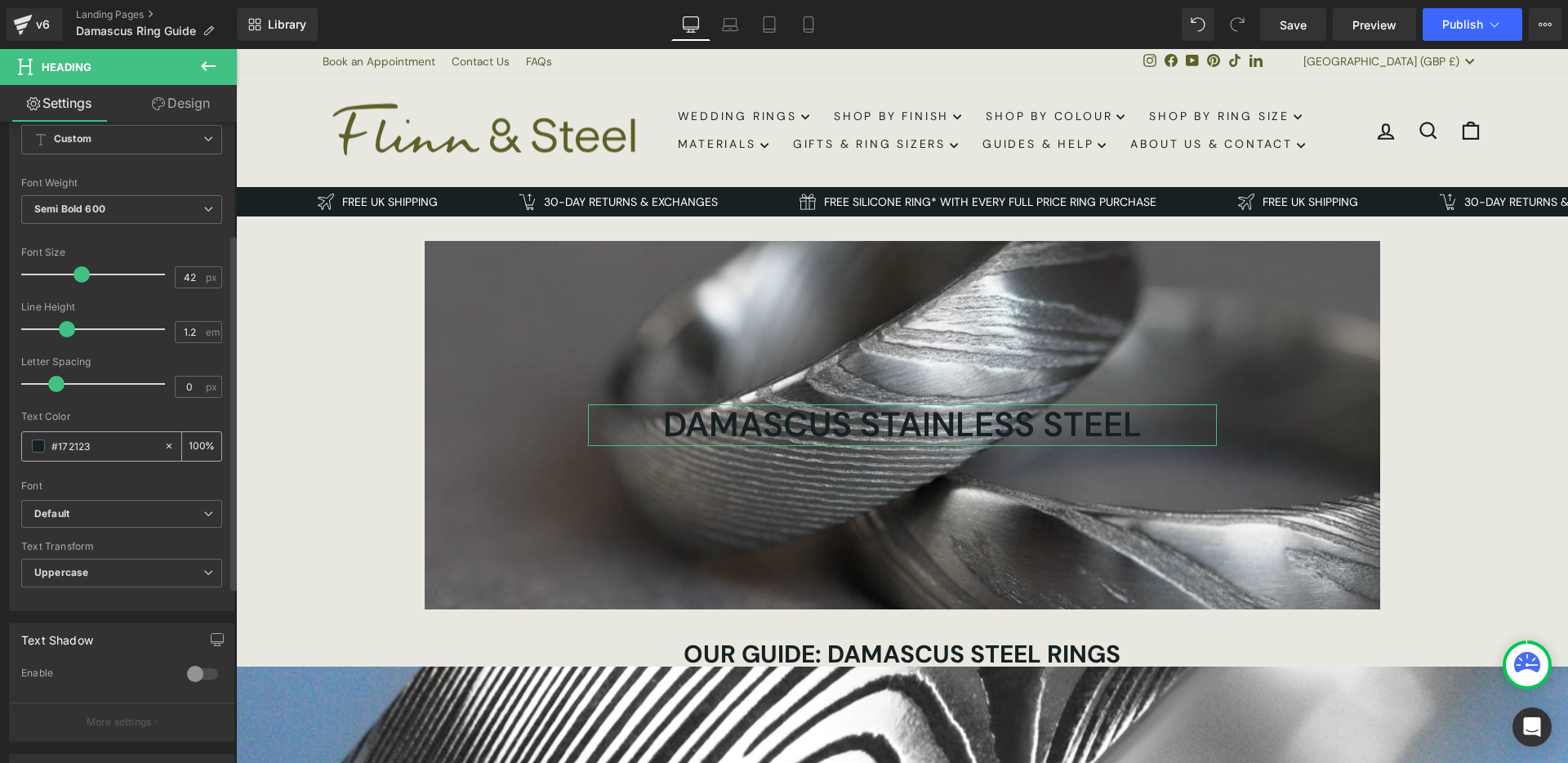
click at [37, 448] on span at bounding box center [38, 446] width 13 height 13
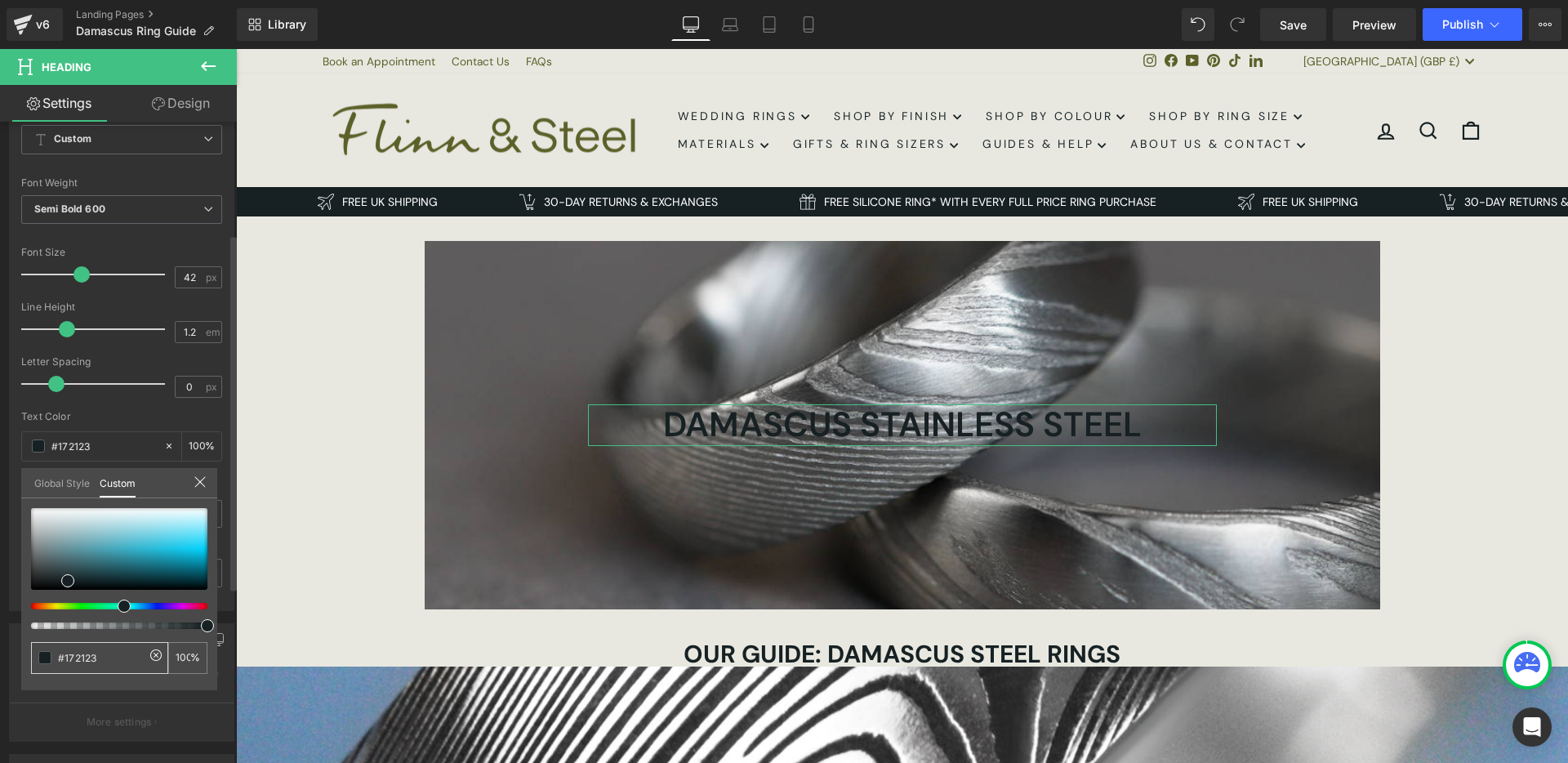
click at [83, 661] on input "#172123" at bounding box center [101, 658] width 87 height 17
type input "#f"
type input "0"
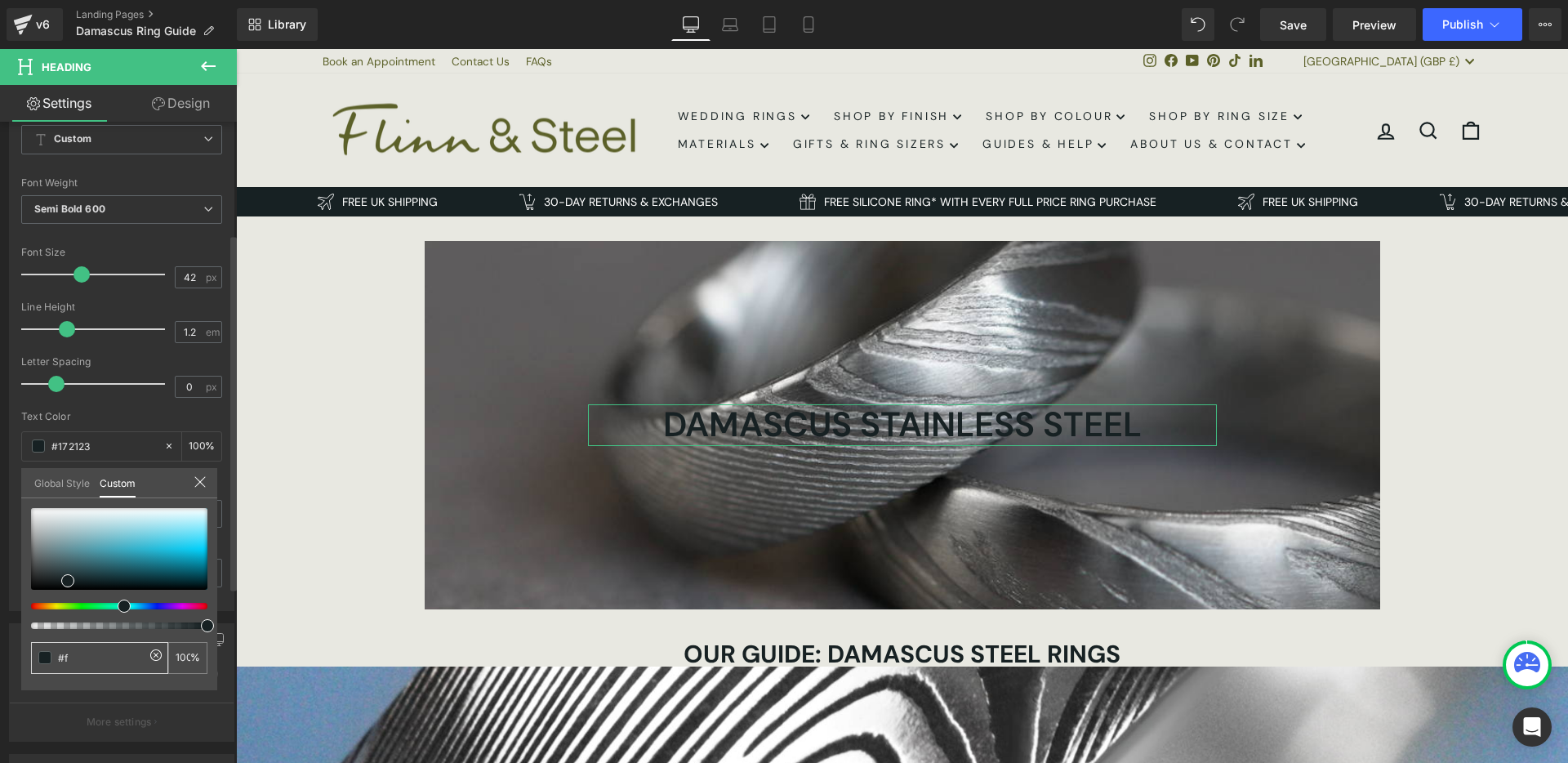
type input "0"
type input "#ff"
type input "#fff"
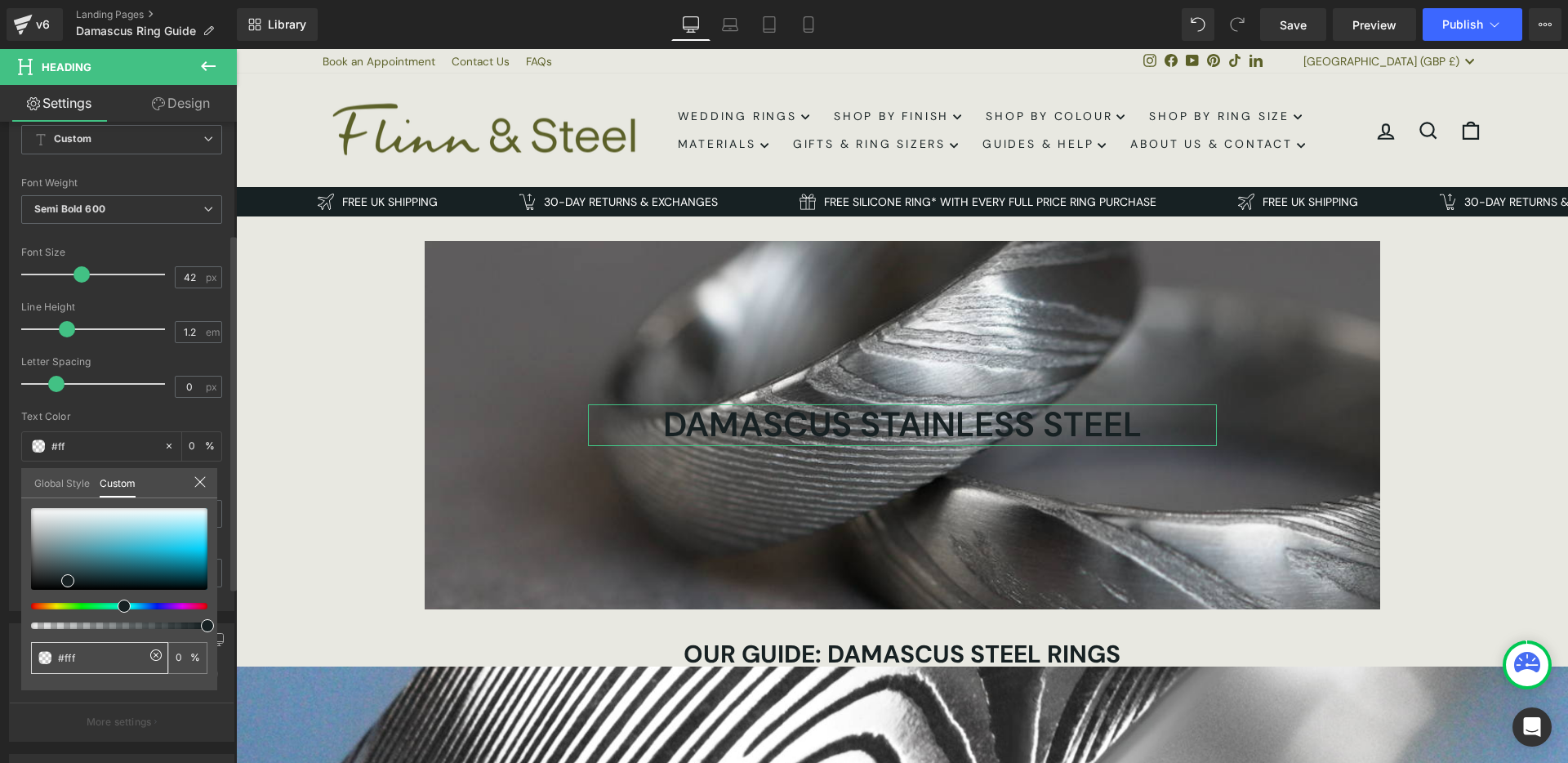
type input "100"
type input "#ffff"
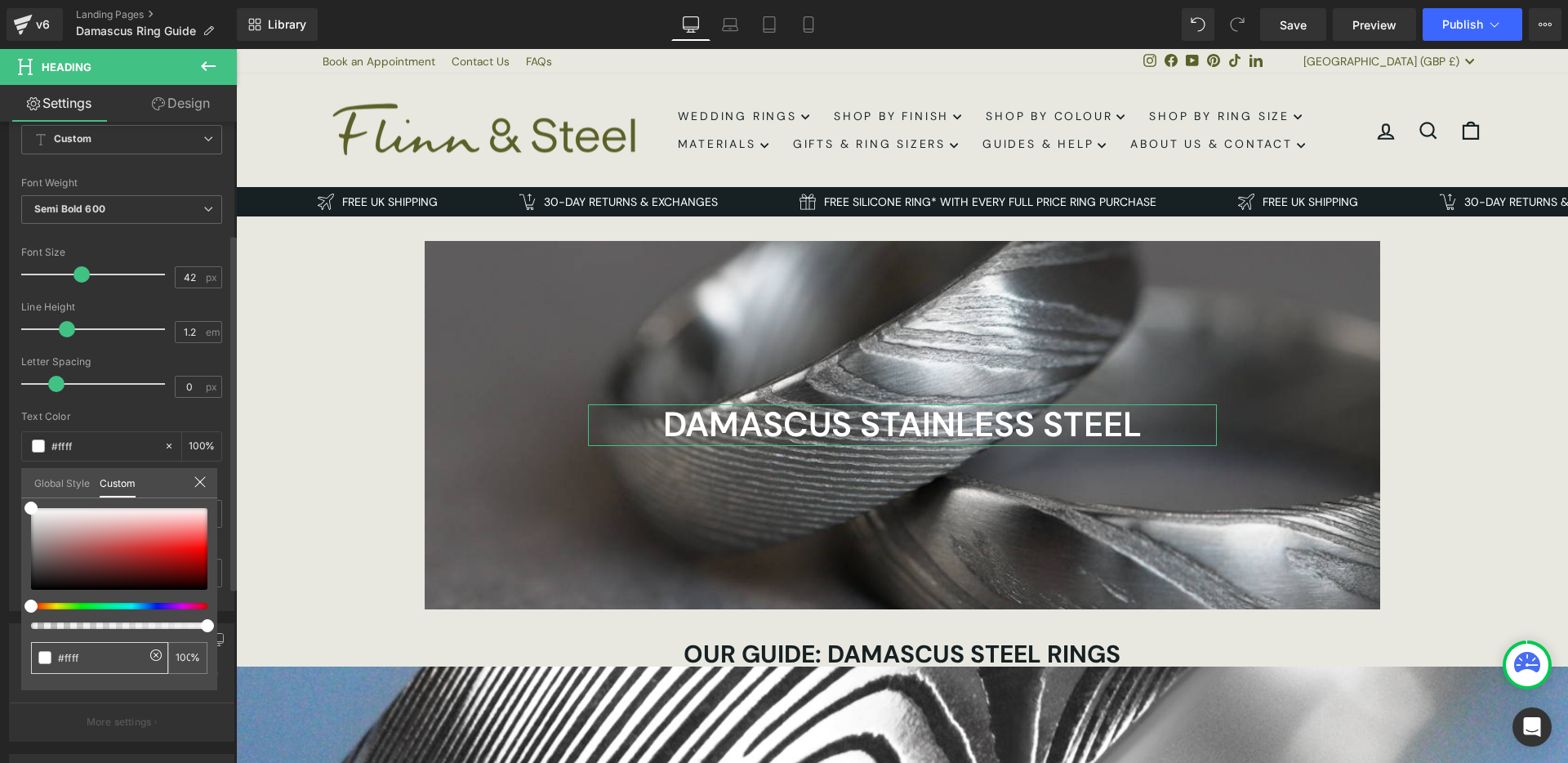
type input "#fffff"
type input "0"
type input "#ffffff"
type input "0"
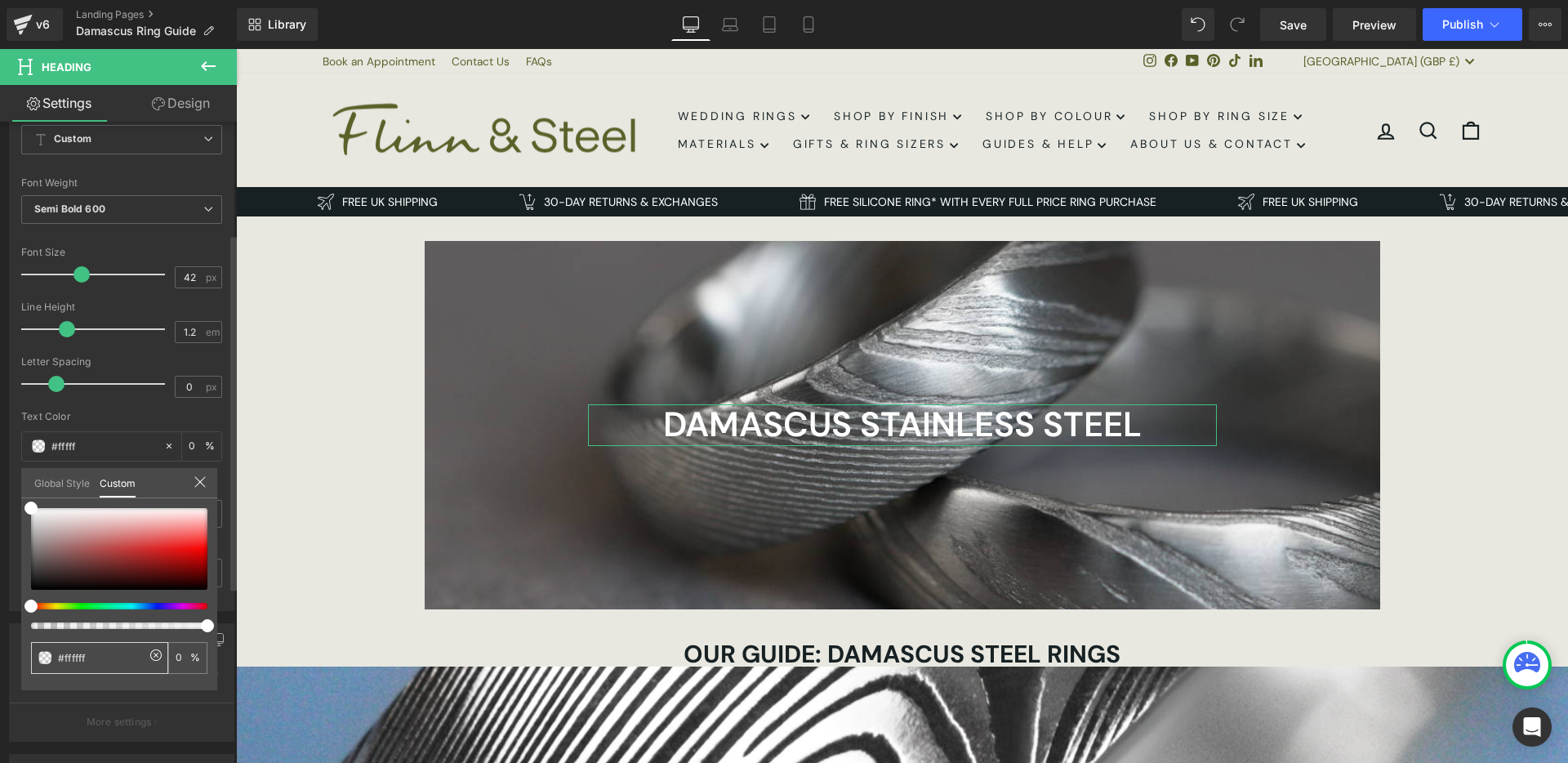
type input "#ffffff"
type input "100"
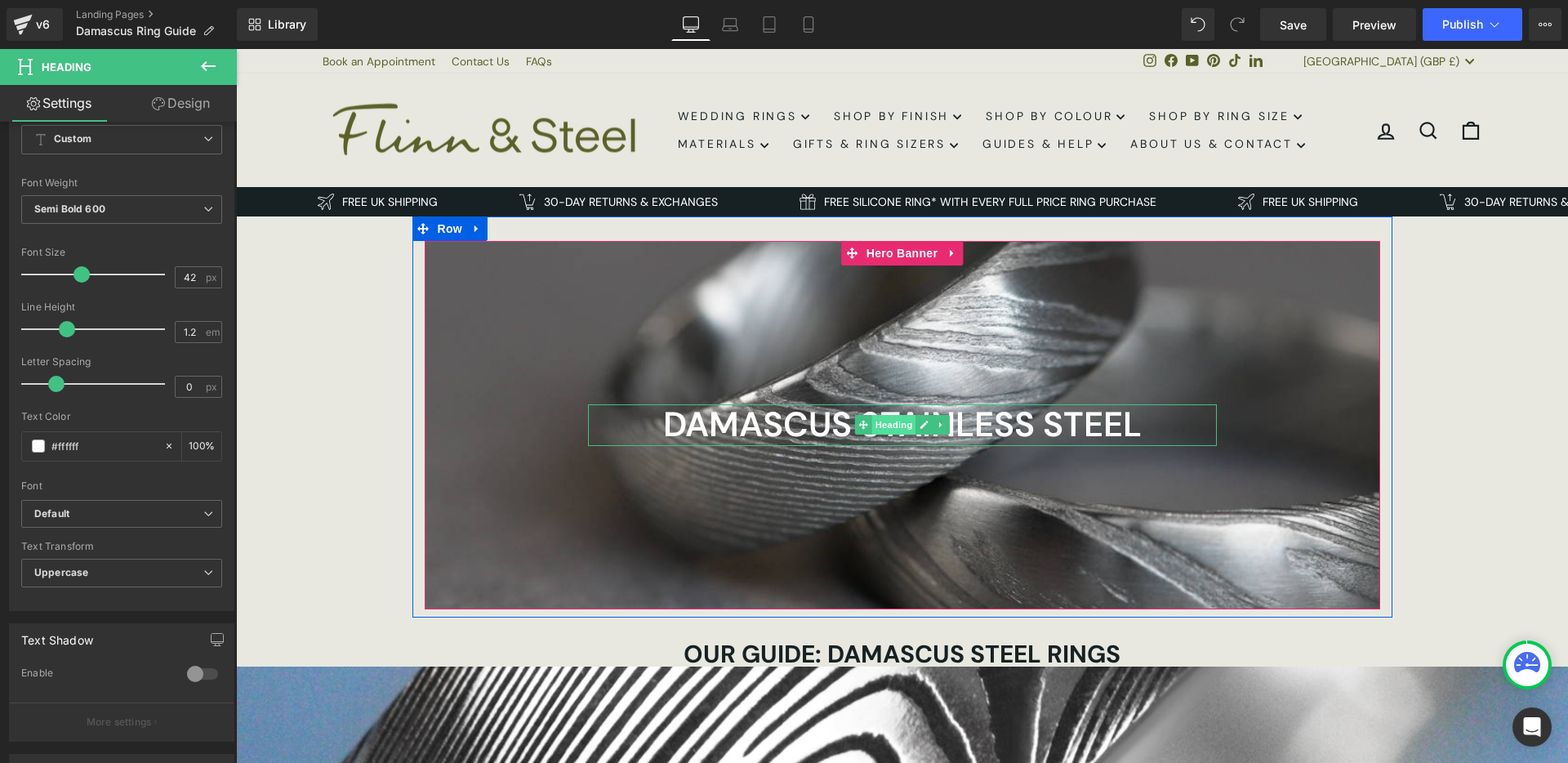
click at [894, 427] on span "Heading" at bounding box center [893, 425] width 44 height 20
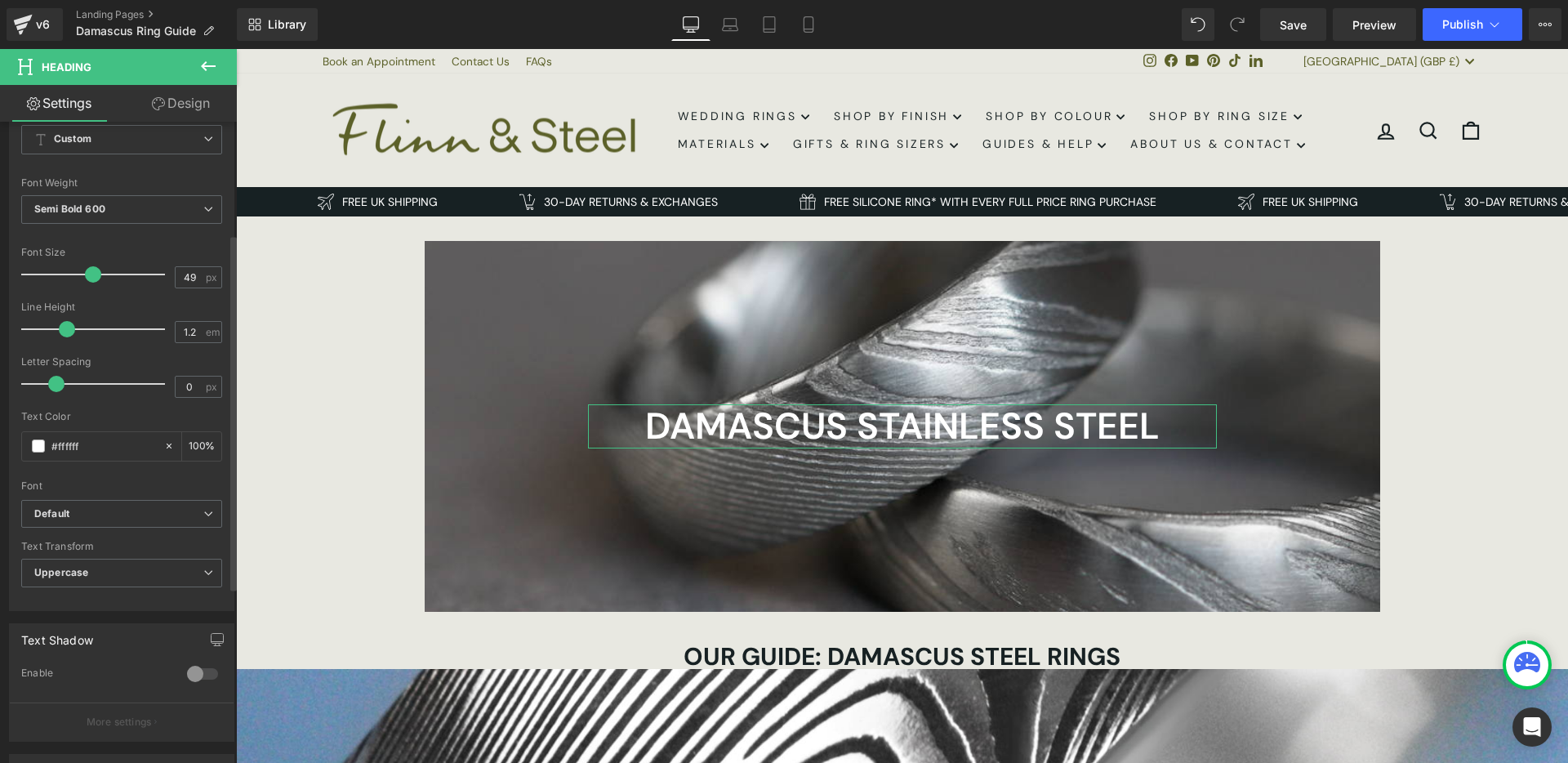
type input "50"
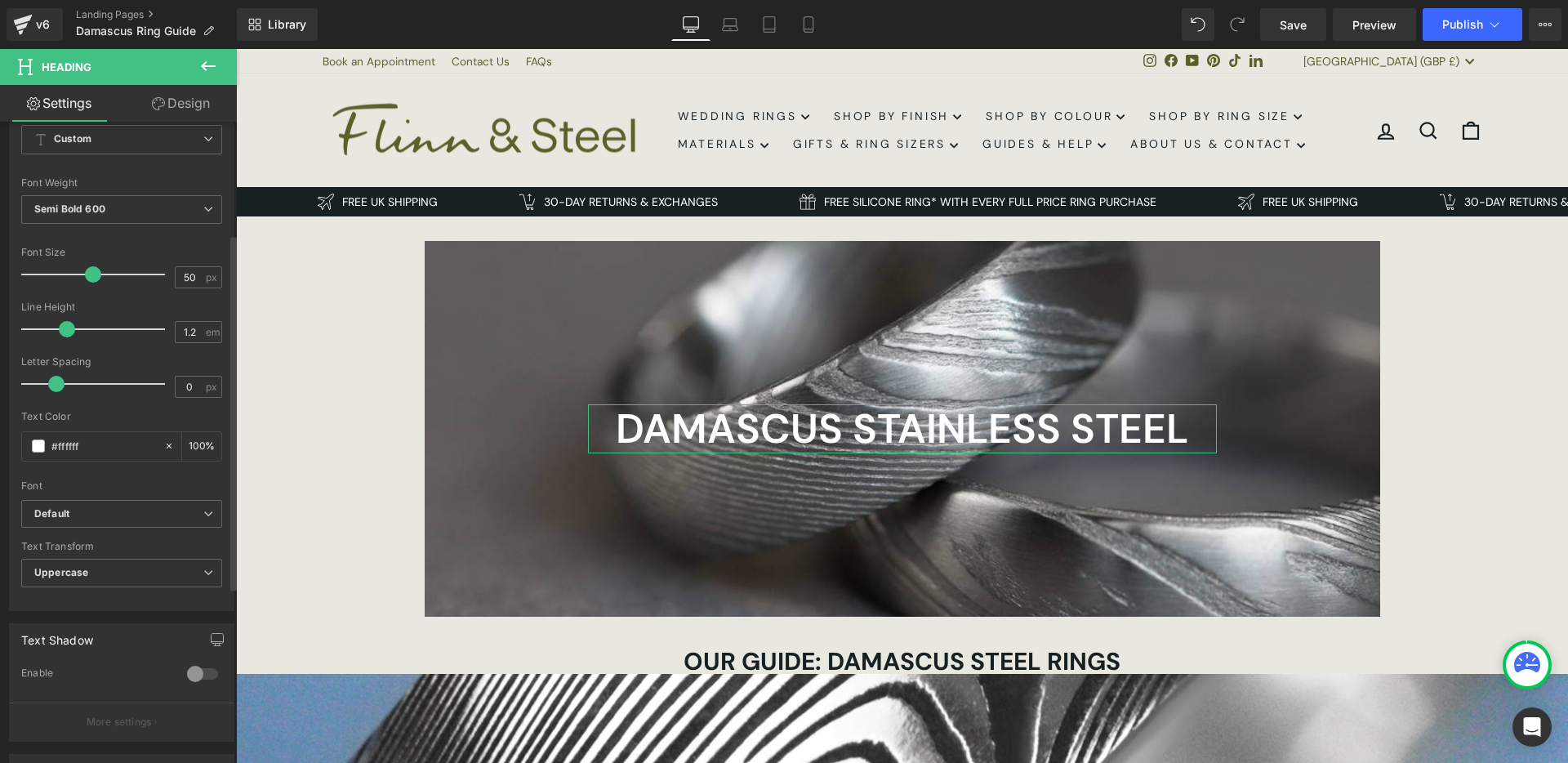
drag, startPoint x: 81, startPoint y: 277, endPoint x: 92, endPoint y: 277, distance: 11.0
click at [92, 277] on span at bounding box center [93, 274] width 16 height 16
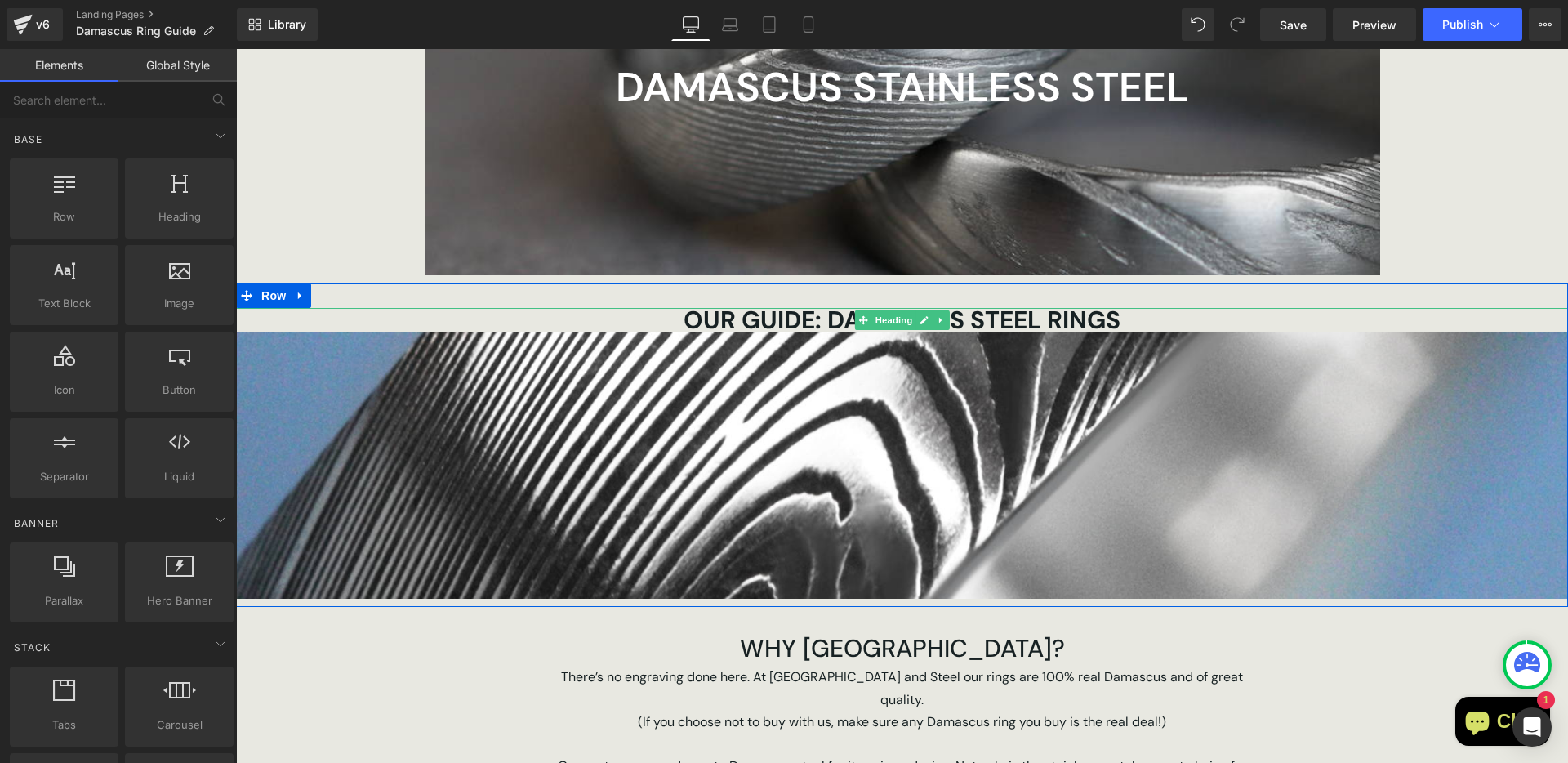
scroll to position [425, 0]
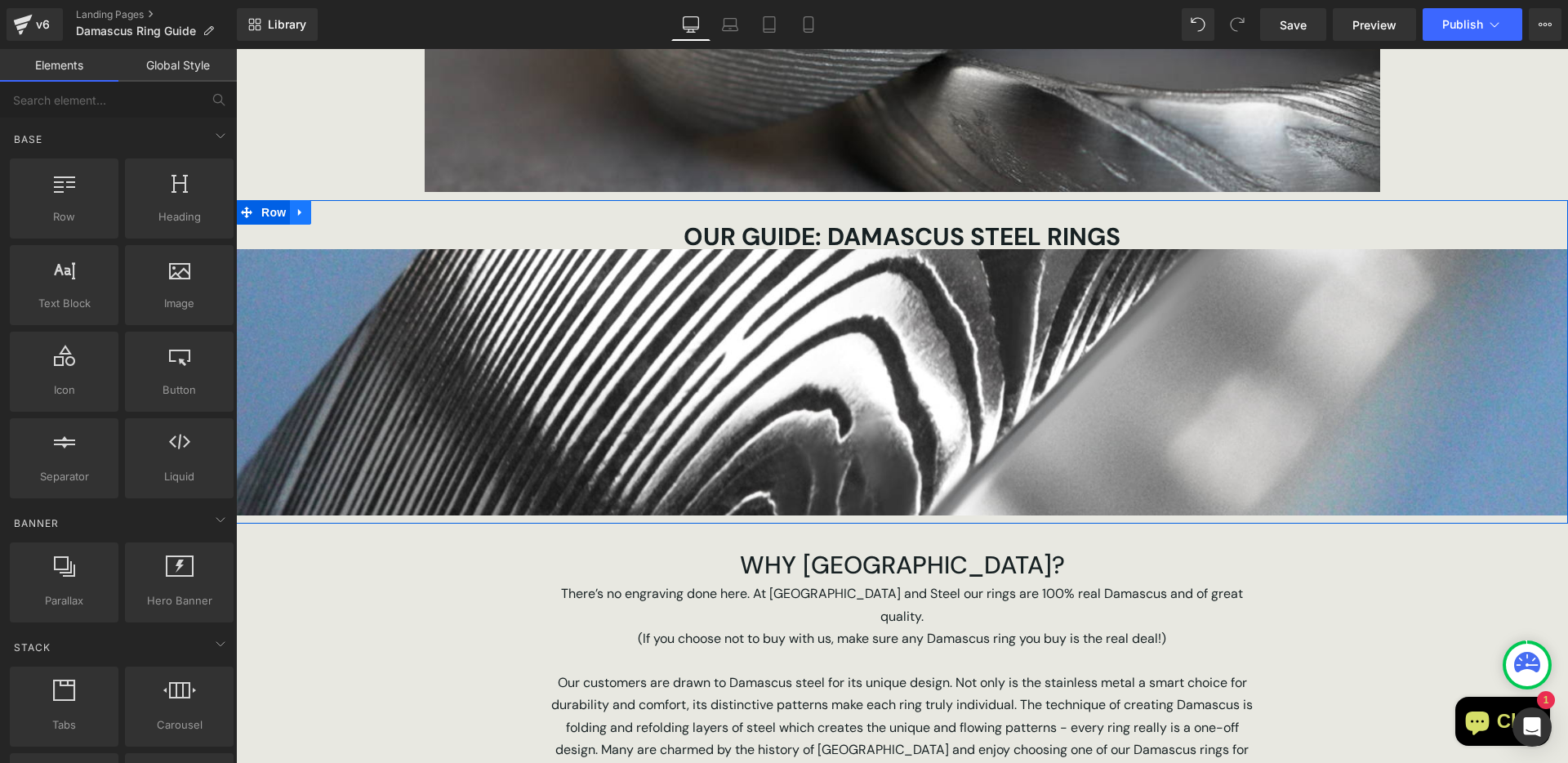
click at [295, 218] on icon at bounding box center [300, 212] width 11 height 12
click at [337, 215] on icon at bounding box center [342, 212] width 11 height 11
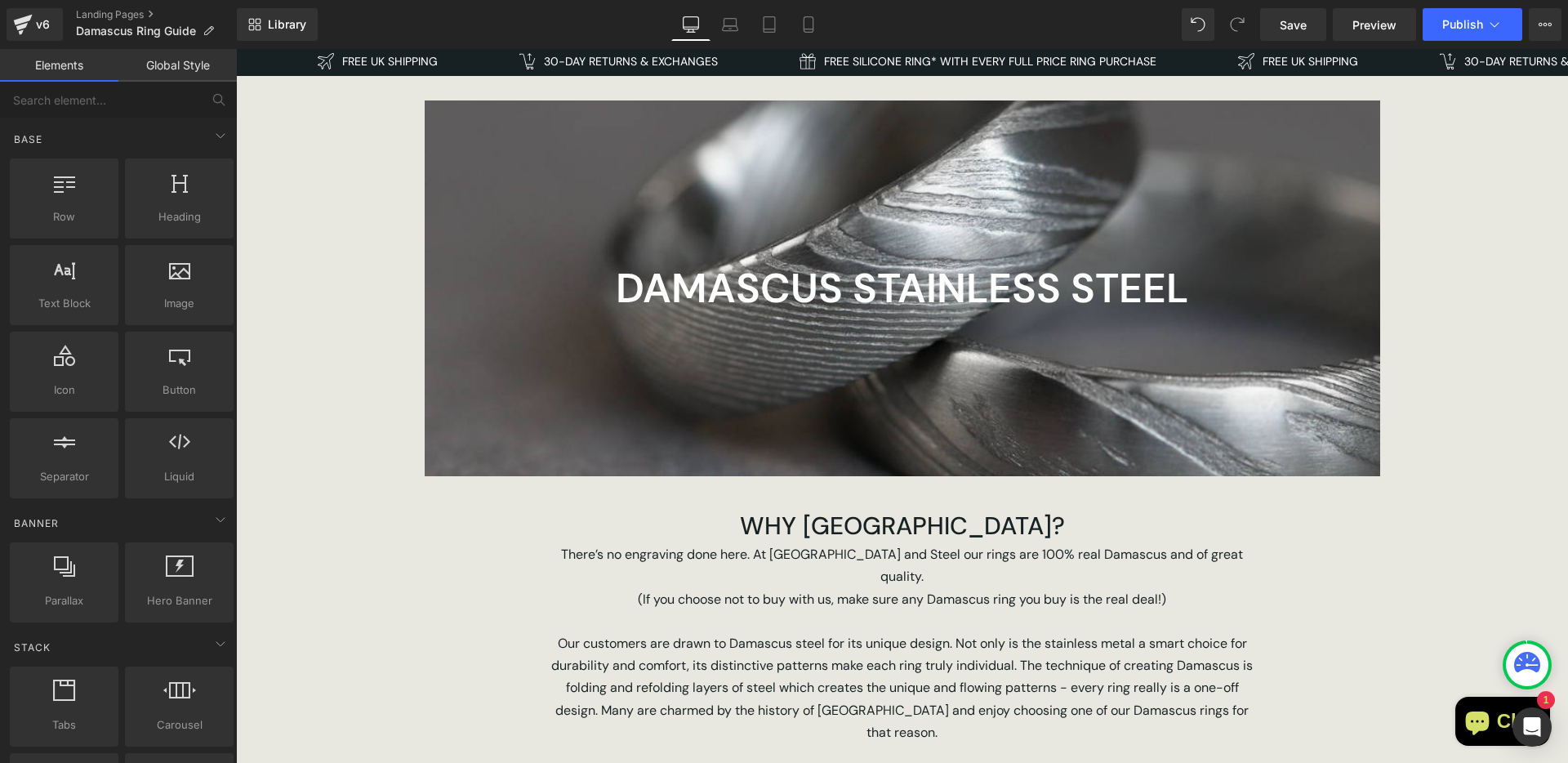
scroll to position [131, 0]
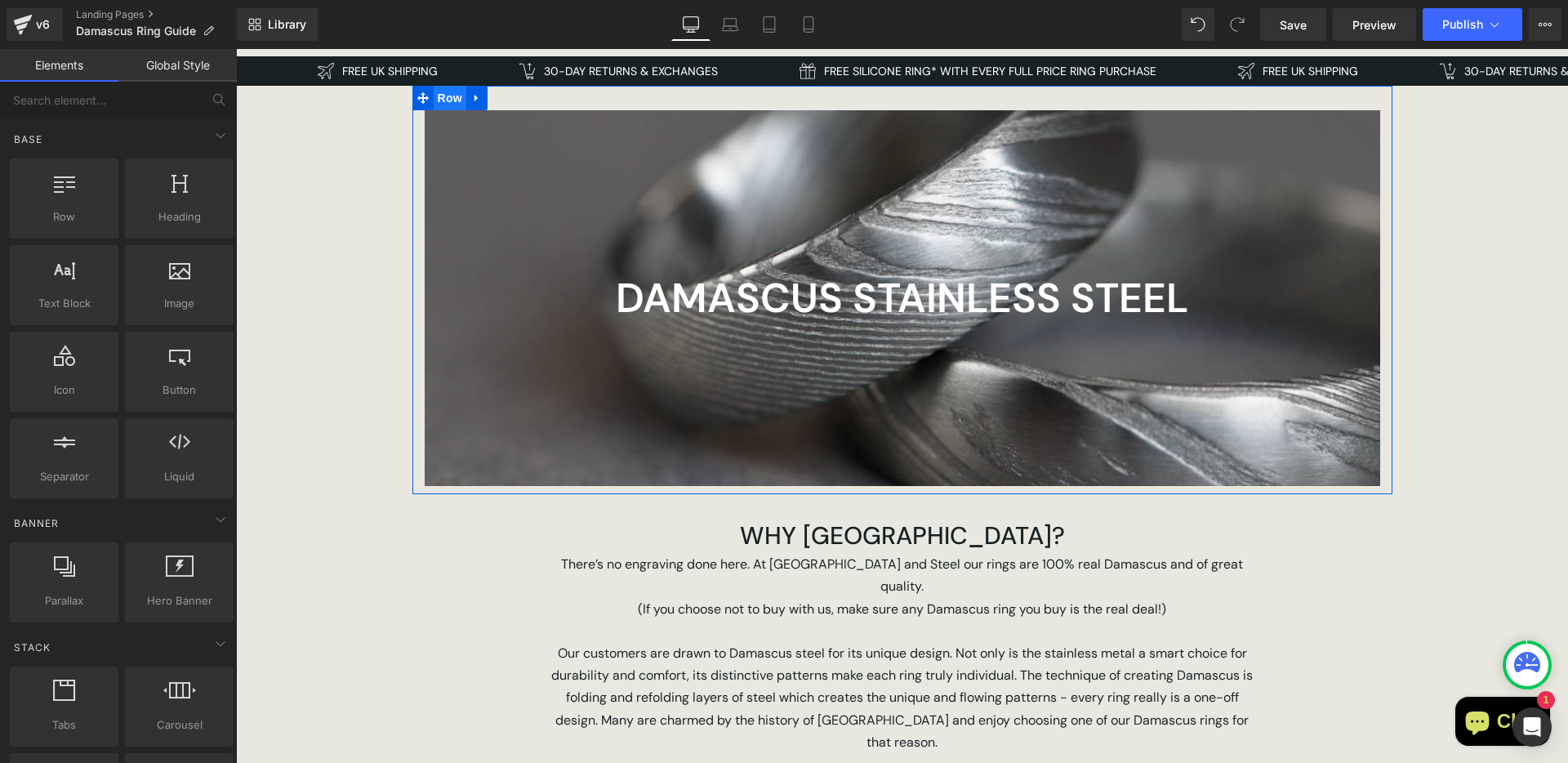
click at [439, 99] on span "Row" at bounding box center [450, 98] width 33 height 24
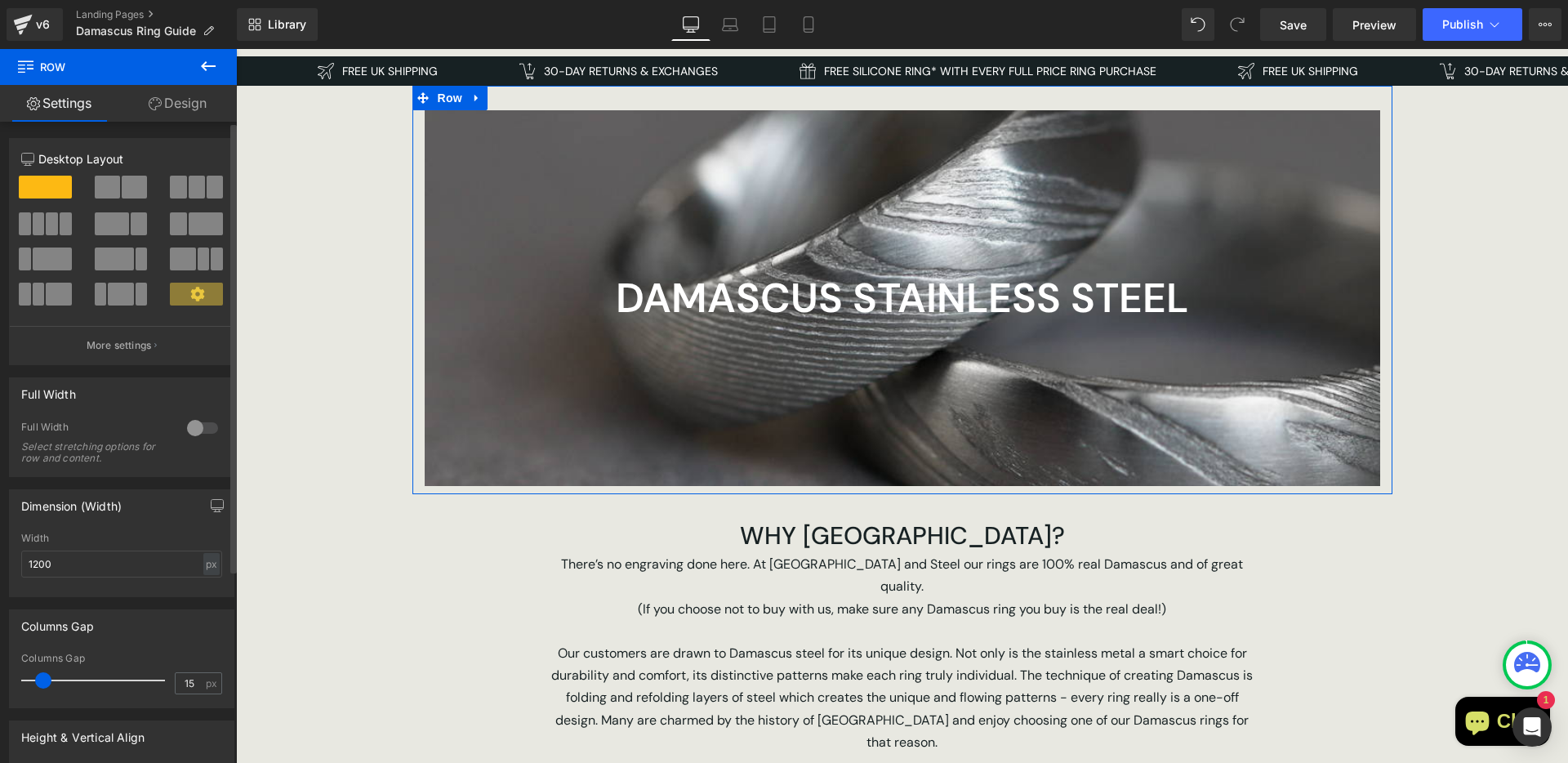
click at [194, 431] on div at bounding box center [202, 428] width 39 height 26
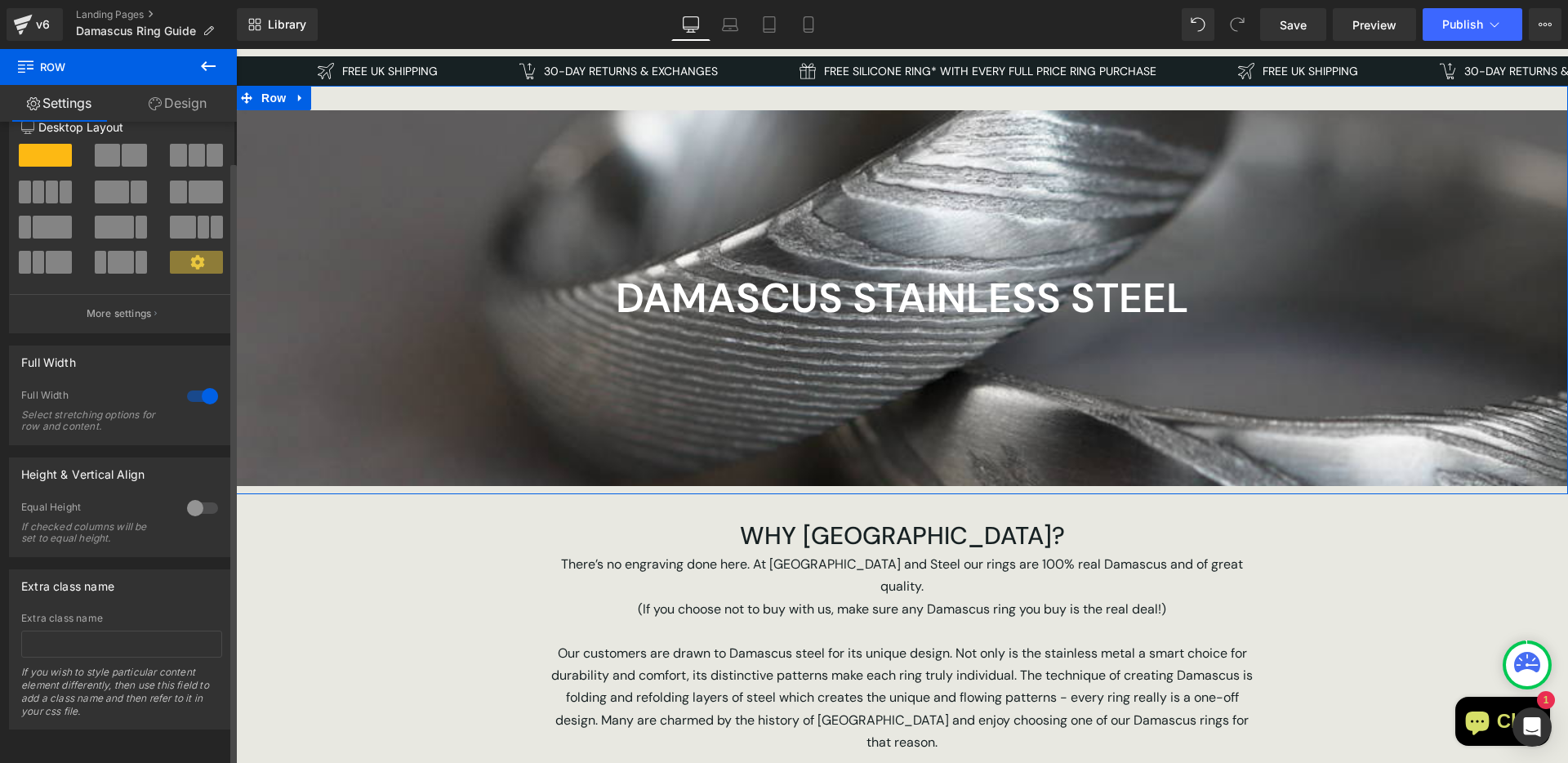
scroll to position [0, 0]
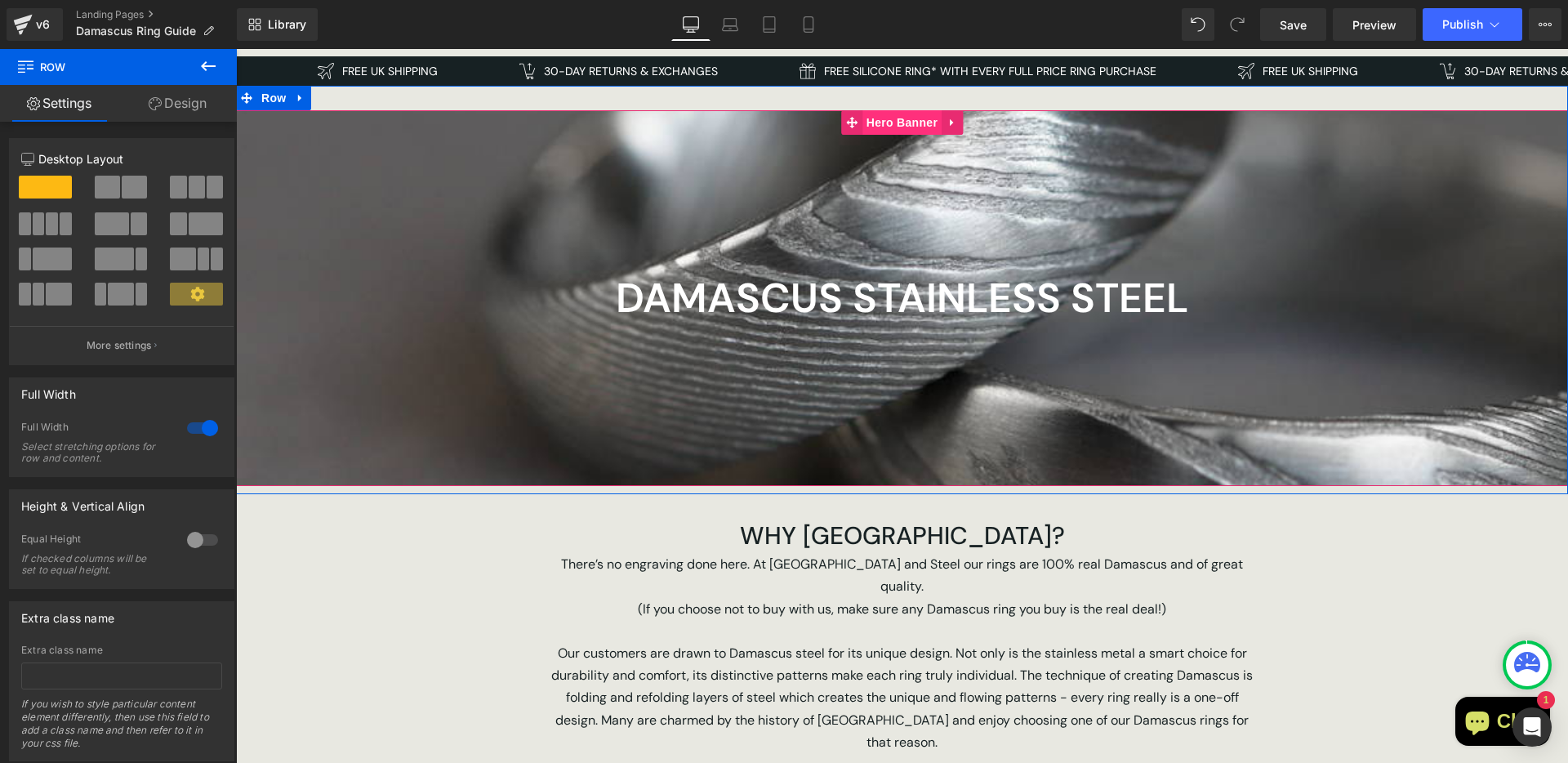
click at [882, 128] on span "Hero Banner" at bounding box center [901, 122] width 79 height 24
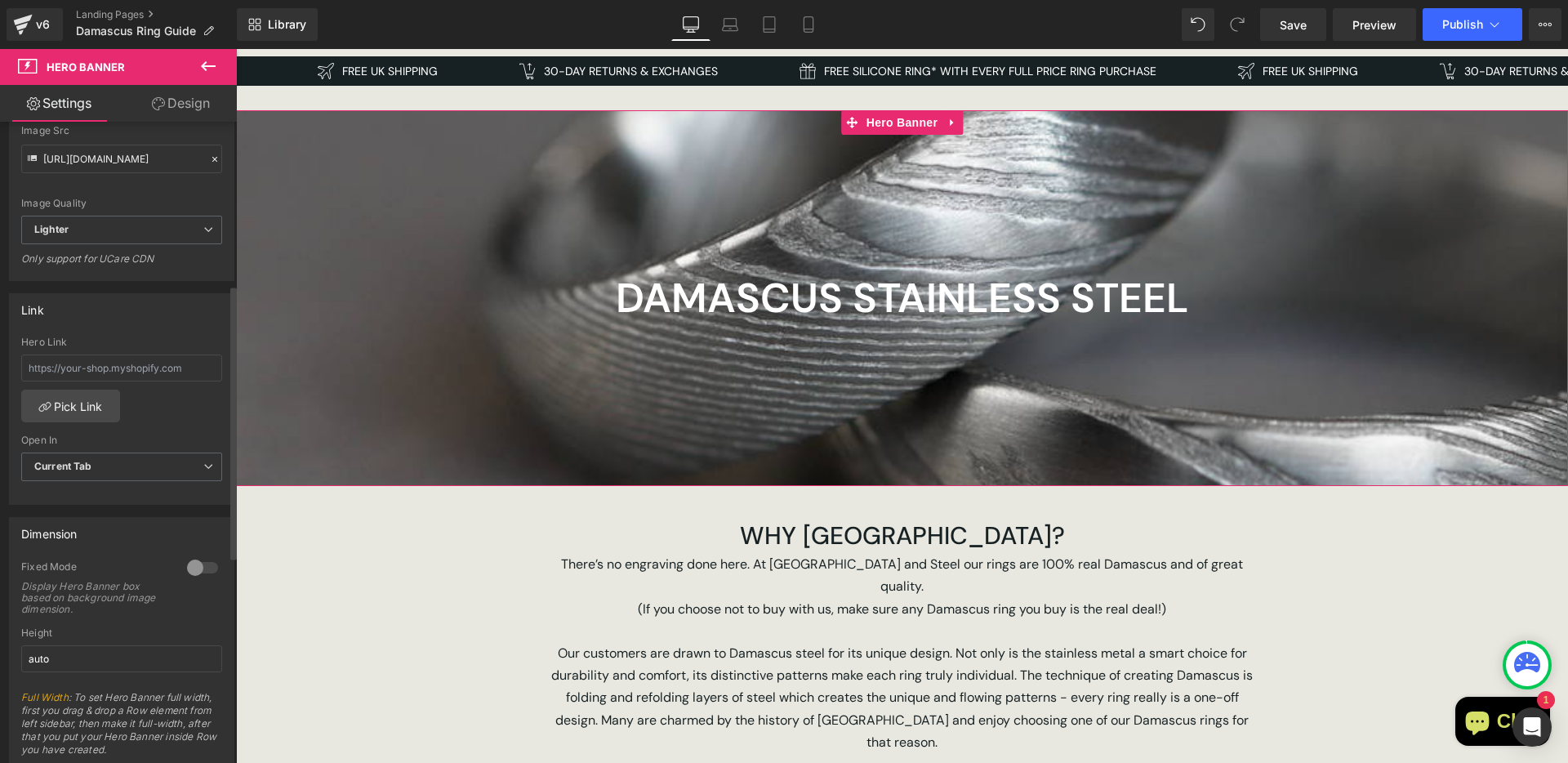
scroll to position [388, 0]
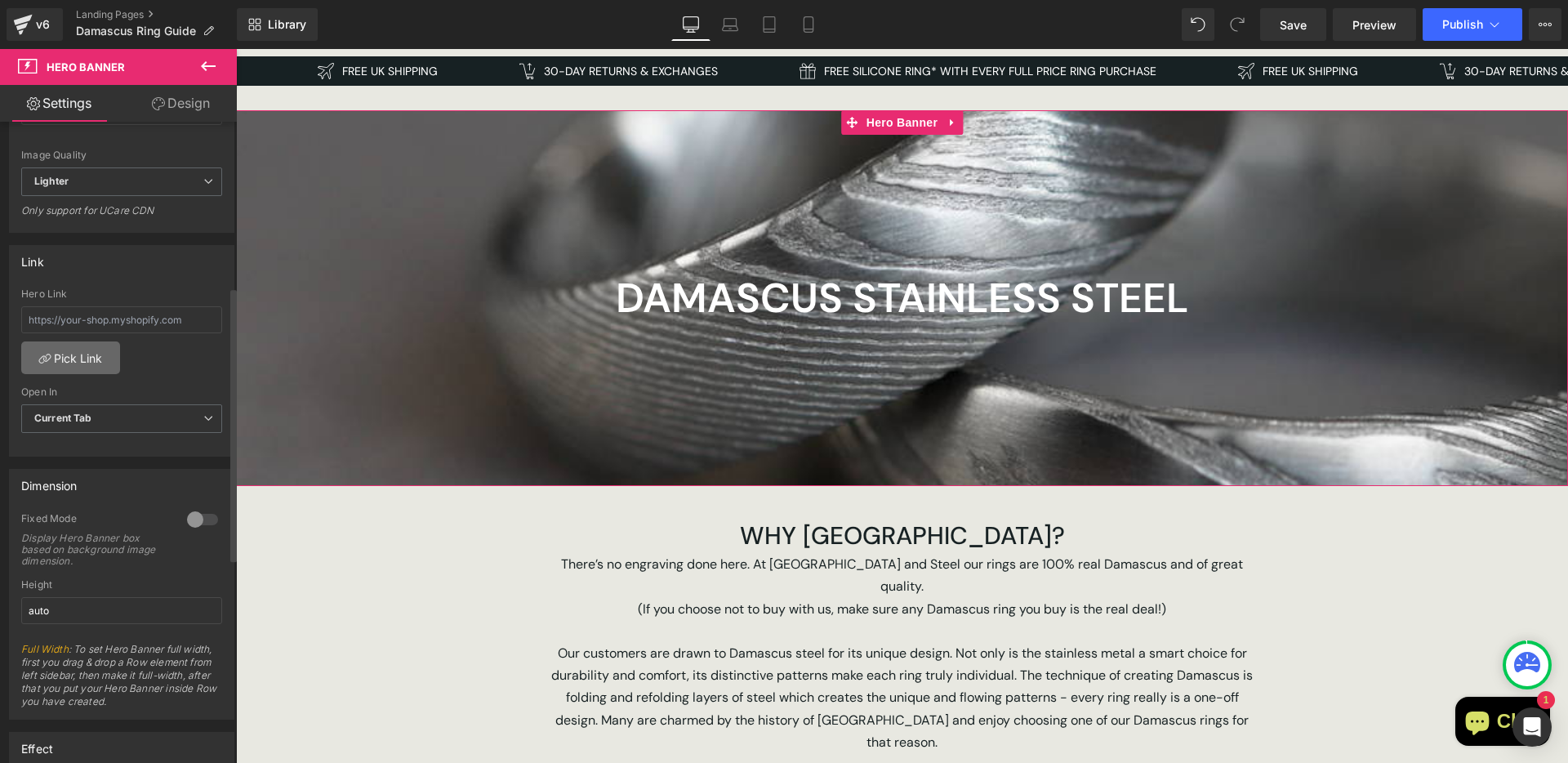
click at [74, 365] on link "Pick Link" at bounding box center [70, 358] width 99 height 33
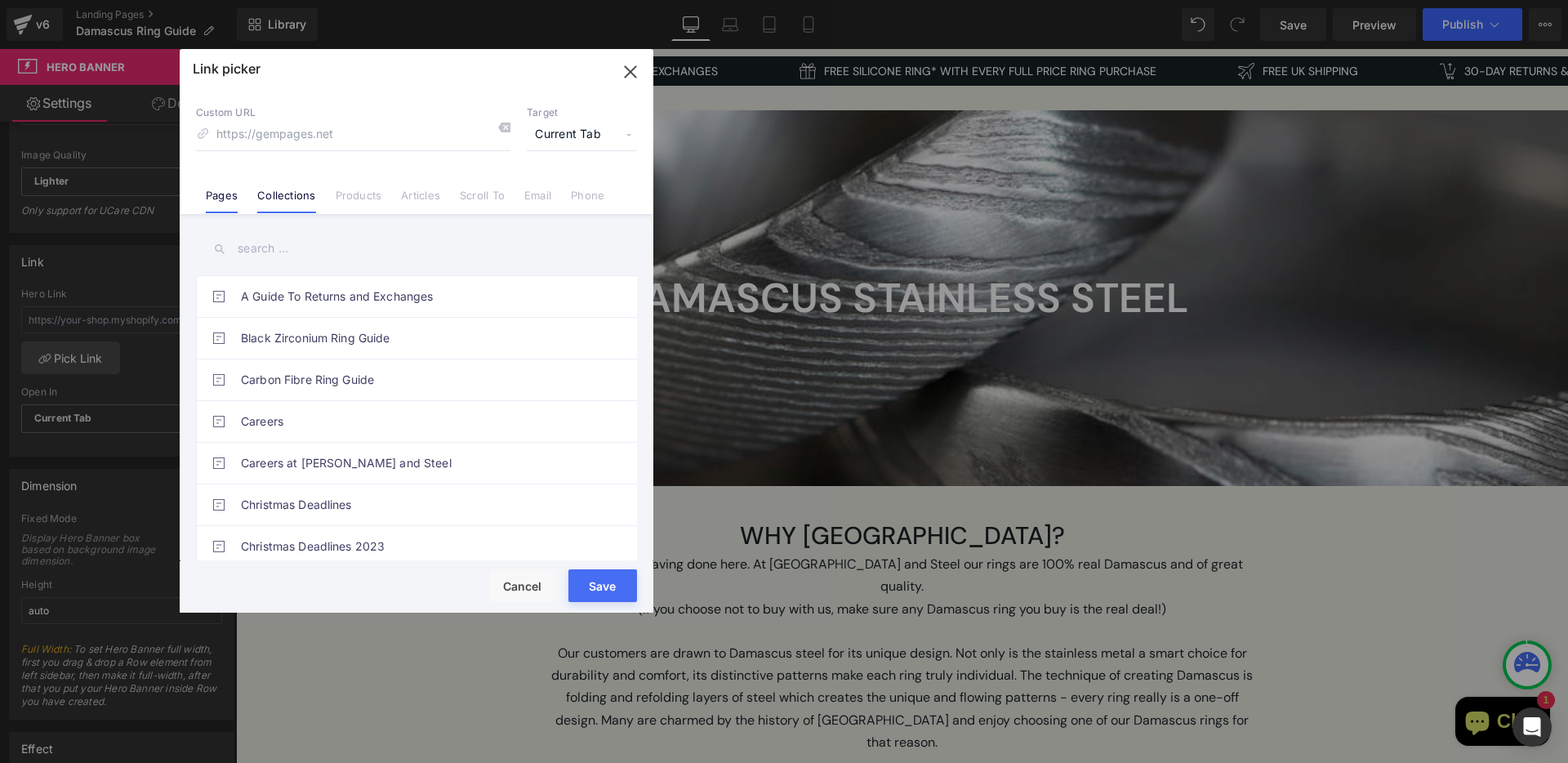
click at [297, 192] on link "Collections" at bounding box center [286, 201] width 58 height 24
click at [390, 459] on link "Damascus Steel Wedding Rings" at bounding box center [420, 459] width 360 height 41
type input "/collections/damascus-steel-wedding-rings"
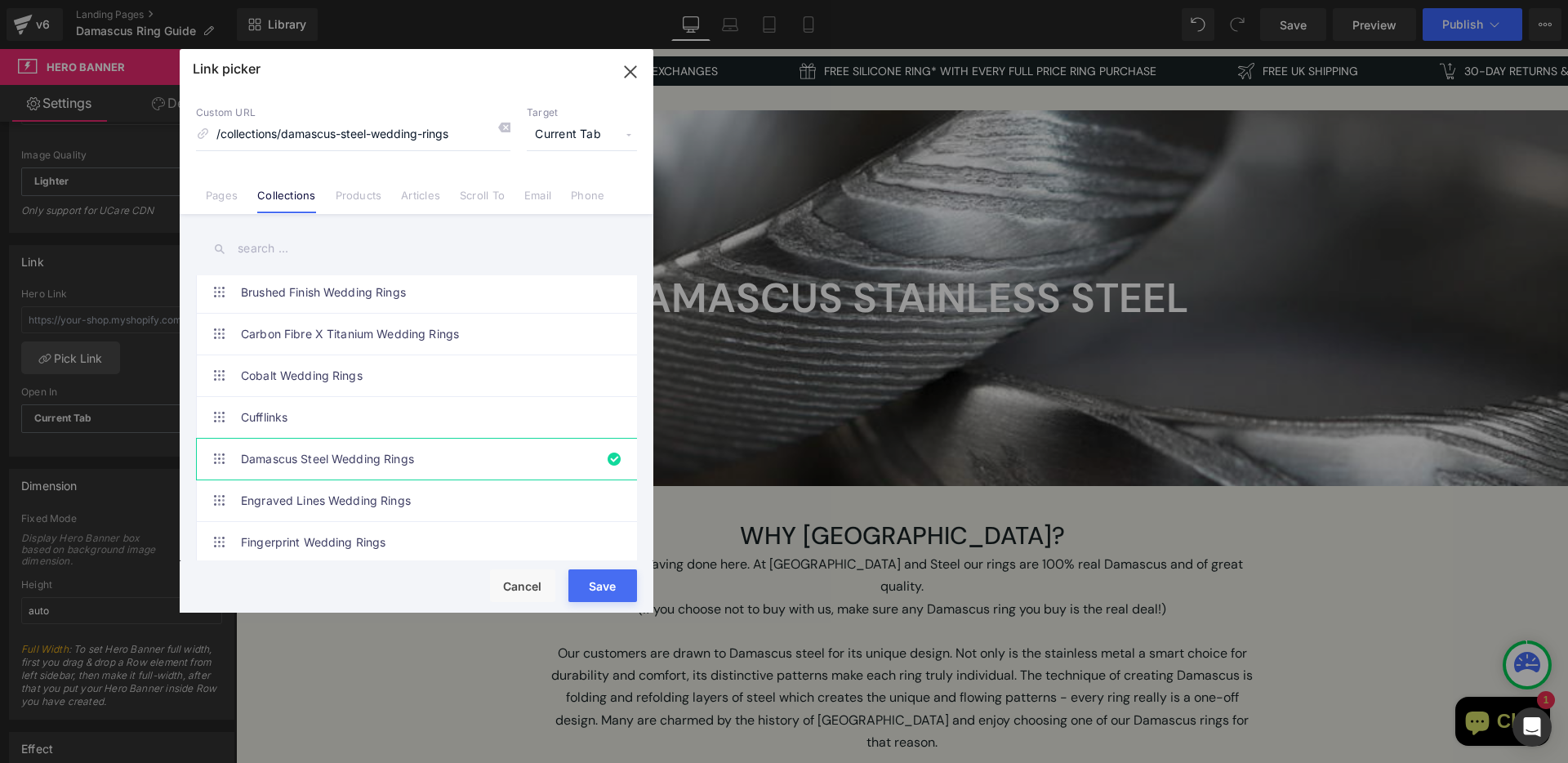
click at [624, 590] on button "Save" at bounding box center [602, 586] width 68 height 33
type input "/collections/damascus-steel-wedding-rings"
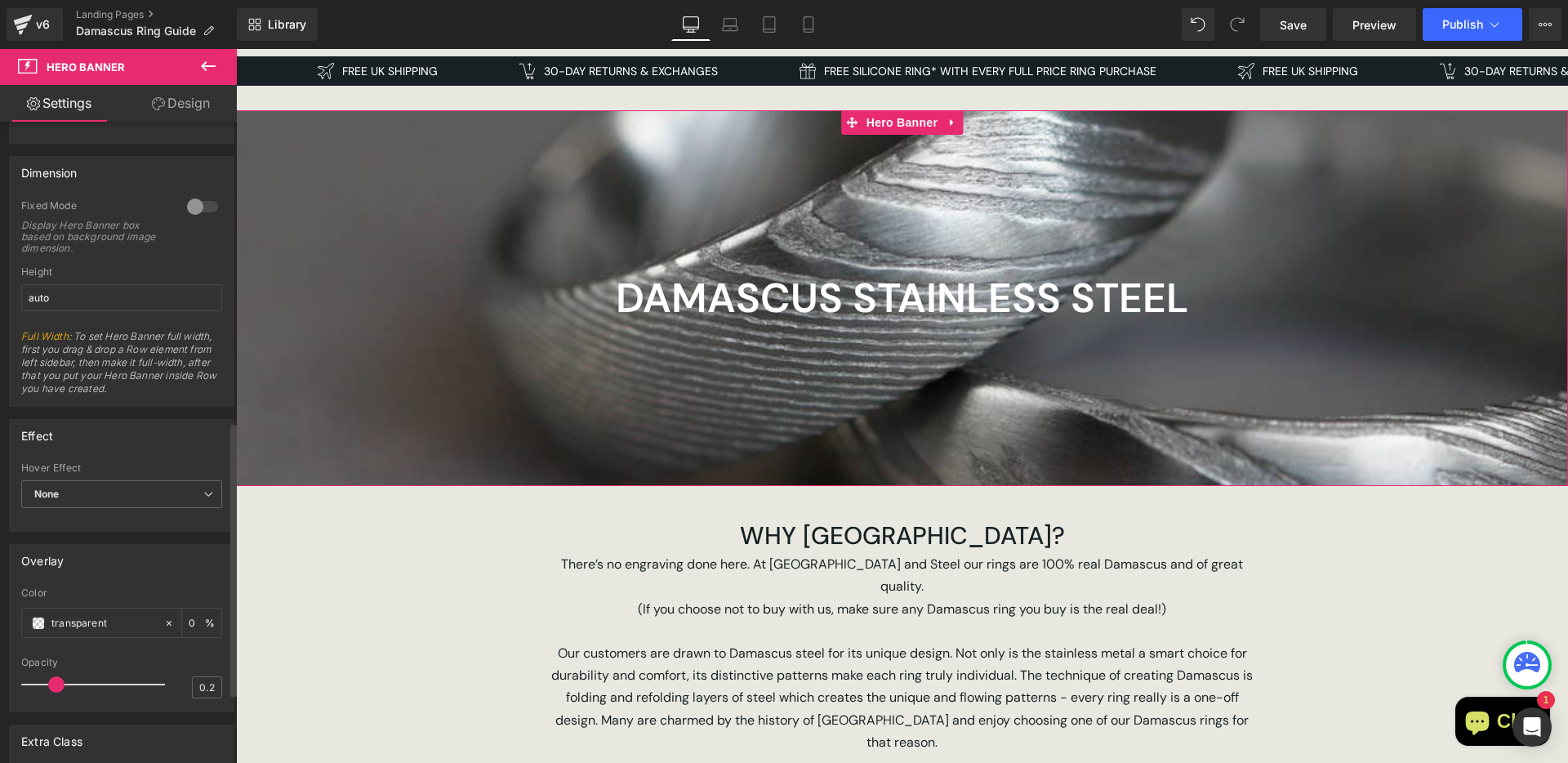
scroll to position [702, 0]
click at [131, 489] on span "None" at bounding box center [121, 492] width 201 height 29
click at [140, 438] on div "Effect" at bounding box center [118, 434] width 218 height 31
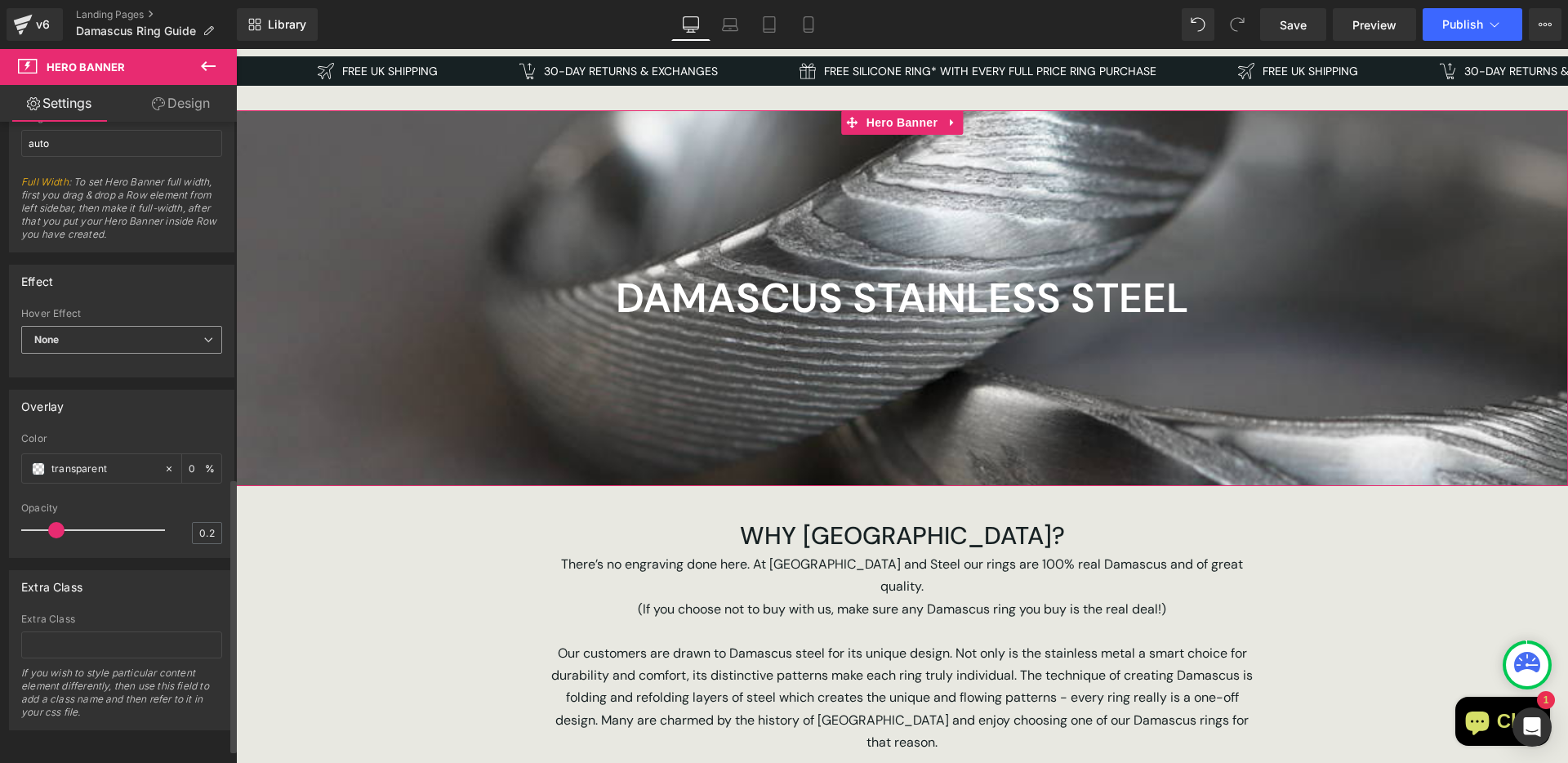
scroll to position [868, 0]
type input "1"
drag, startPoint x: 56, startPoint y: 520, endPoint x: 166, endPoint y: 519, distance: 110.0
click at [166, 519] on div "Opacity 1" at bounding box center [121, 529] width 201 height 55
click at [92, 460] on input "transparent" at bounding box center [103, 468] width 105 height 18
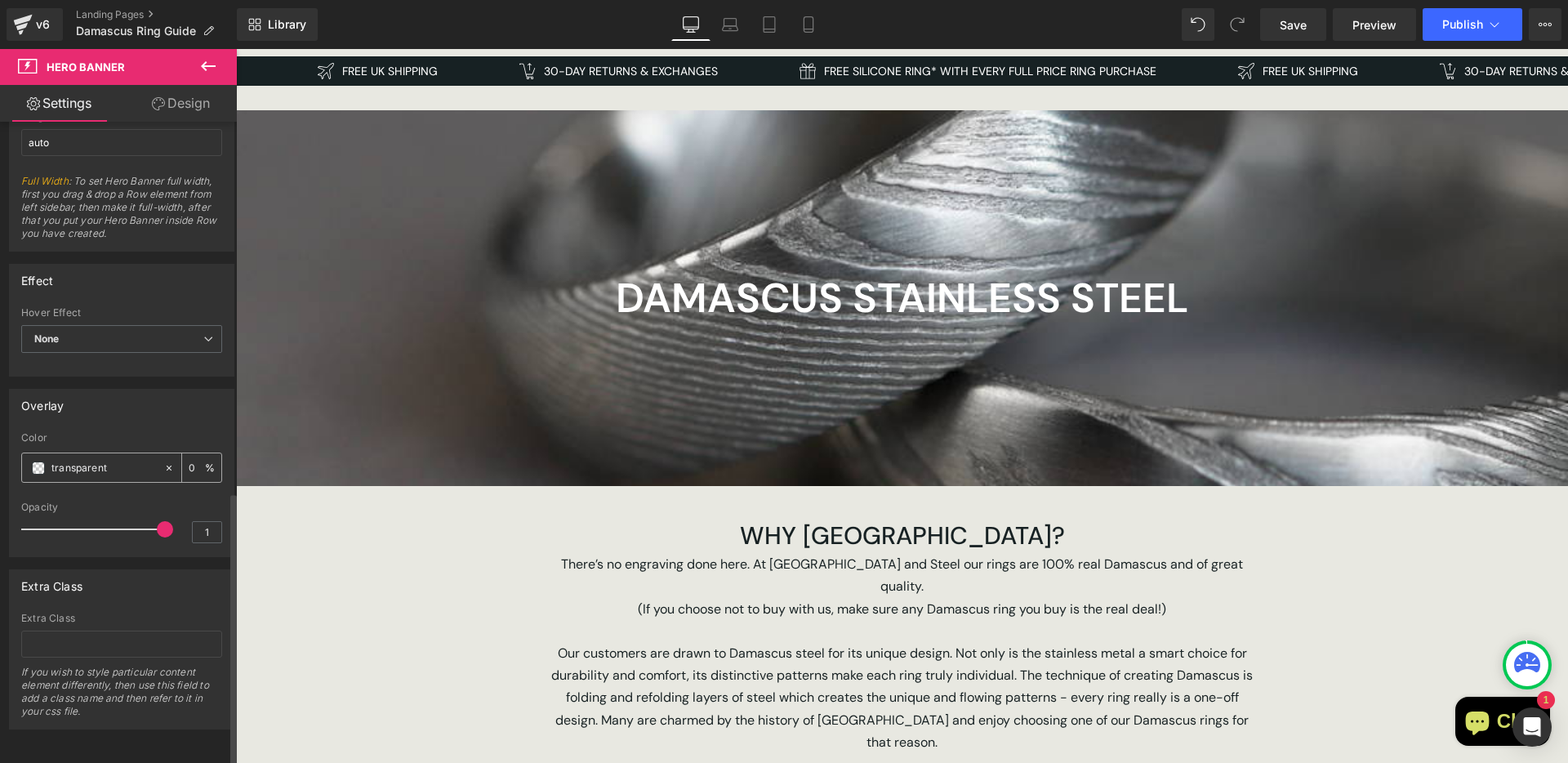
click at [92, 460] on input "transparent" at bounding box center [103, 468] width 105 height 18
type input "ffffff"
type input "100"
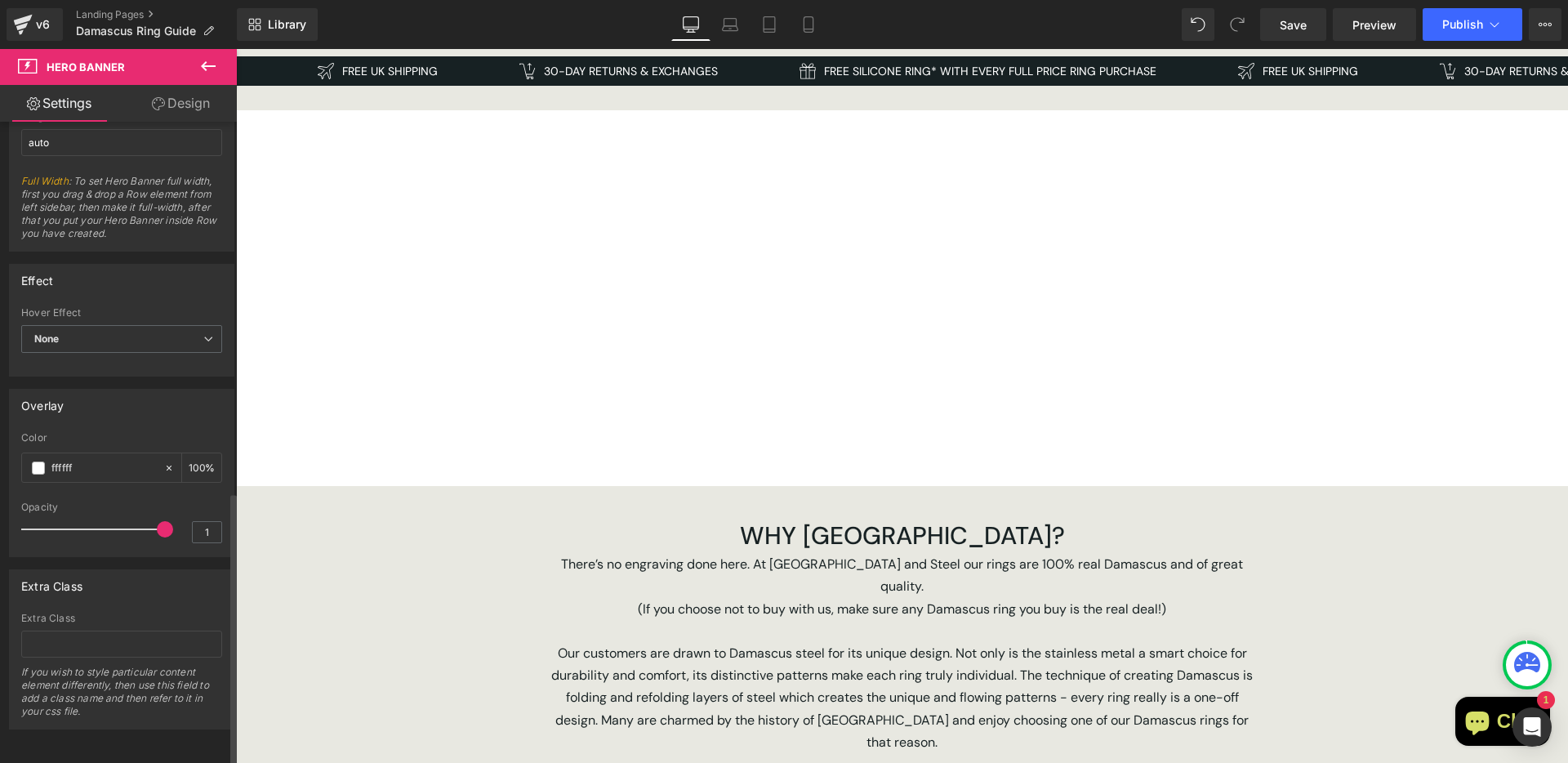
drag, startPoint x: 96, startPoint y: 483, endPoint x: 109, endPoint y: 496, distance: 18.4
click at [96, 491] on div at bounding box center [121, 496] width 201 height 10
type input "#ffffff"
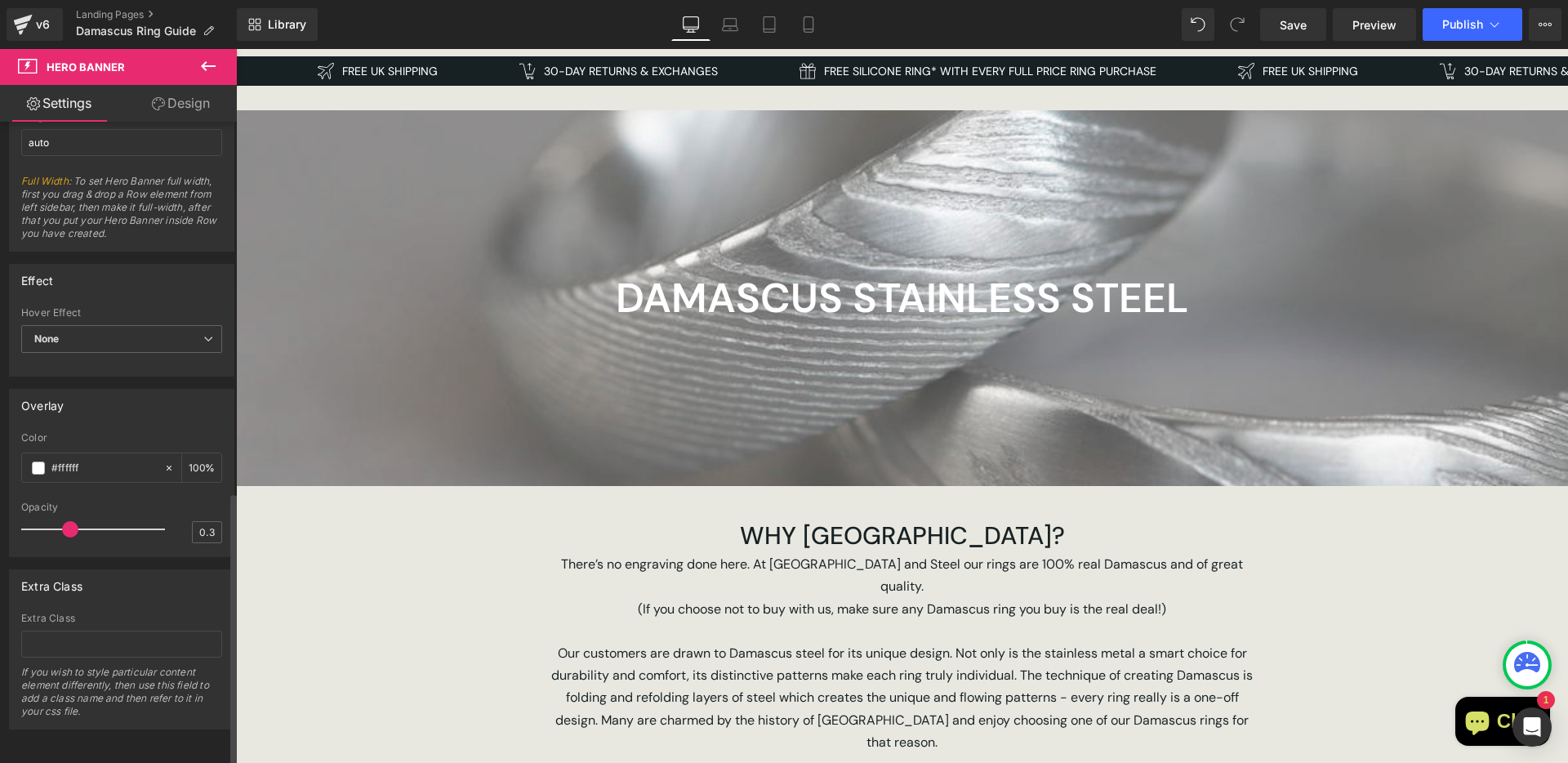
type input "0.2"
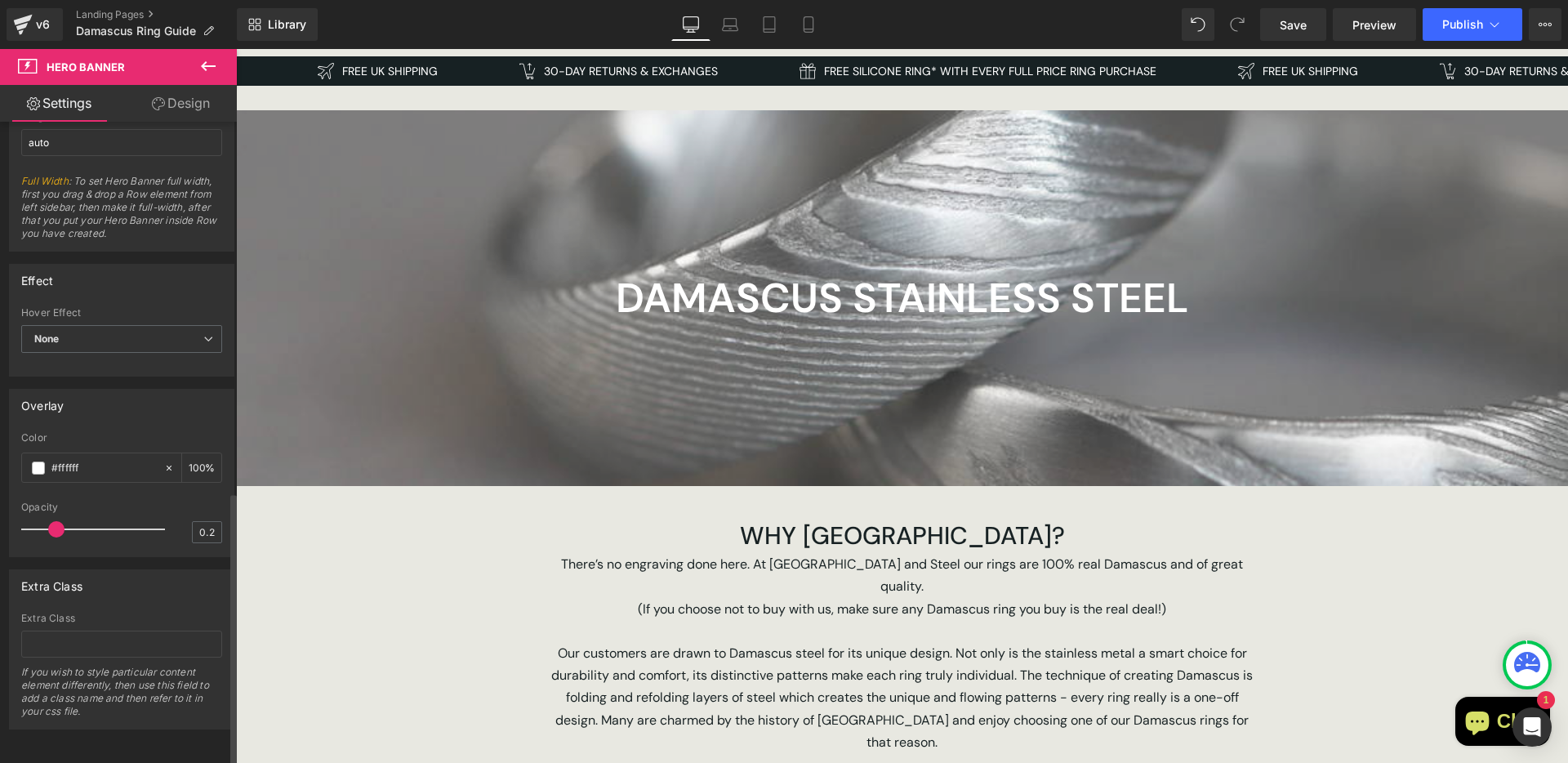
drag, startPoint x: 154, startPoint y: 520, endPoint x: 52, endPoint y: 520, distance: 102.0
click at [52, 521] on span at bounding box center [56, 529] width 16 height 16
click at [163, 462] on icon at bounding box center [168, 467] width 11 height 11
type input "none"
type input "0"
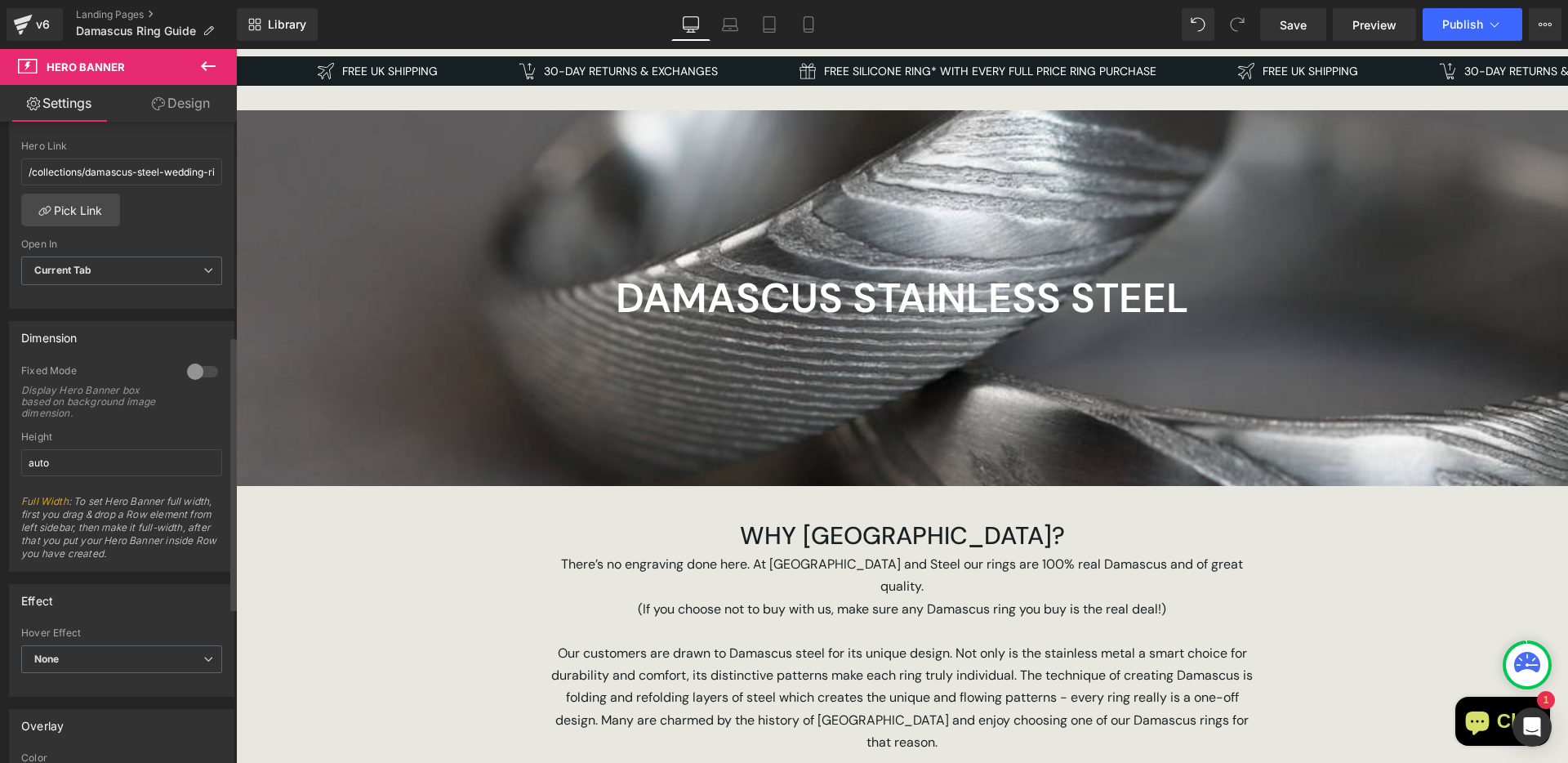
scroll to position [539, 0]
click at [82, 454] on input "auto" at bounding box center [121, 459] width 201 height 27
type input "300"
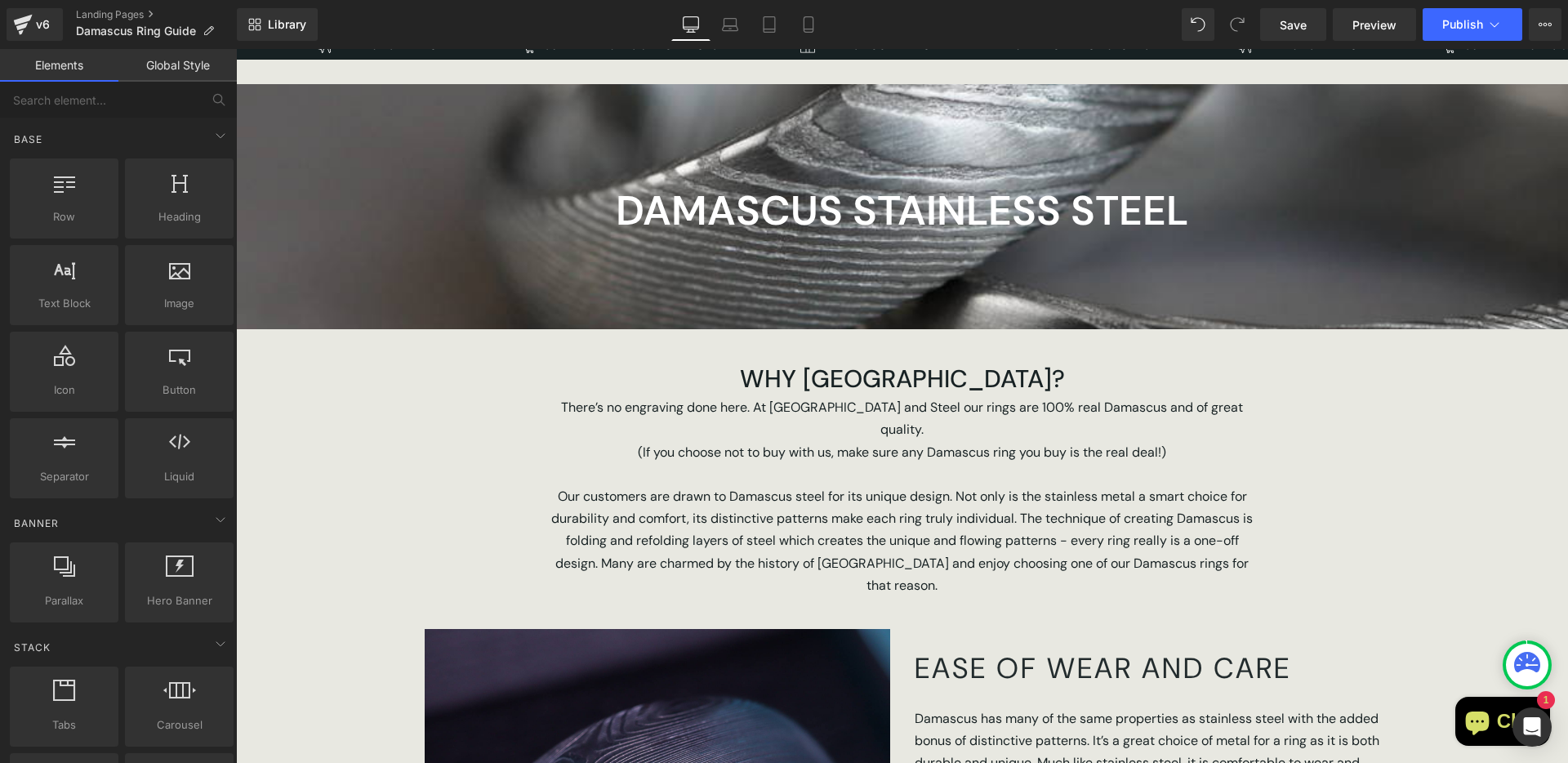
scroll to position [147, 0]
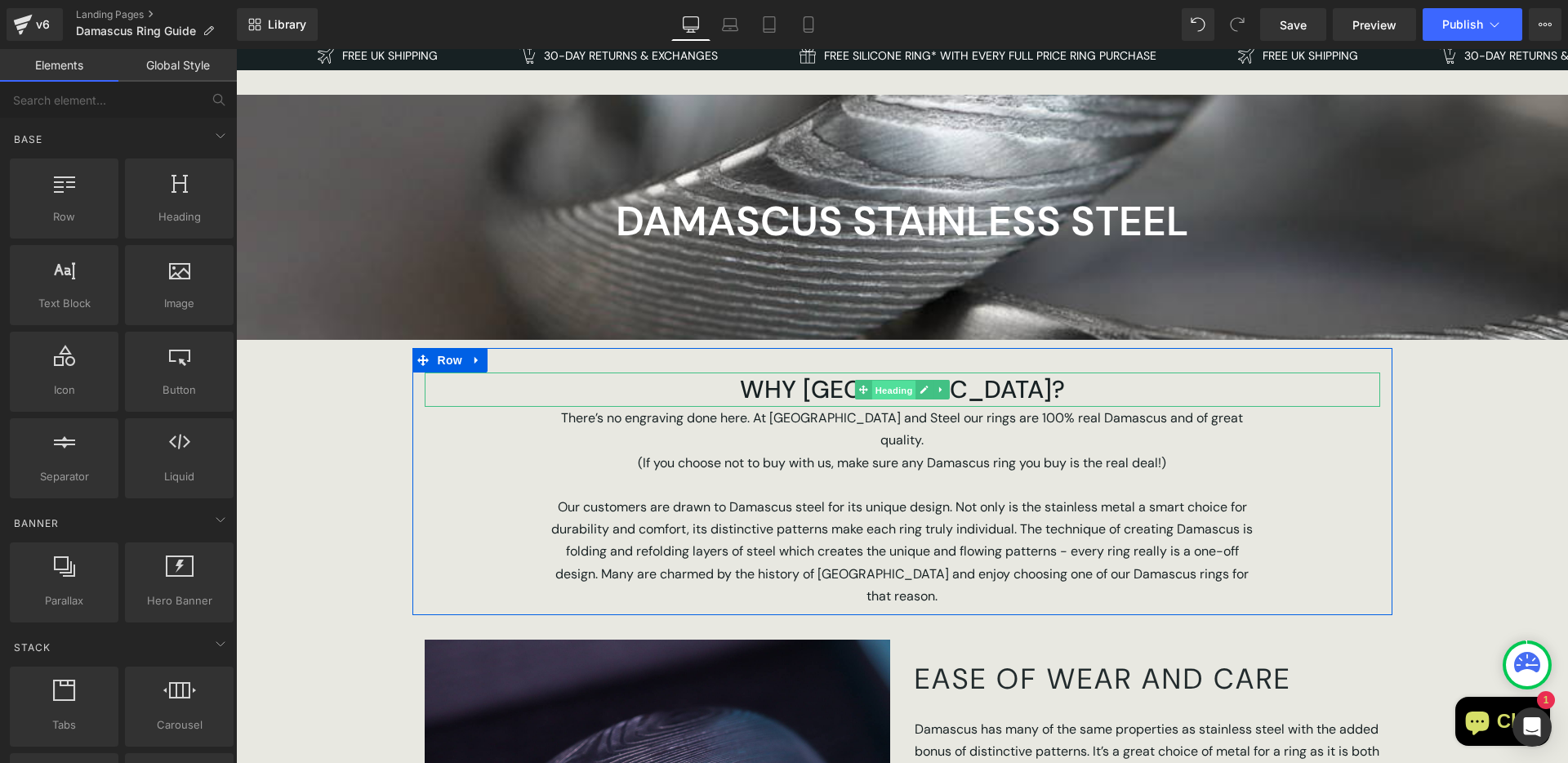
click at [880, 393] on span "Heading" at bounding box center [893, 390] width 44 height 20
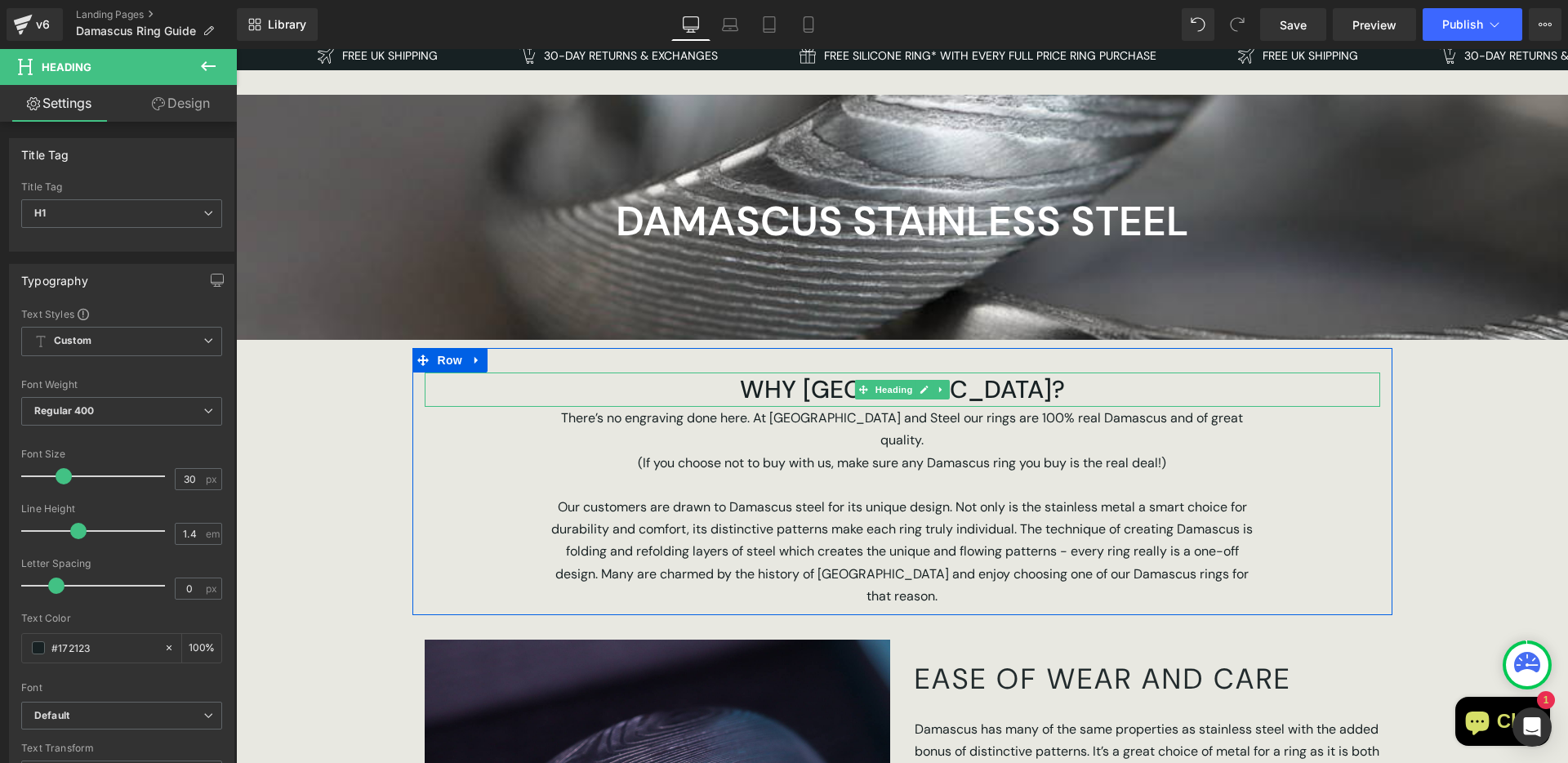
click at [817, 388] on h1 "WHY [GEOGRAPHIC_DATA]?" at bounding box center [902, 390] width 955 height 35
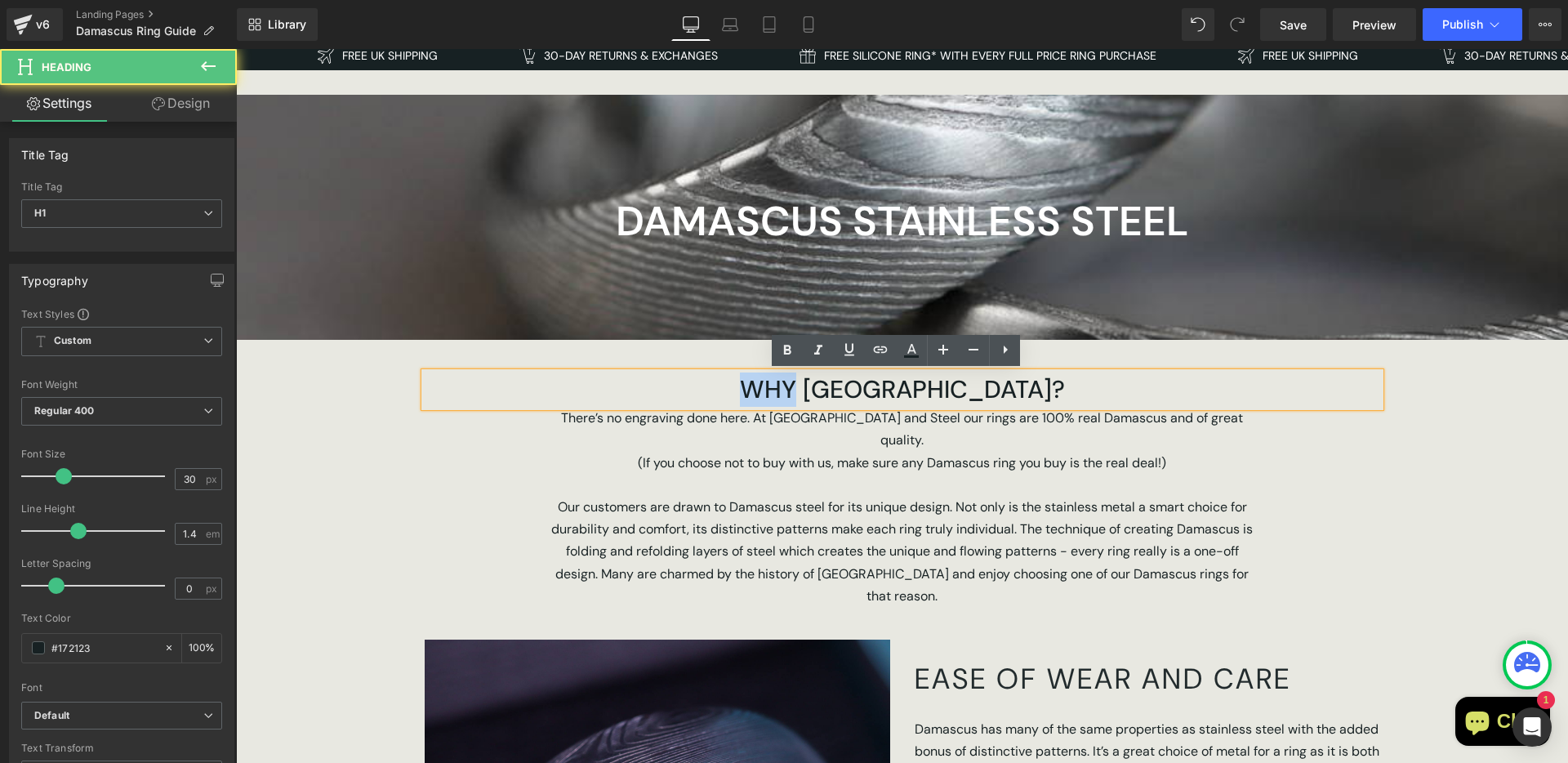
click at [817, 388] on h1 "WHY [GEOGRAPHIC_DATA]?" at bounding box center [902, 390] width 955 height 35
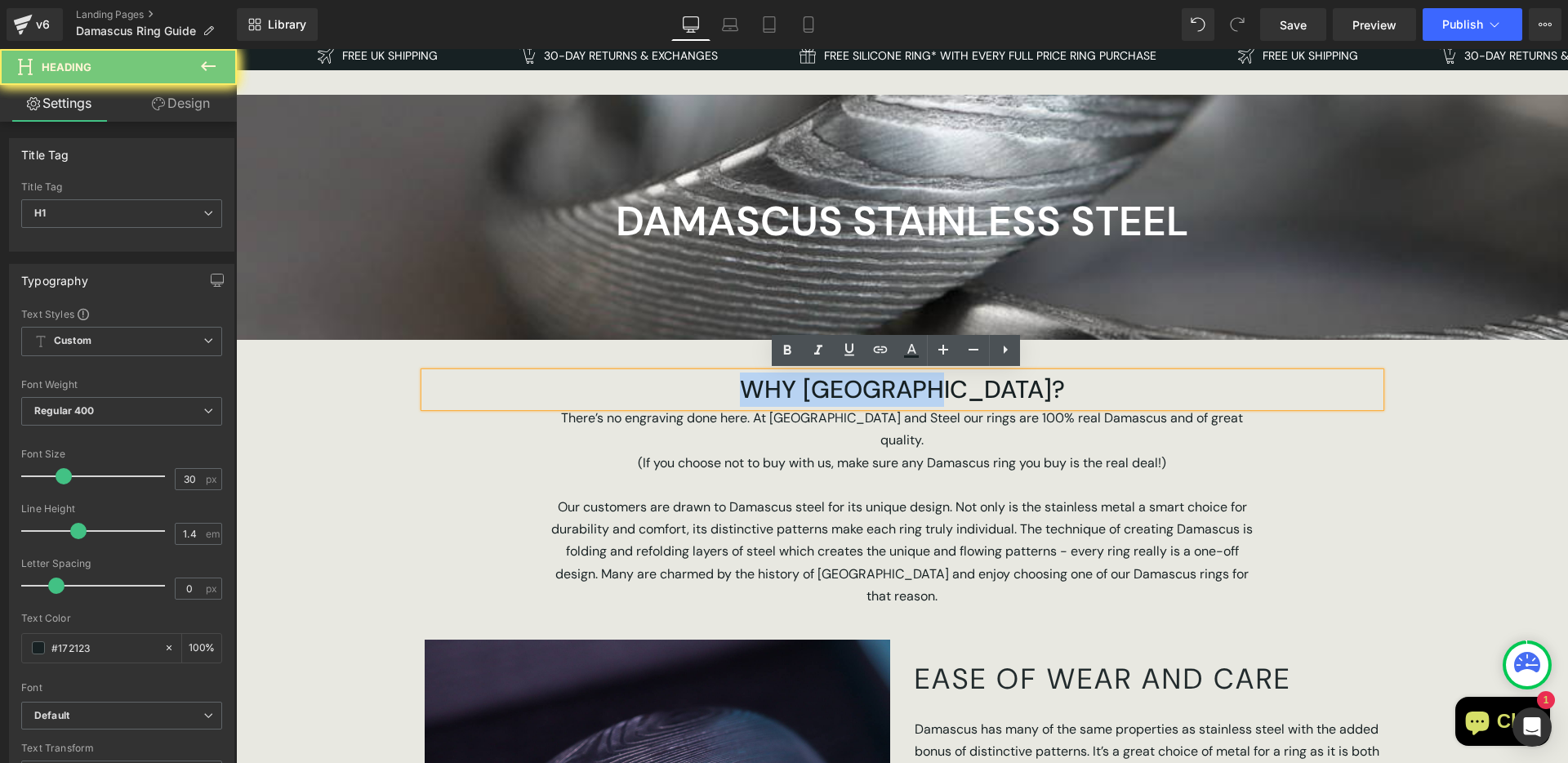
click at [817, 388] on h1 "WHY [GEOGRAPHIC_DATA]?" at bounding box center [902, 390] width 955 height 35
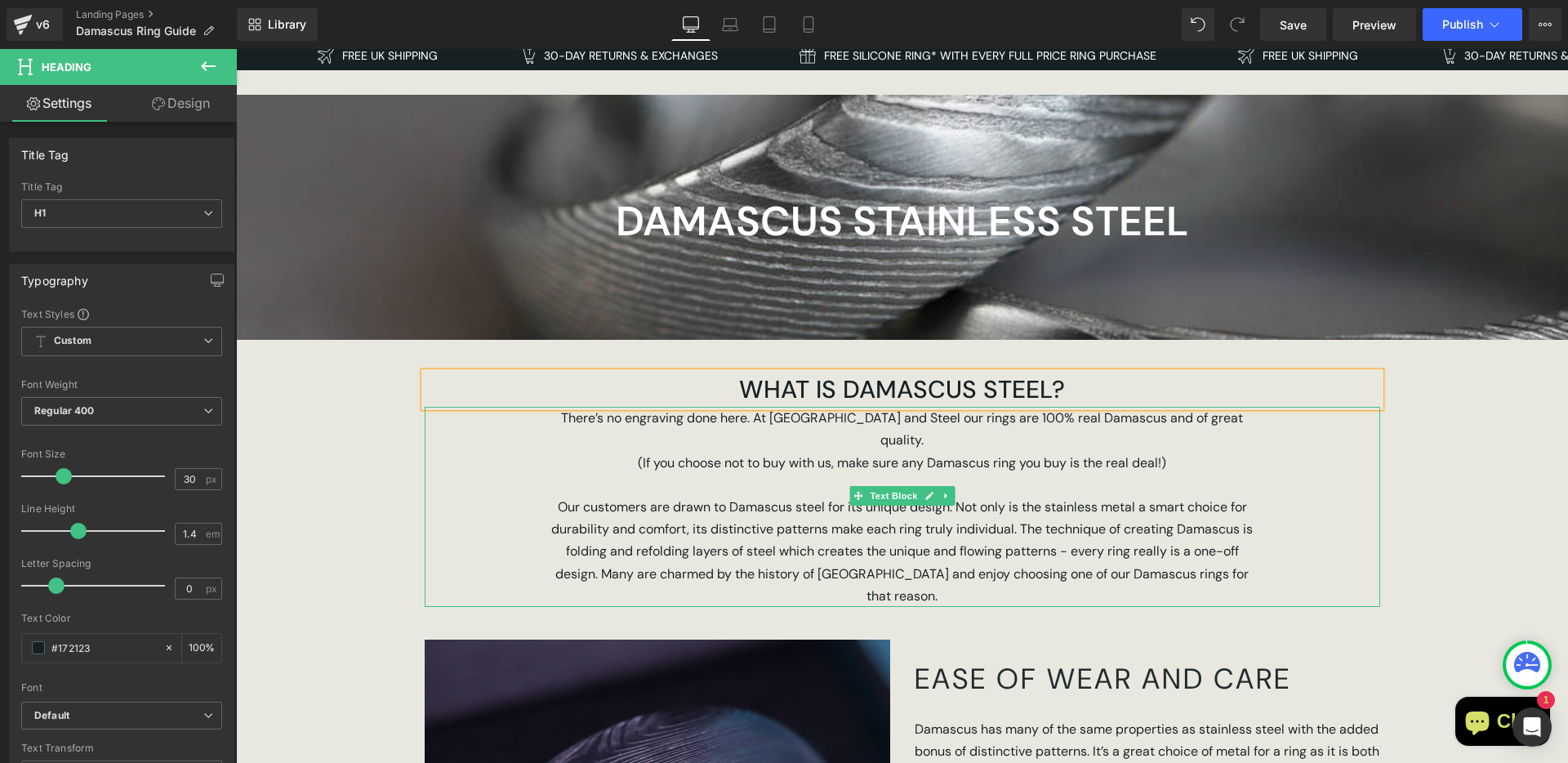
click at [805, 420] on span "There’s no engraving done here. At [GEOGRAPHIC_DATA] and Steel our rings are 10…" at bounding box center [901, 428] width 682 height 39
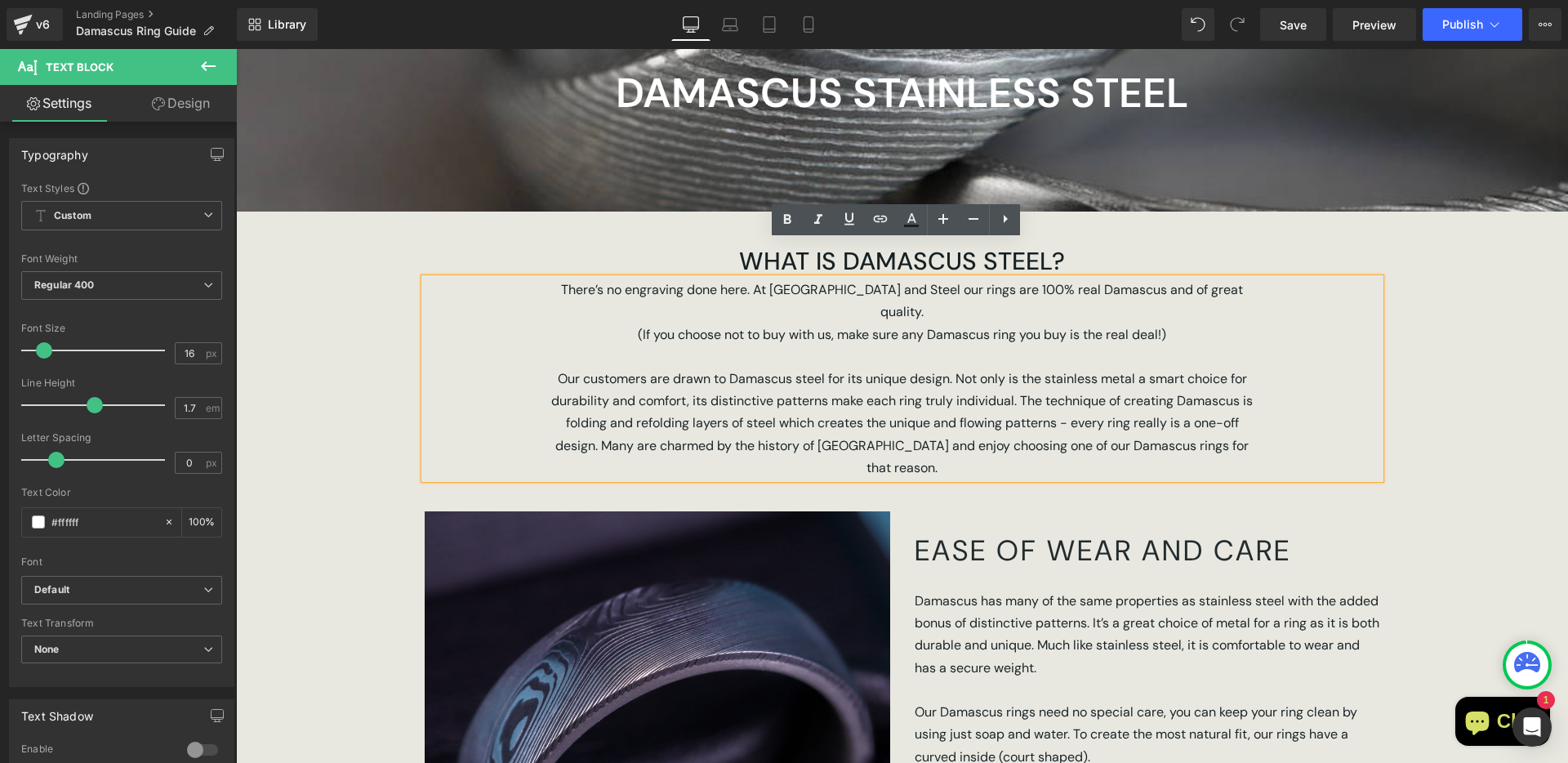
scroll to position [237, 0]
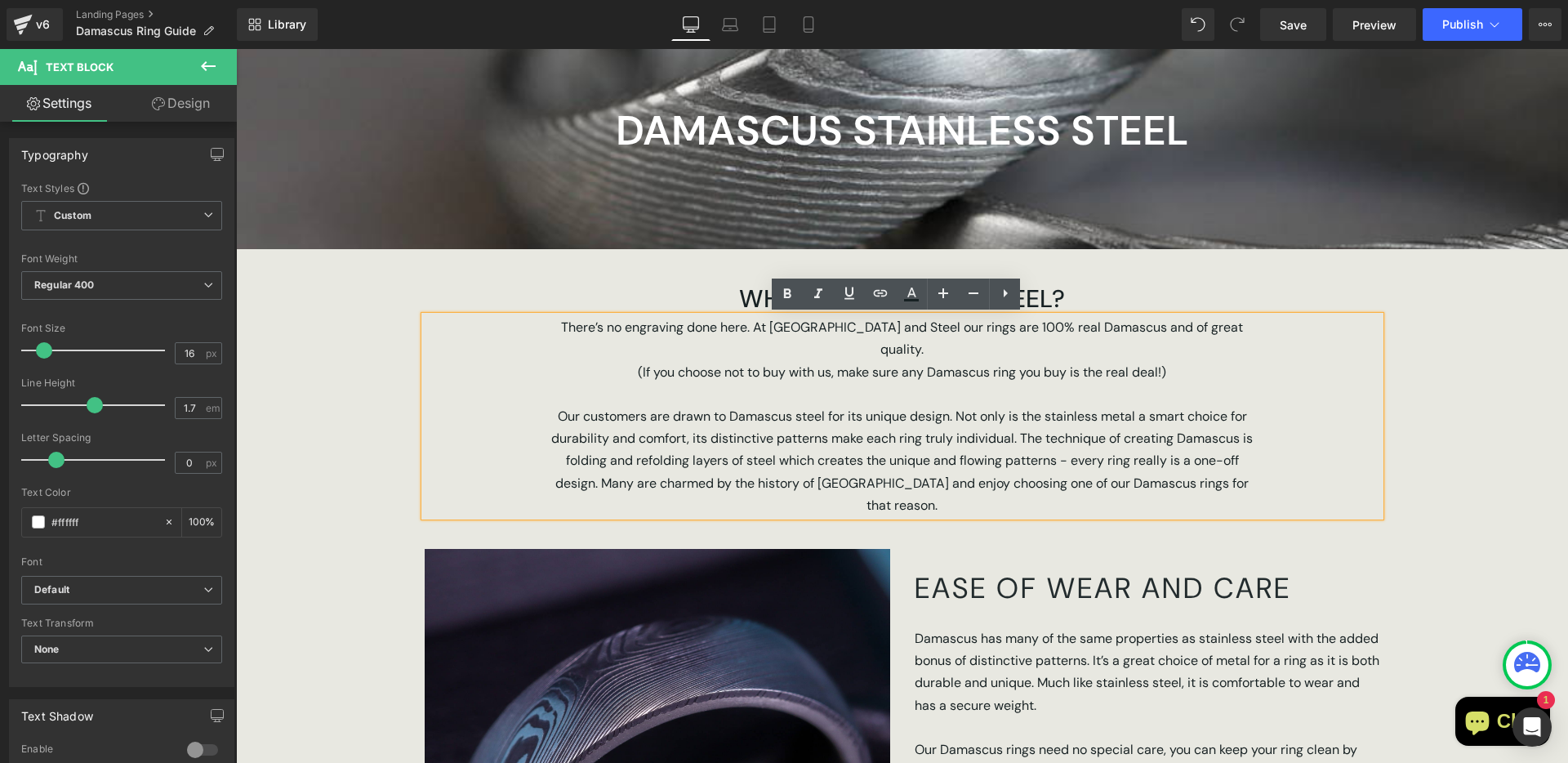
click at [898, 361] on p "(If you choose not to buy with us, make sure any Damascus ring you buy is the r…" at bounding box center [902, 371] width 711 height 22
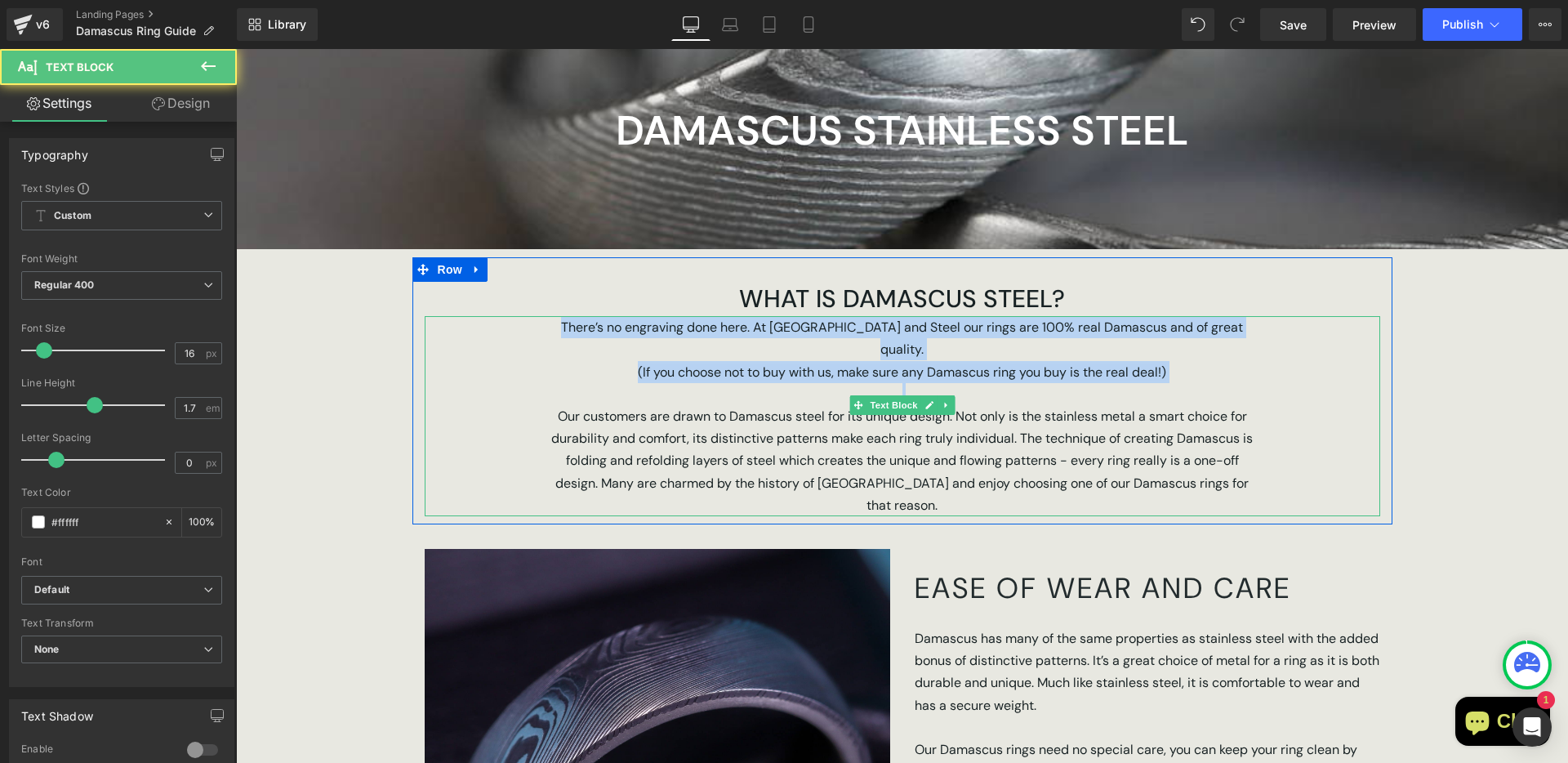
drag, startPoint x: 549, startPoint y: 395, endPoint x: 557, endPoint y: 333, distance: 62.5
click at [557, 333] on div "There’s no engraving done here. At [GEOGRAPHIC_DATA] and Steel our rings are 10…" at bounding box center [902, 416] width 955 height 200
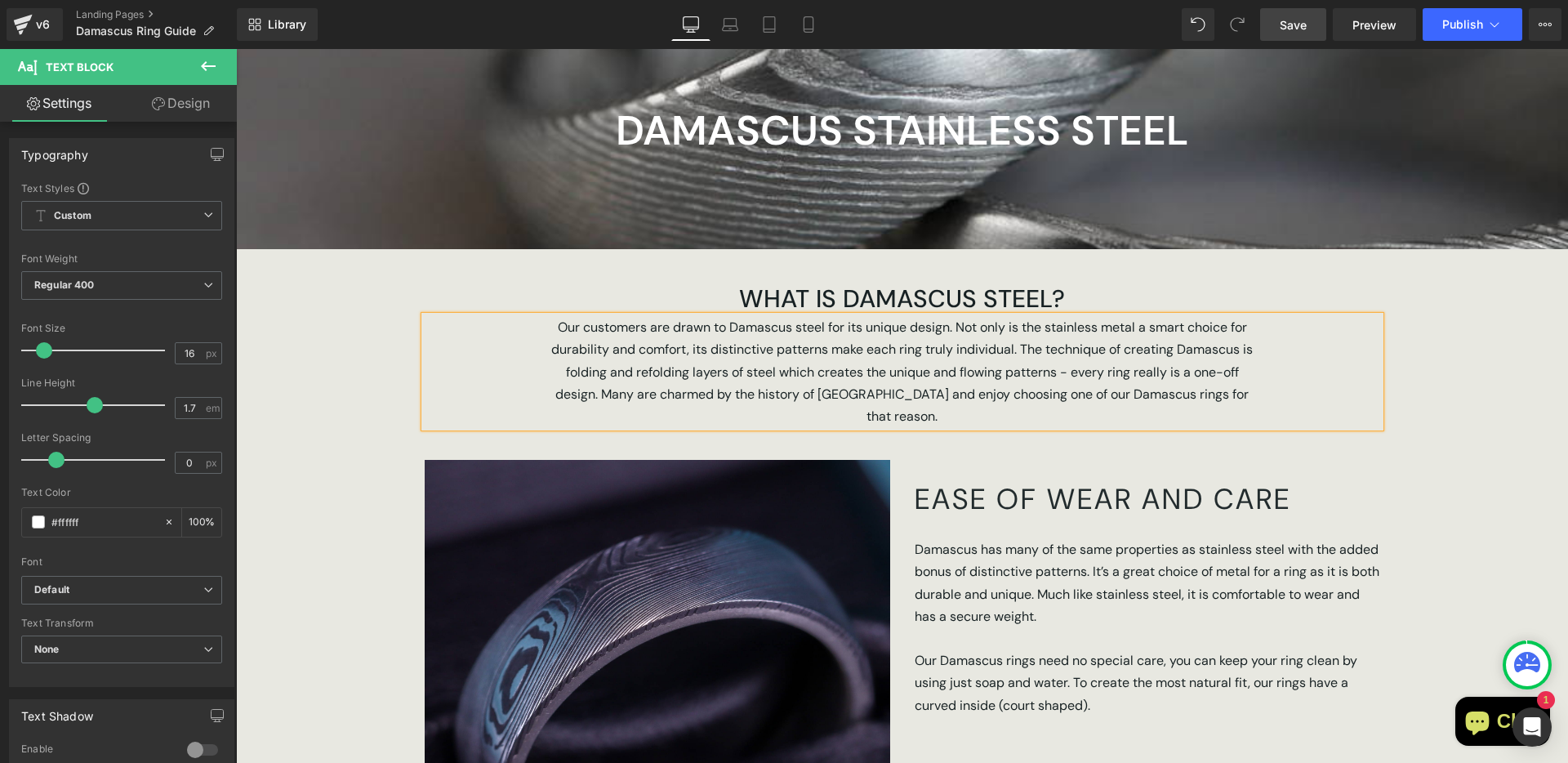
click at [1297, 26] on span "Save" at bounding box center [1293, 25] width 27 height 17
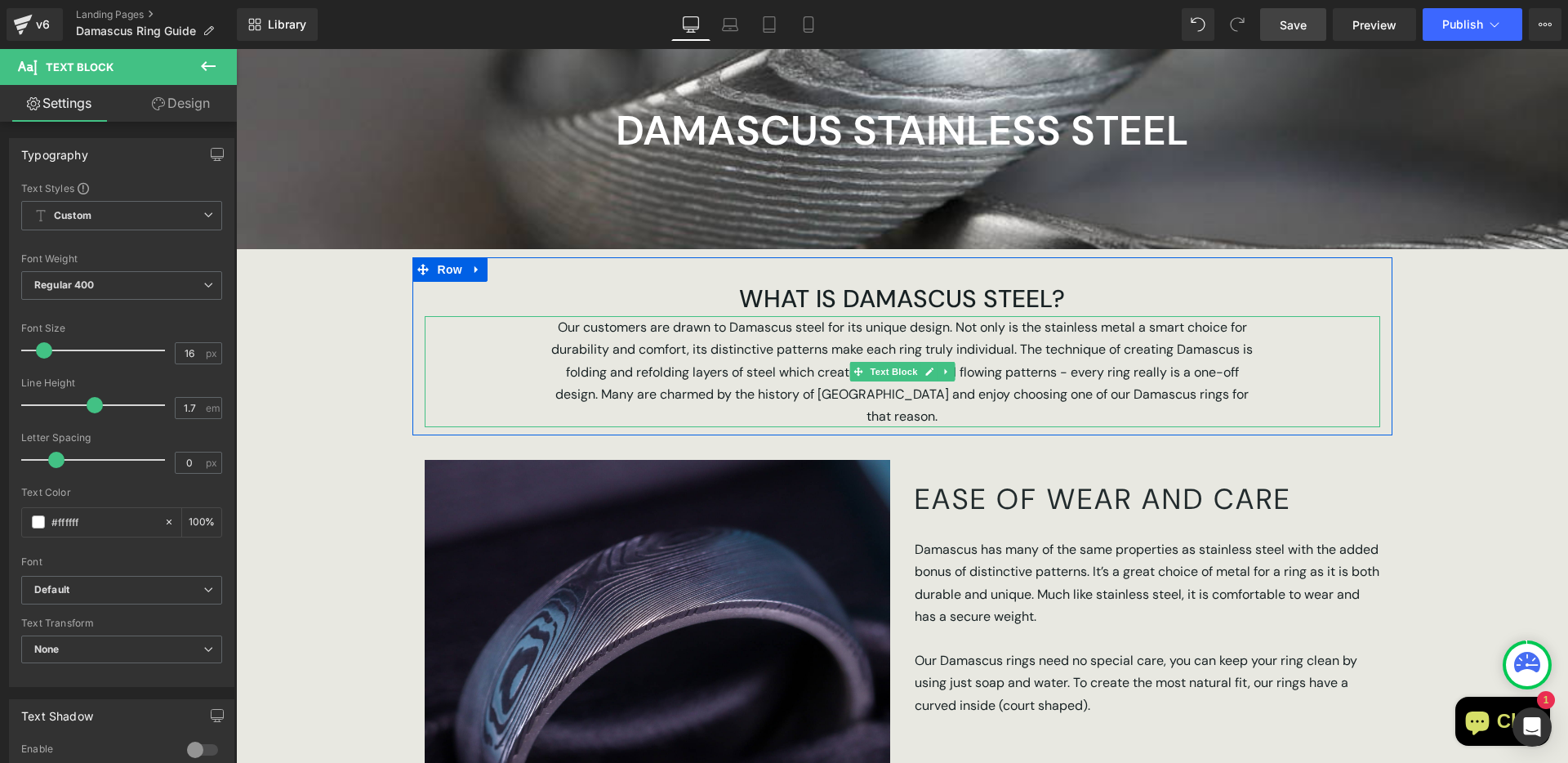
click at [794, 365] on span "Our customers are drawn to Damascus steel for its unique design. Not only is th…" at bounding box center [901, 371] width 701 height 106
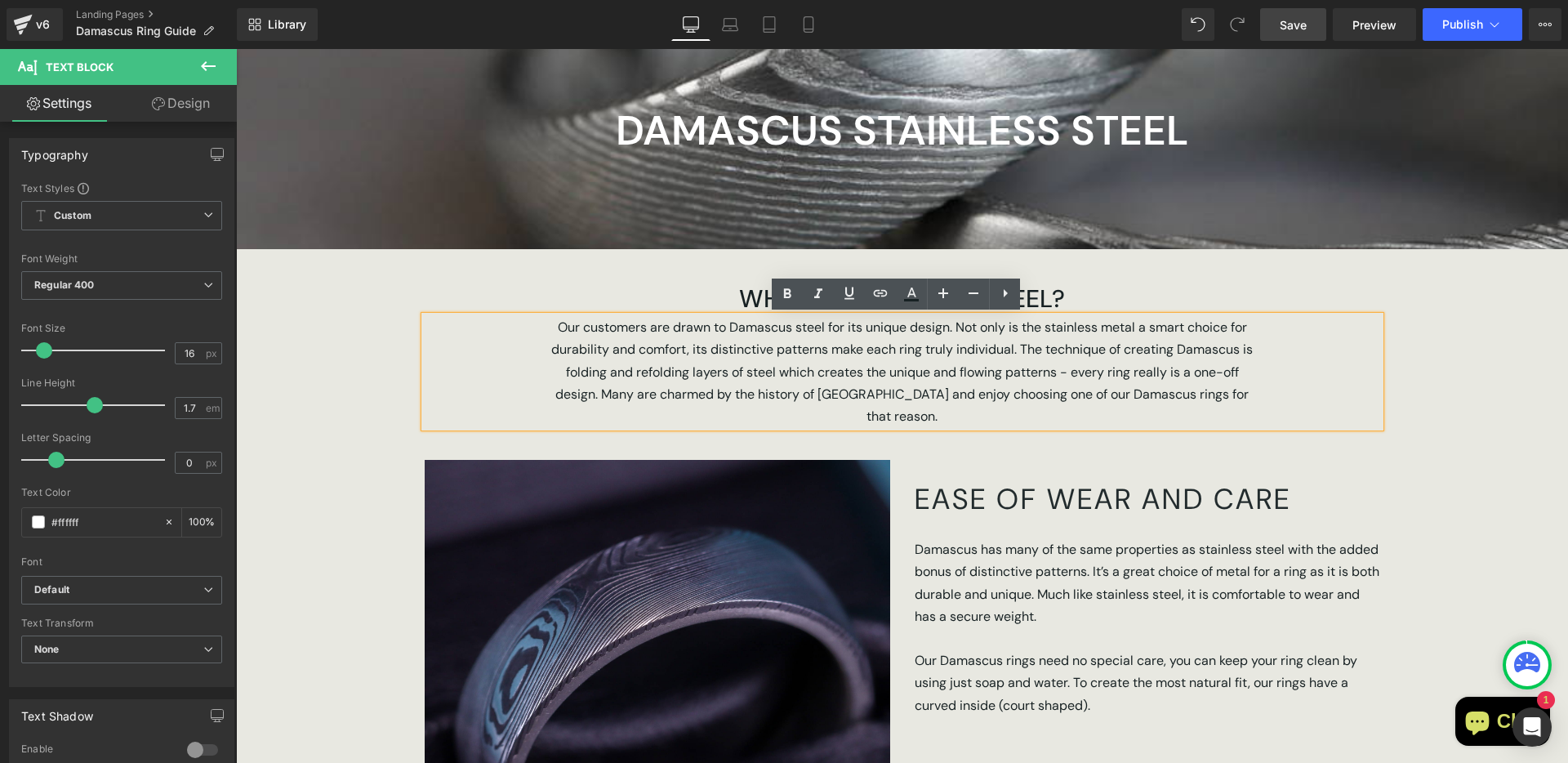
click at [945, 406] on p "Our customers are drawn to Damascus steel for its unique design. Not only is th…" at bounding box center [902, 372] width 711 height 111
click at [547, 325] on p "Our customers are drawn to Damascus steel for its unique design. Not only is th…" at bounding box center [902, 372] width 711 height 111
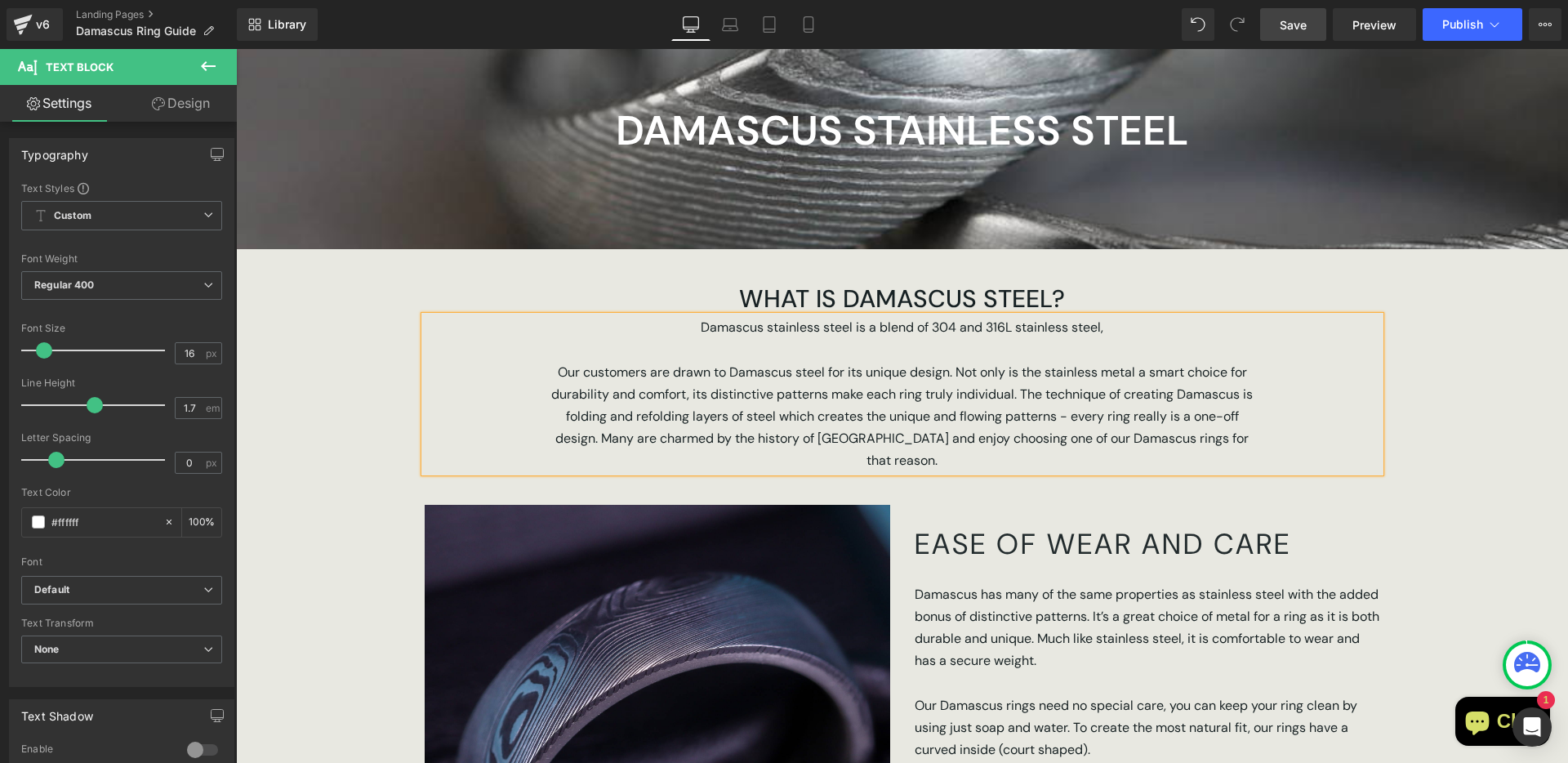
click at [778, 331] on span "Damascus stainless steel is a blend of 304 and 316L stainless steel," at bounding box center [901, 327] width 403 height 17
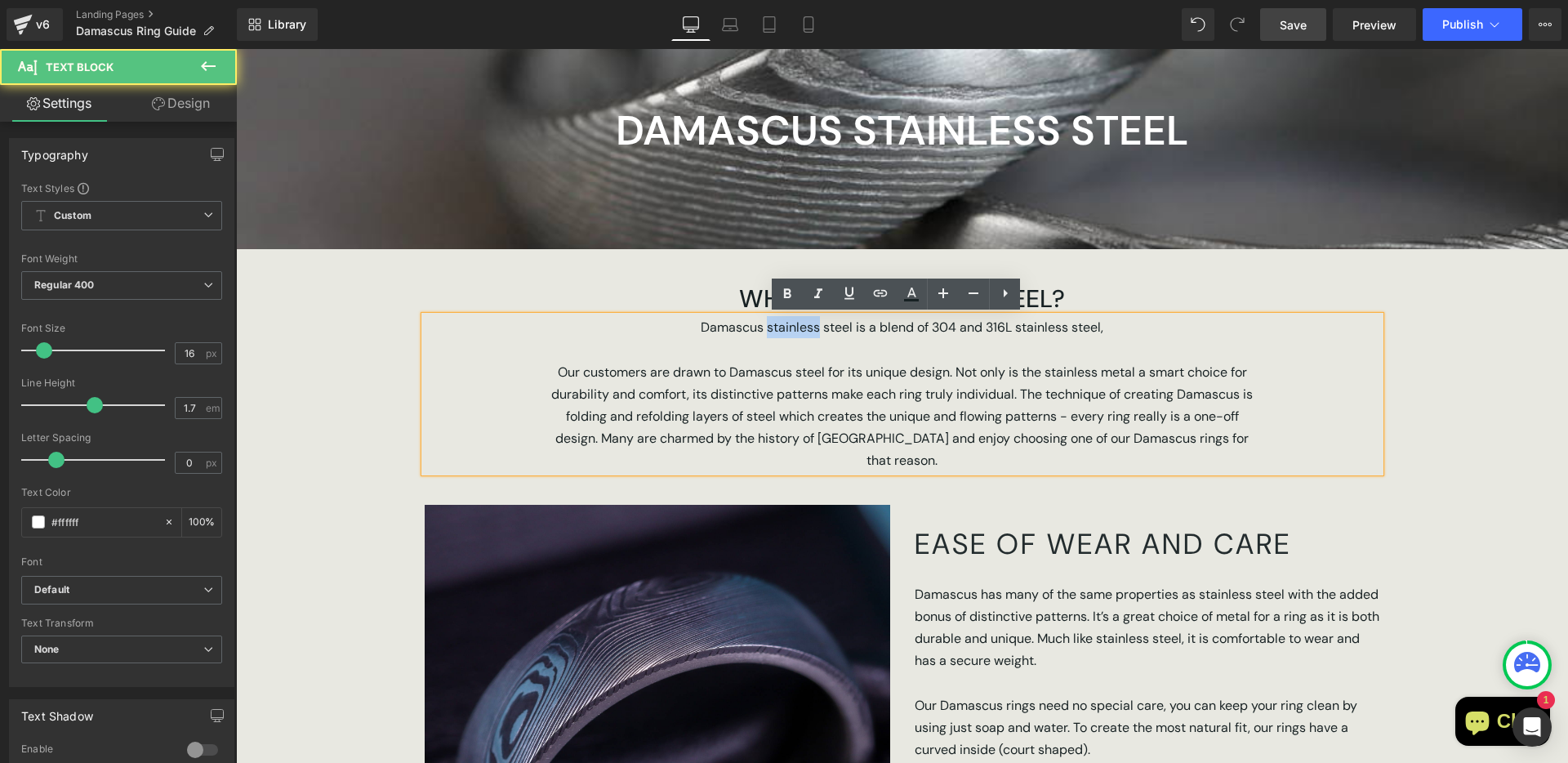
click at [778, 331] on span "Damascus stainless steel is a blend of 304 and 316L stainless steel," at bounding box center [901, 327] width 403 height 17
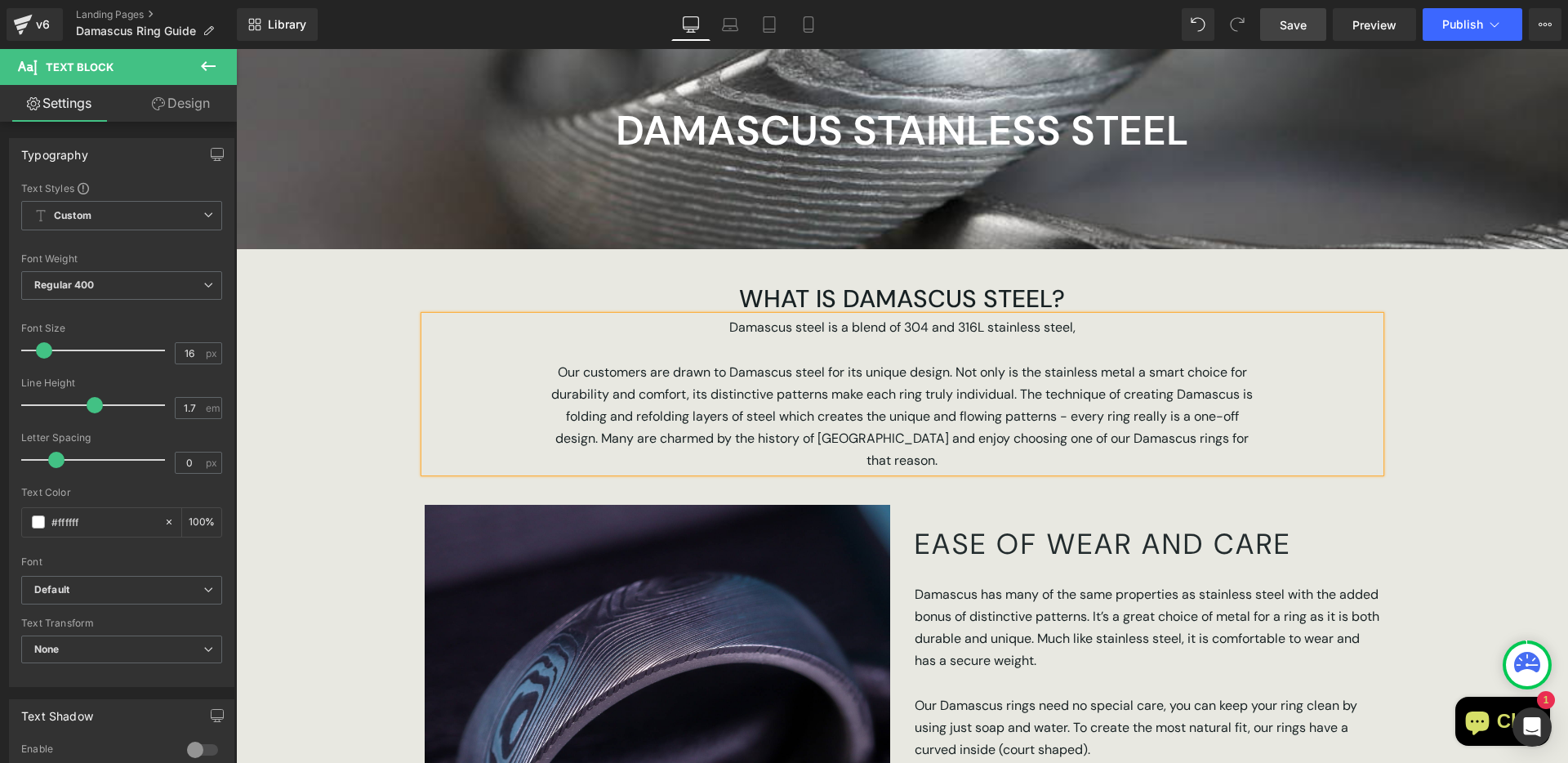
click at [1099, 330] on p "Damascus steel is a blend of 304 and 316L stainless steel," at bounding box center [902, 327] width 711 height 22
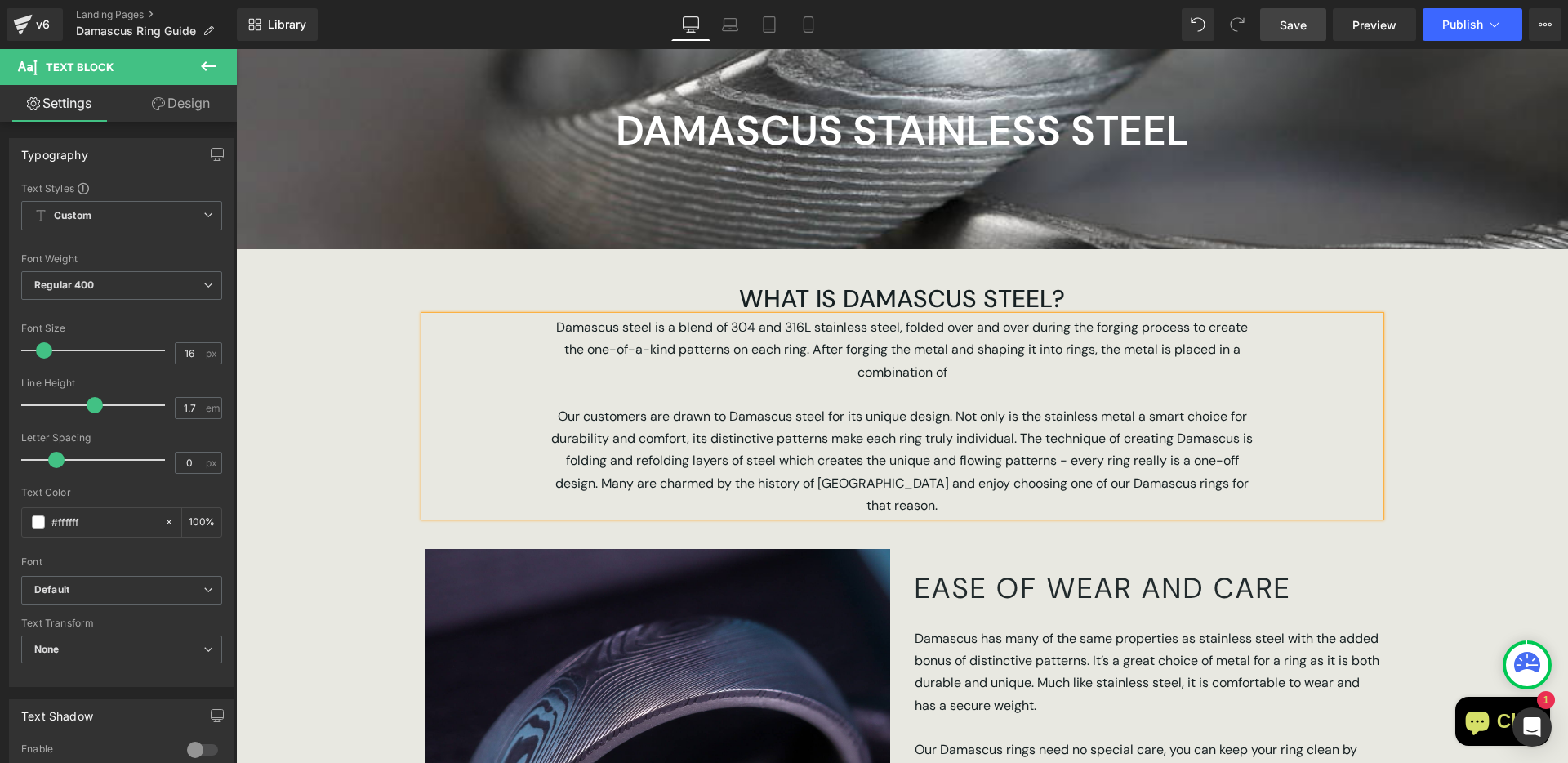
drag, startPoint x: 942, startPoint y: 375, endPoint x: 967, endPoint y: 389, distance: 28.7
click at [850, 375] on p "Damascus steel is a blend of 304 and 316L stainless steel, folded over and over…" at bounding box center [902, 349] width 711 height 67
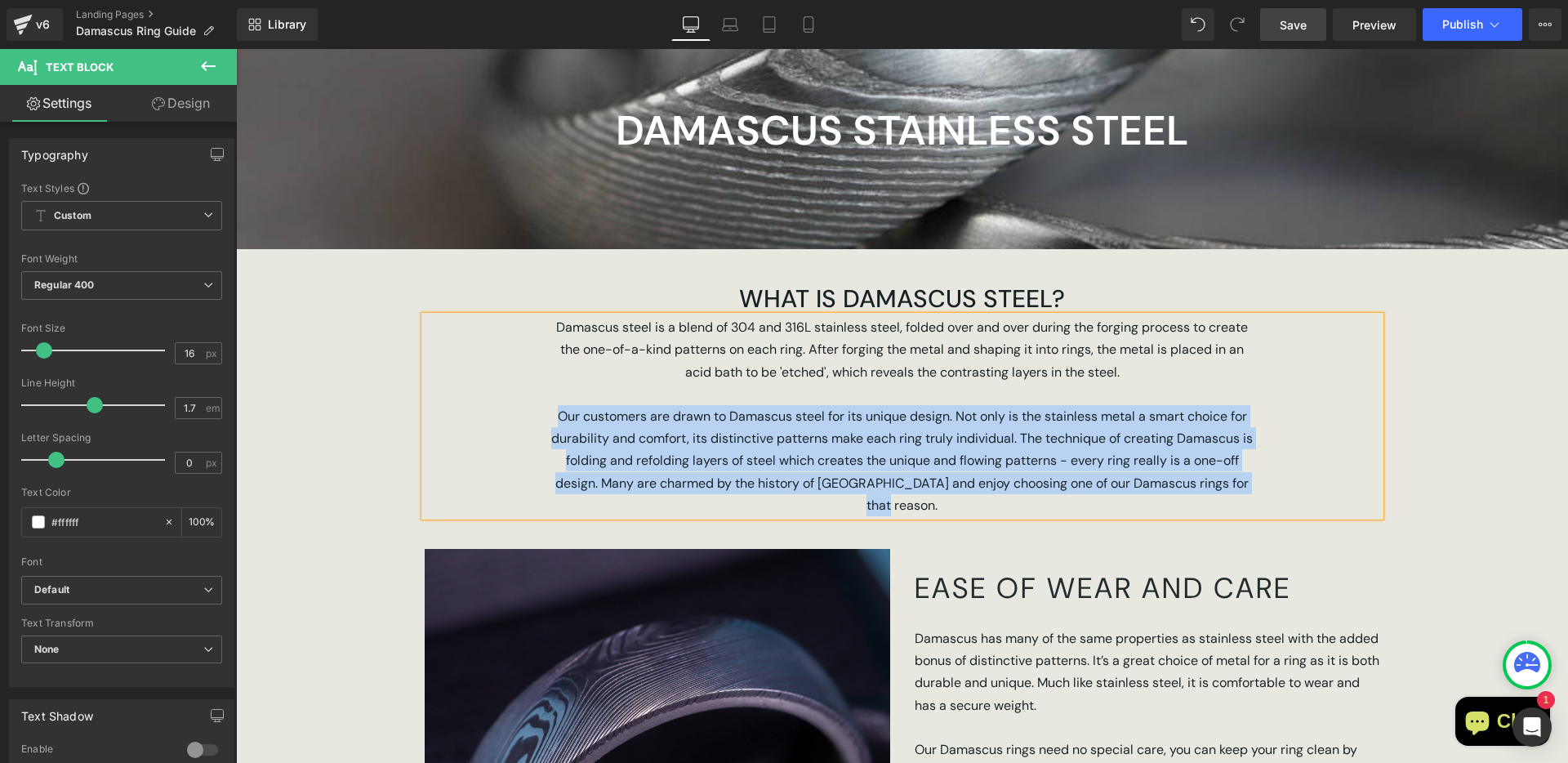
drag, startPoint x: 929, startPoint y: 507, endPoint x: 548, endPoint y: 418, distance: 391.3
click at [548, 418] on p "Our customers are drawn to Damascus steel for its unique design. Not only is th…" at bounding box center [902, 460] width 711 height 111
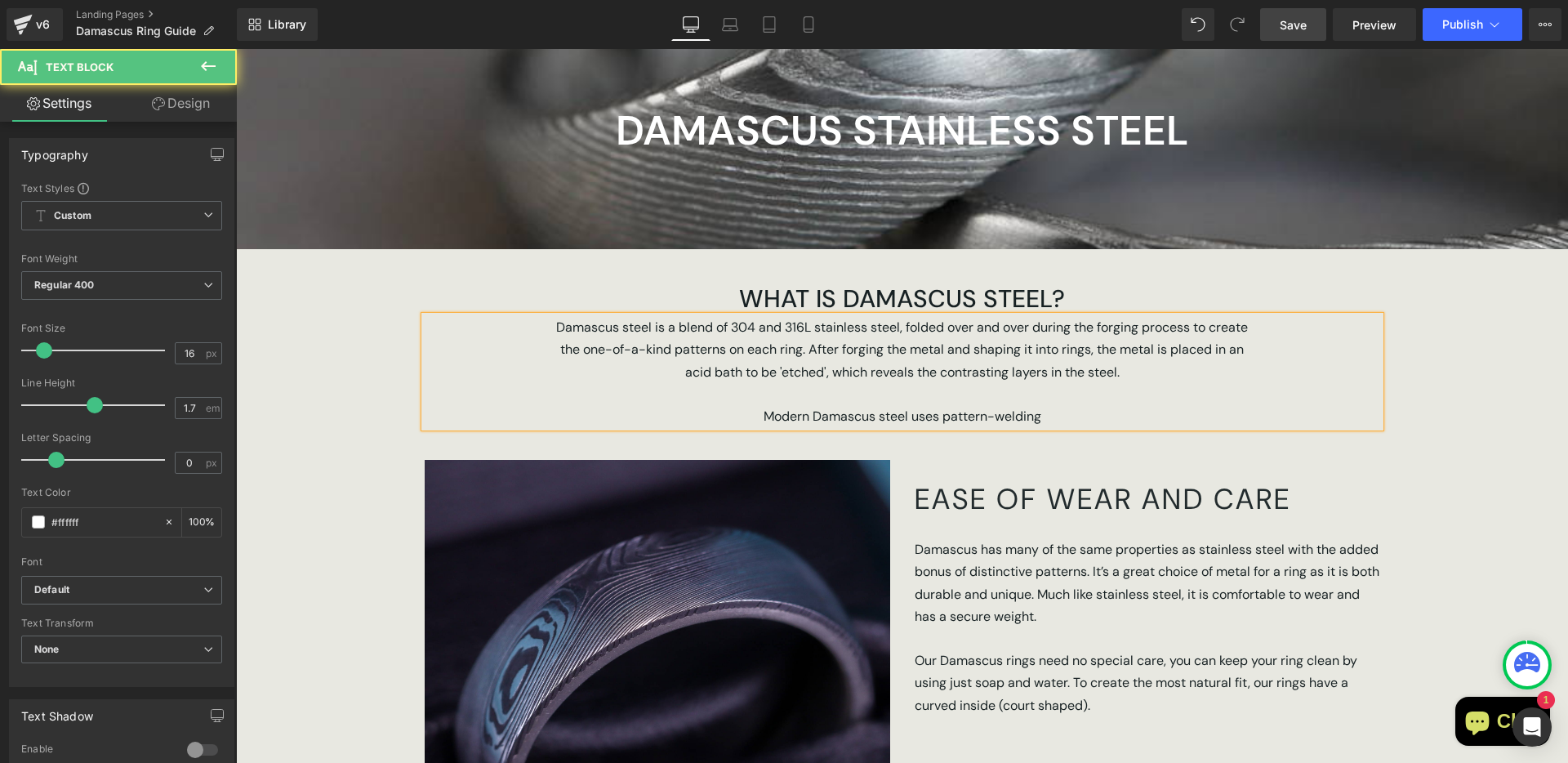
drag, startPoint x: 934, startPoint y: 418, endPoint x: 975, endPoint y: 425, distance: 41.6
click at [934, 418] on span "Modern Damascus steel uses pattern-welding" at bounding box center [902, 416] width 277 height 17
click at [1087, 419] on p "Modern Damascus steel uses the pattern-welding" at bounding box center [902, 415] width 711 height 22
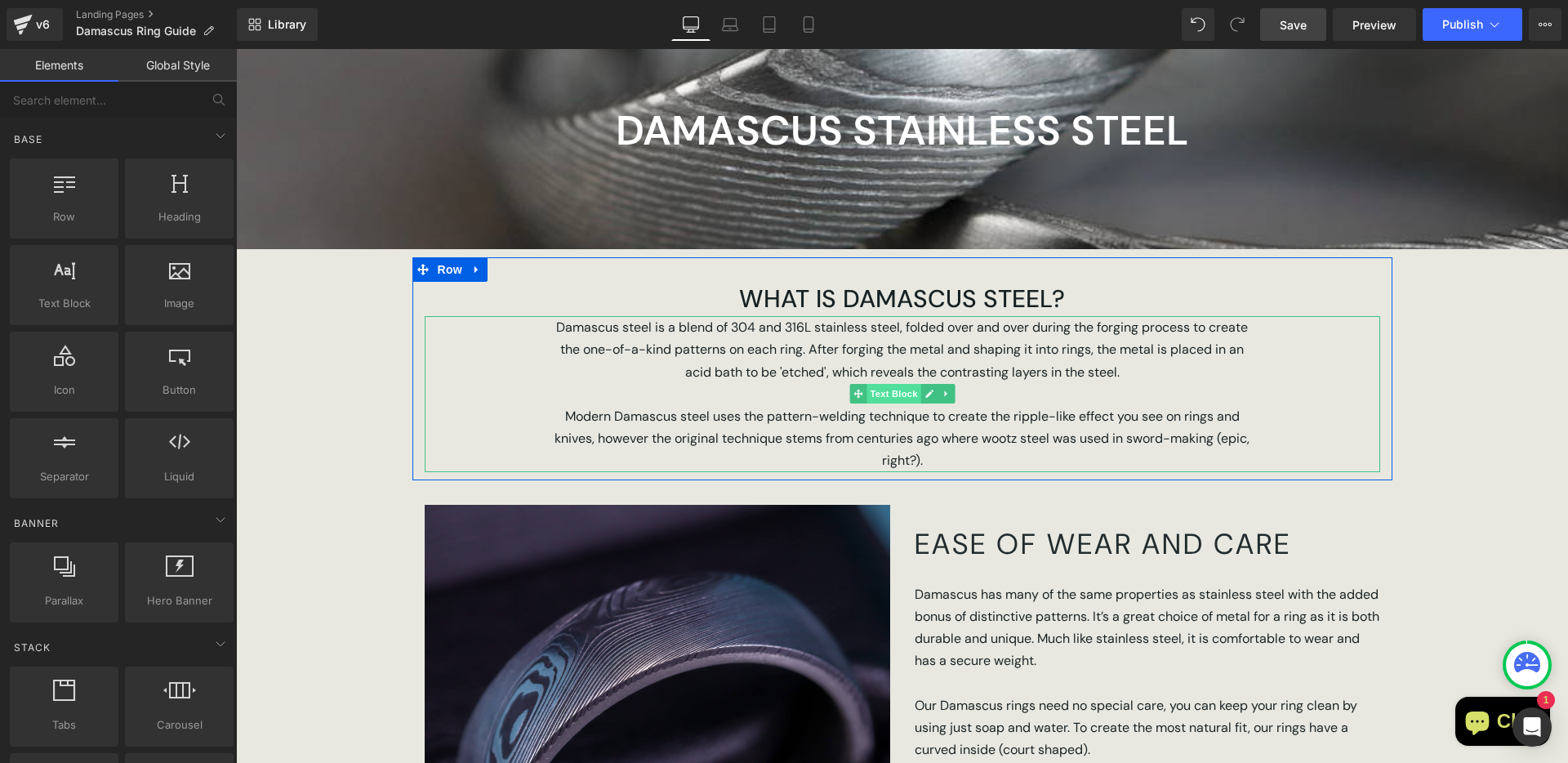
click at [880, 395] on span "Text Block" at bounding box center [894, 394] width 54 height 20
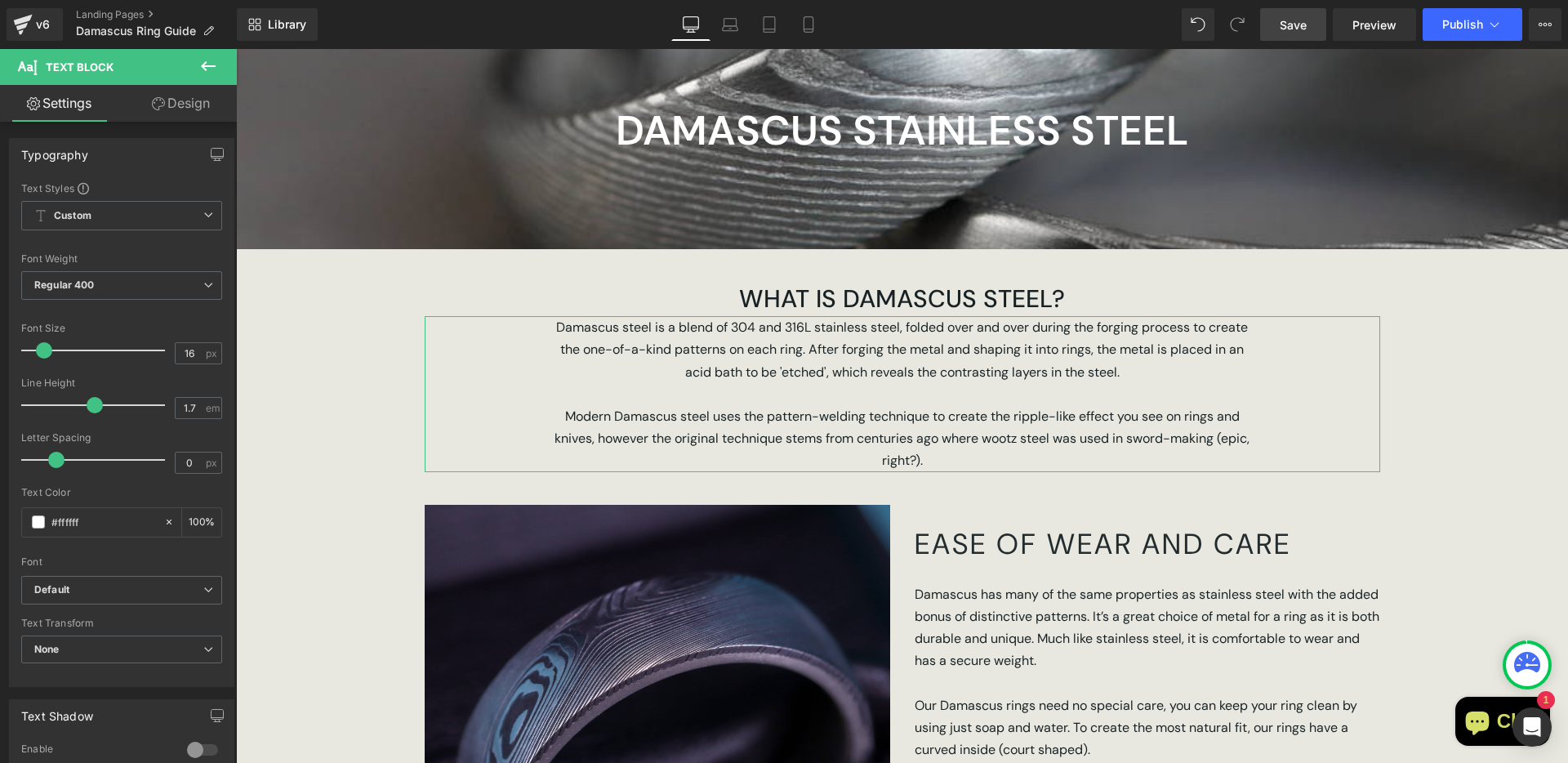
click at [175, 106] on link "Design" at bounding box center [180, 103] width 119 height 36
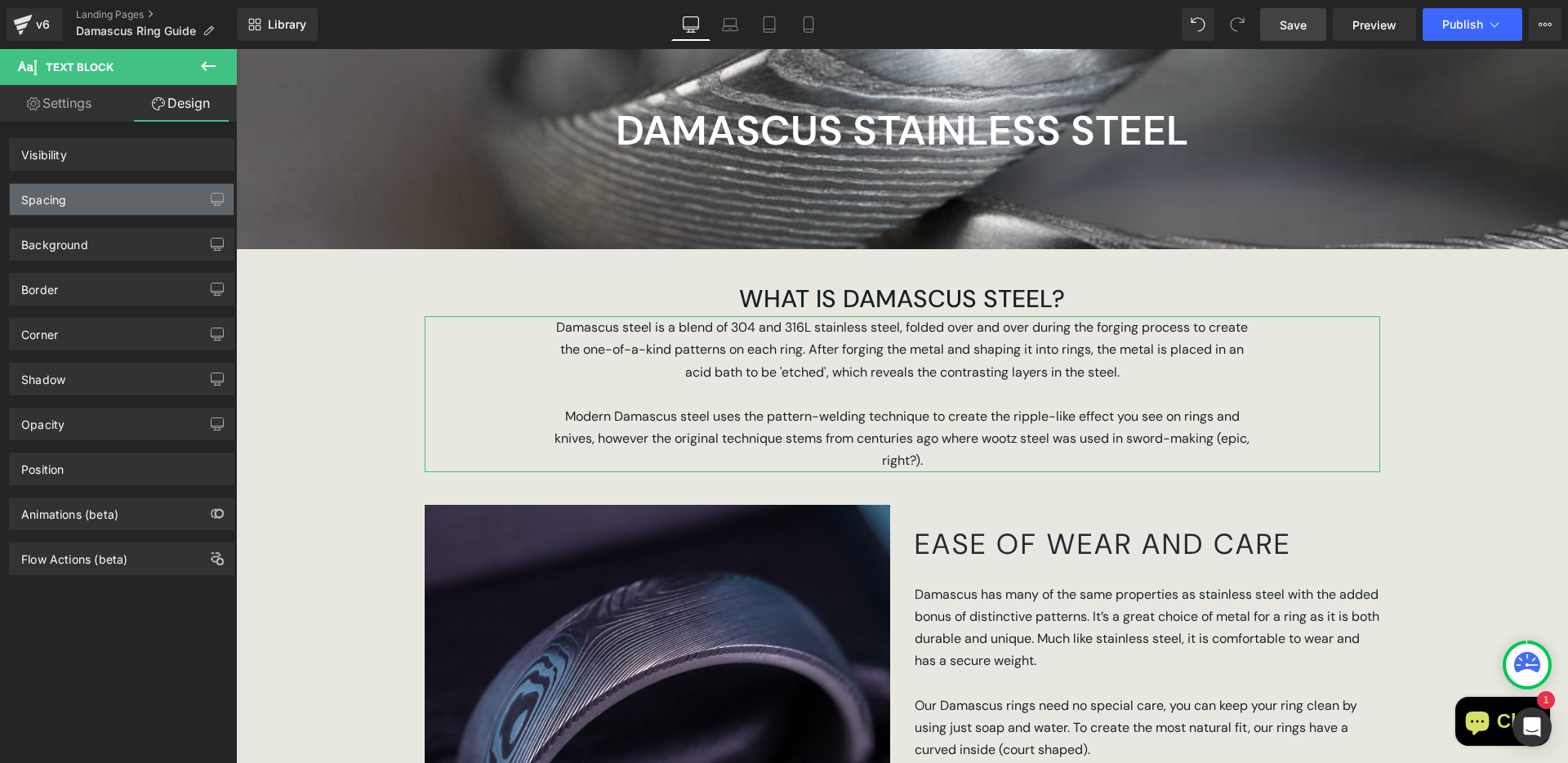
click at [103, 193] on div "Spacing" at bounding box center [121, 199] width 224 height 31
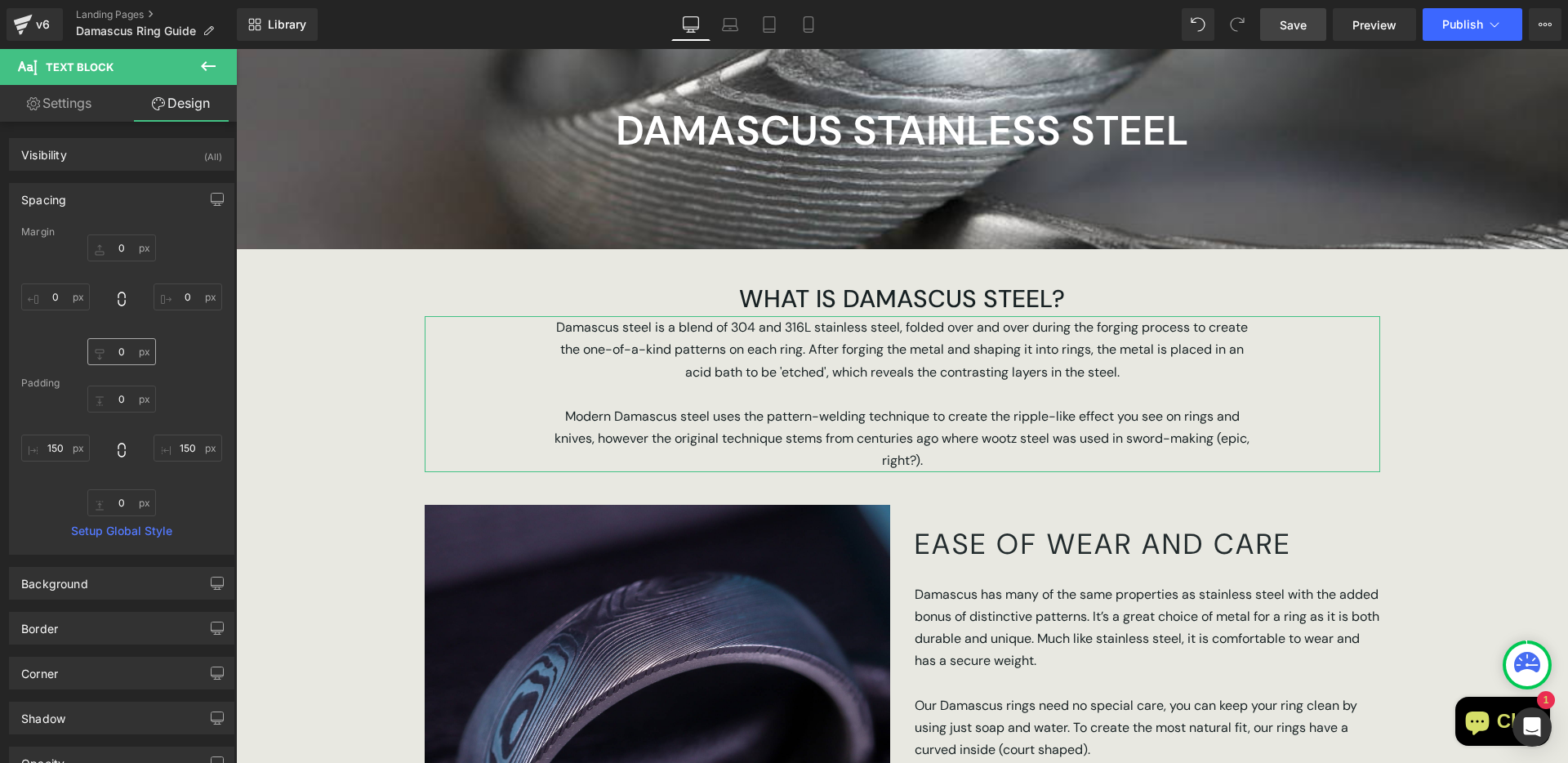
type input "0"
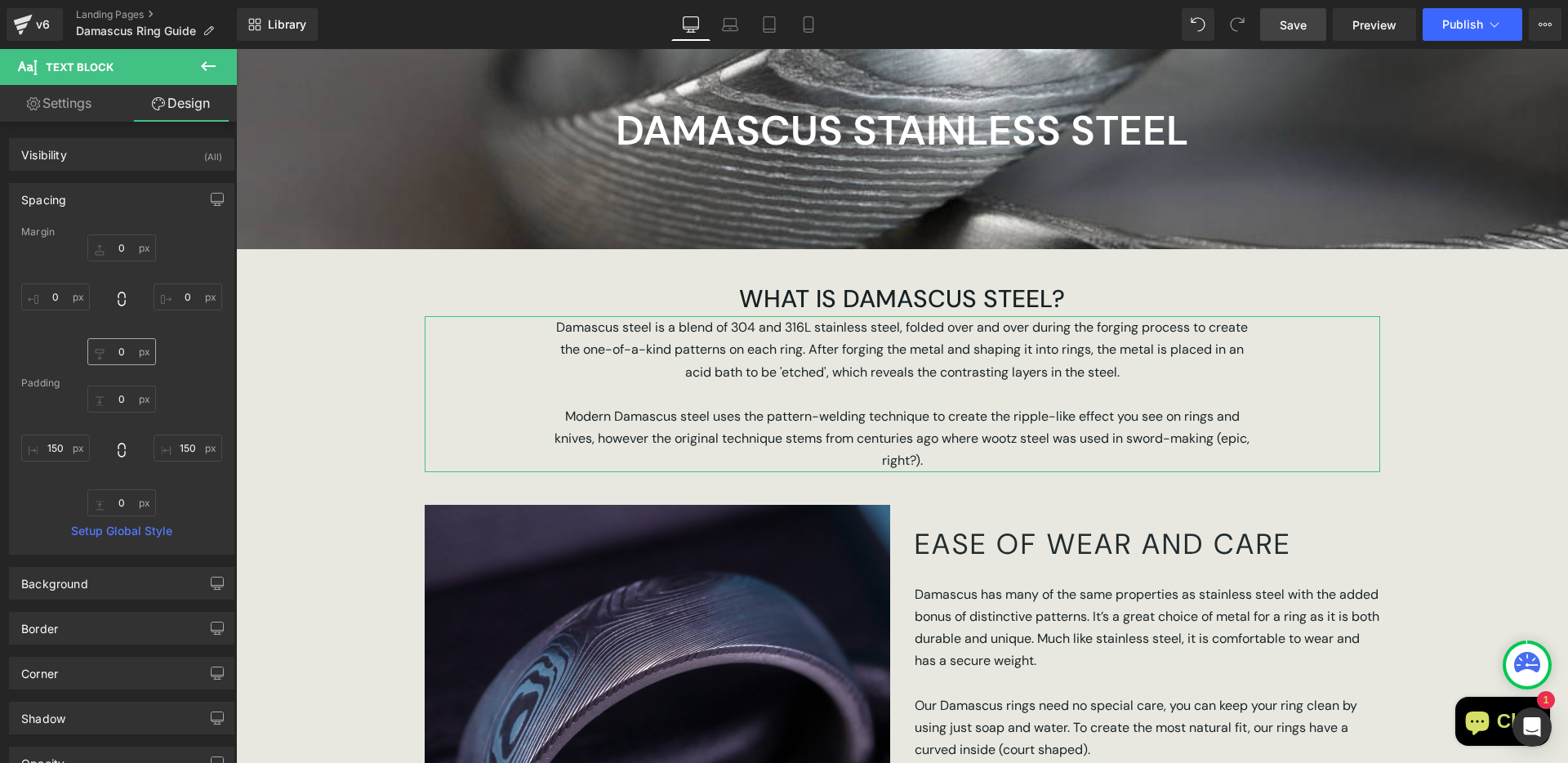
type input "150"
type input "0"
click at [59, 449] on input "150" at bounding box center [55, 447] width 68 height 27
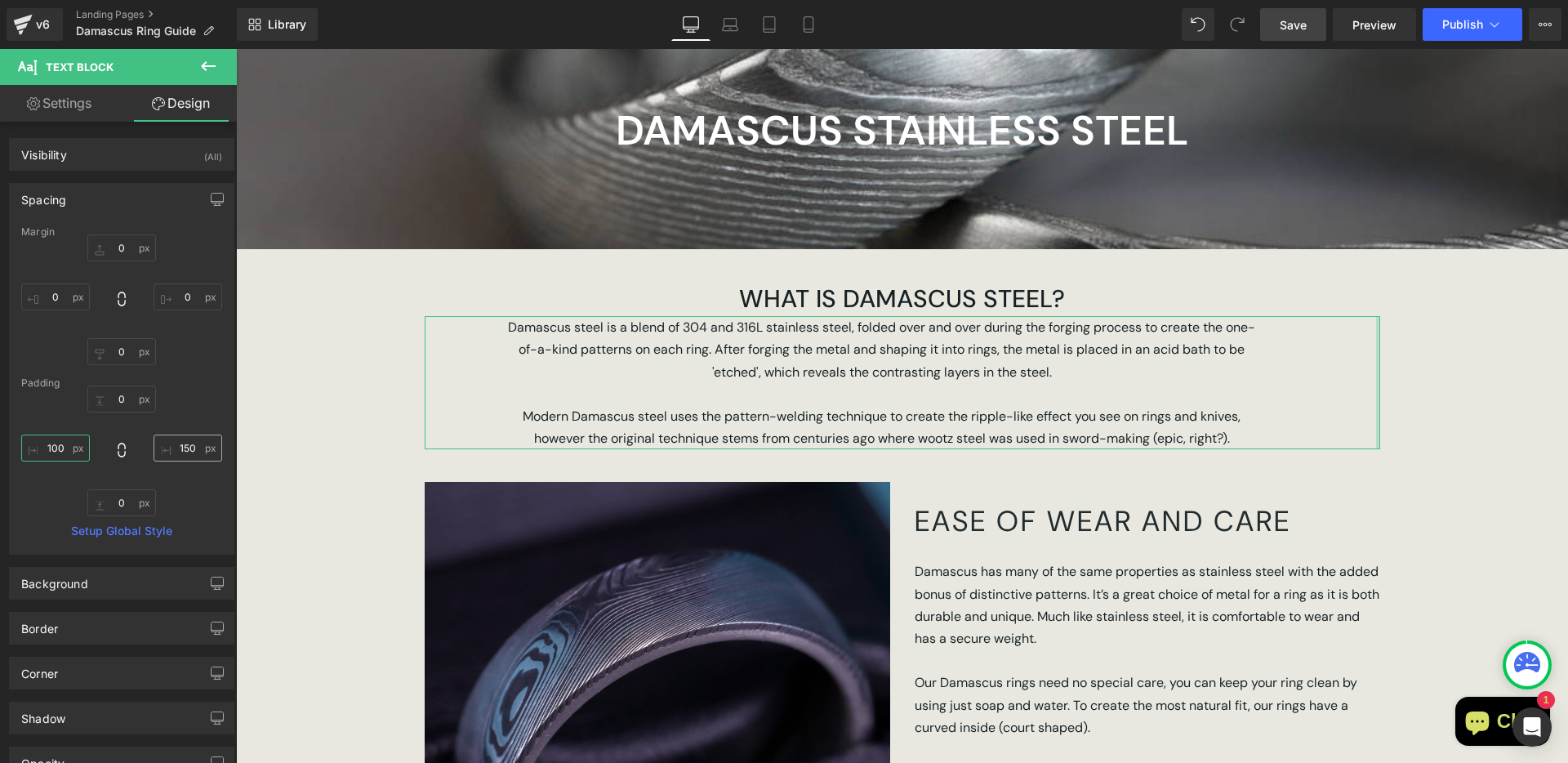
type input "100"
click at [188, 446] on input "150" at bounding box center [187, 447] width 68 height 27
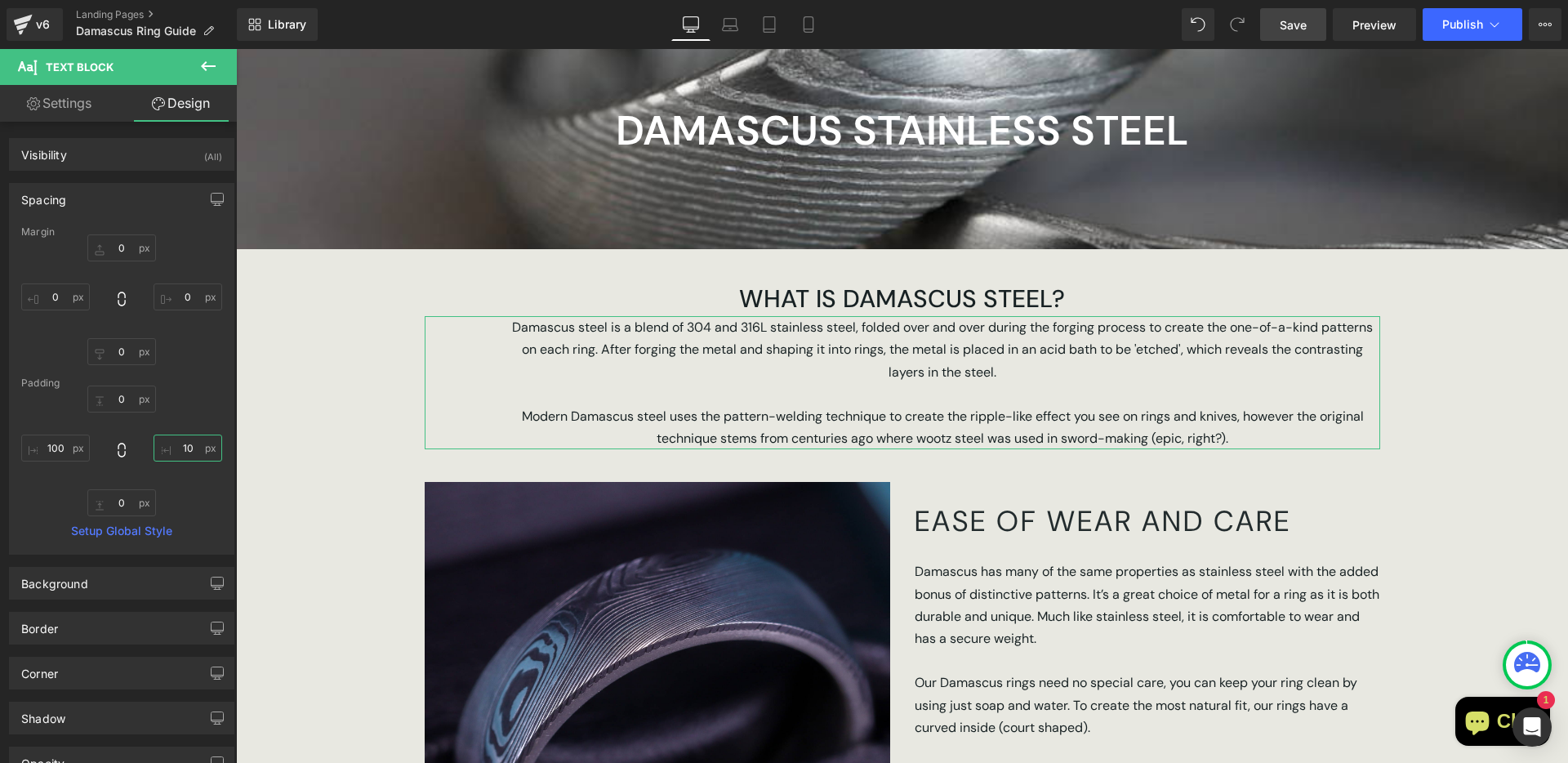
type input "100"
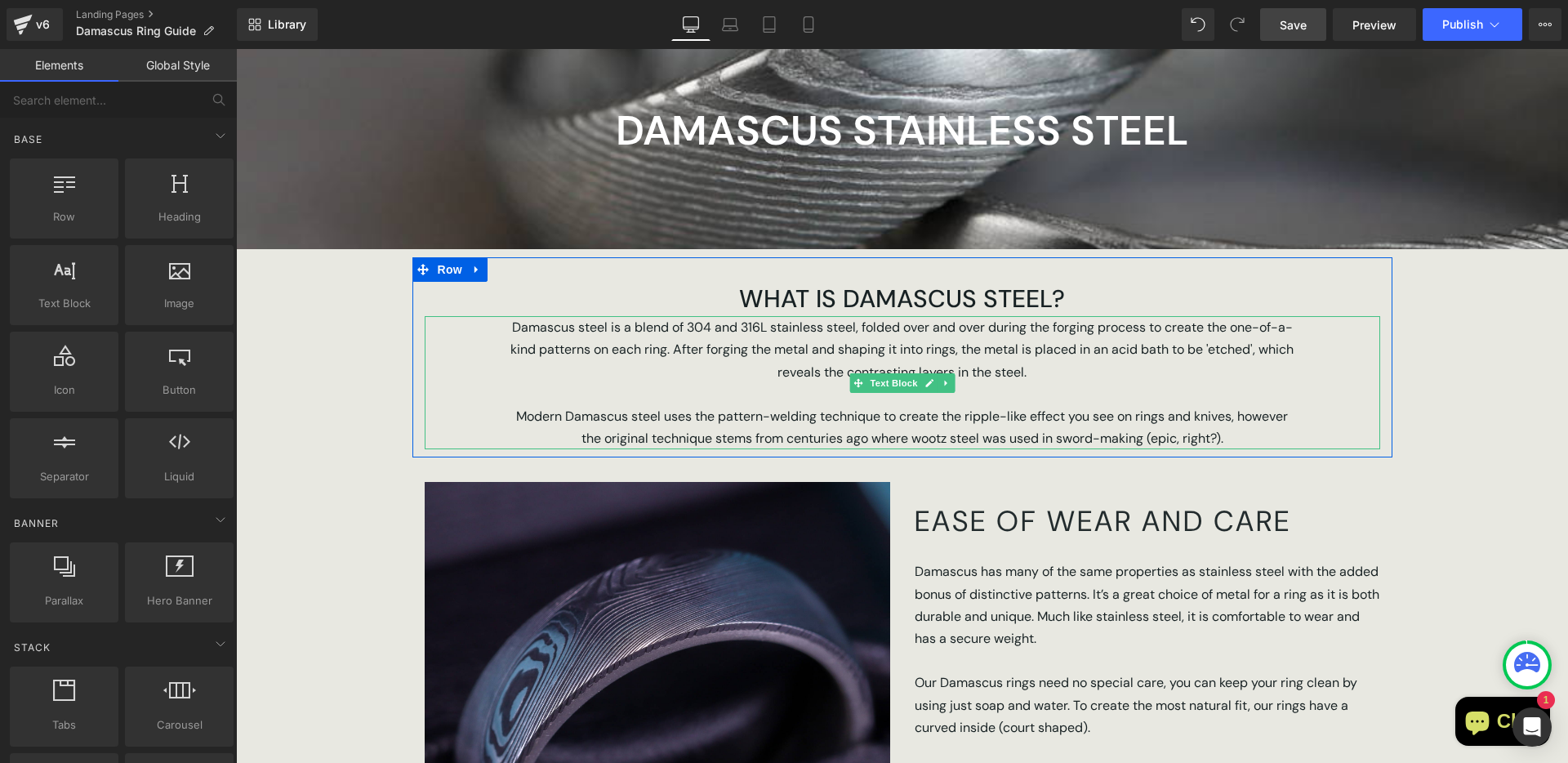
click at [1244, 436] on p "Modern Damascus steel uses the pattern-welding technique to create the ripple-l…" at bounding box center [902, 427] width 792 height 44
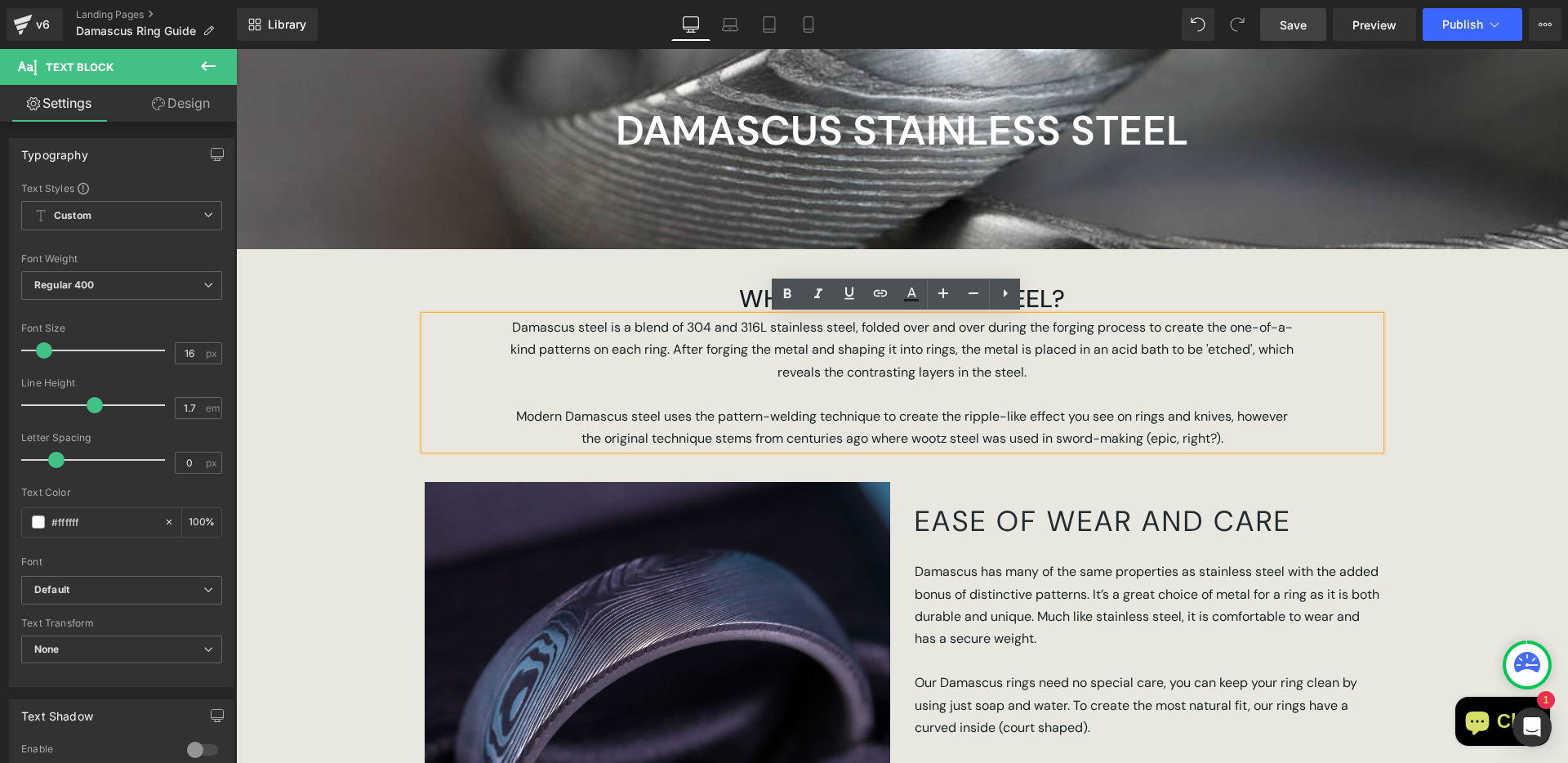
click at [1226, 419] on span "Modern Damascus steel uses the pattern-welding technique to create the ripple-l…" at bounding box center [902, 427] width 771 height 39
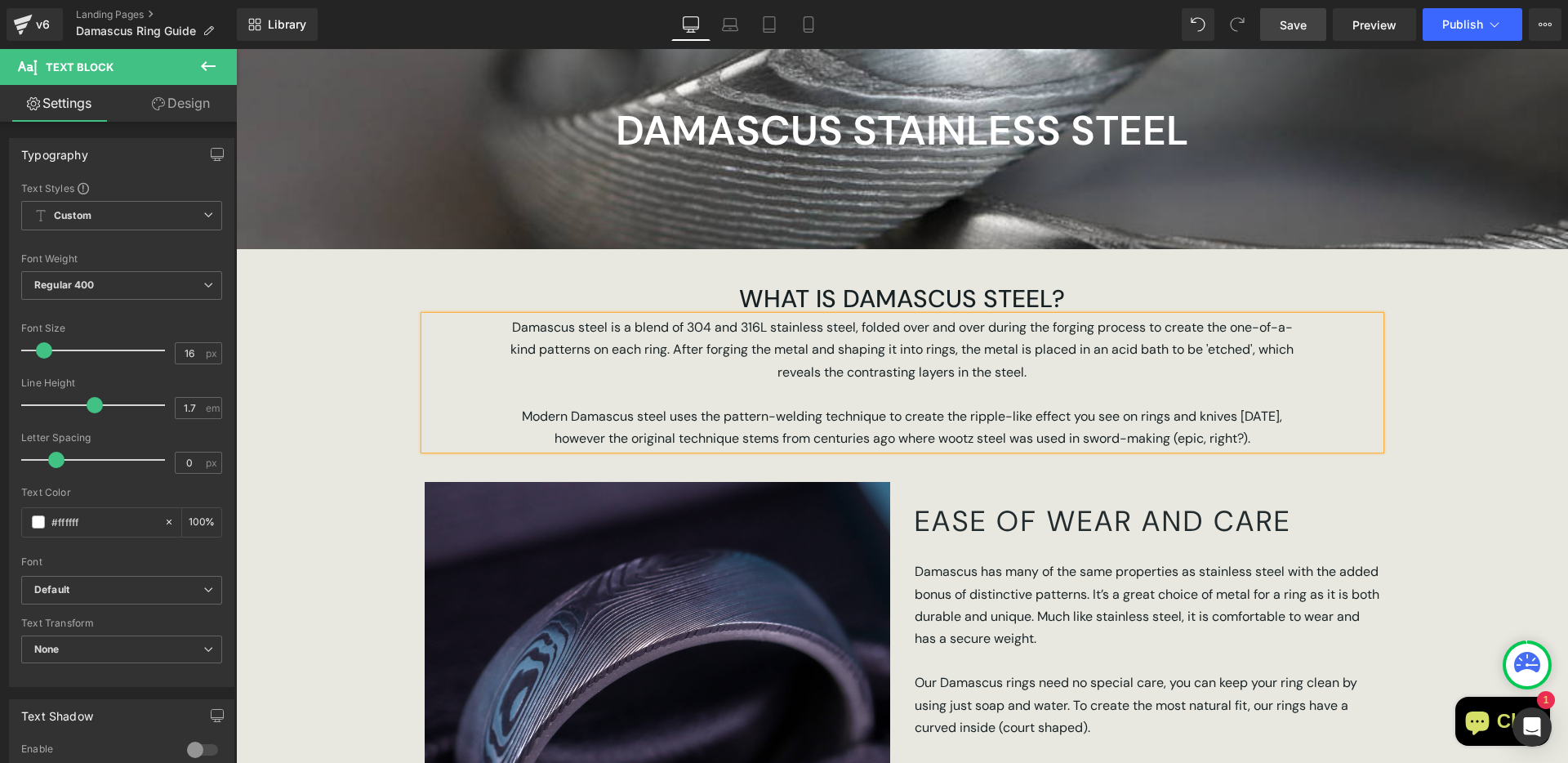
click at [1285, 438] on p "Modern Damascus steel uses the pattern-welding technique to create the ripple-l…" at bounding box center [902, 427] width 792 height 44
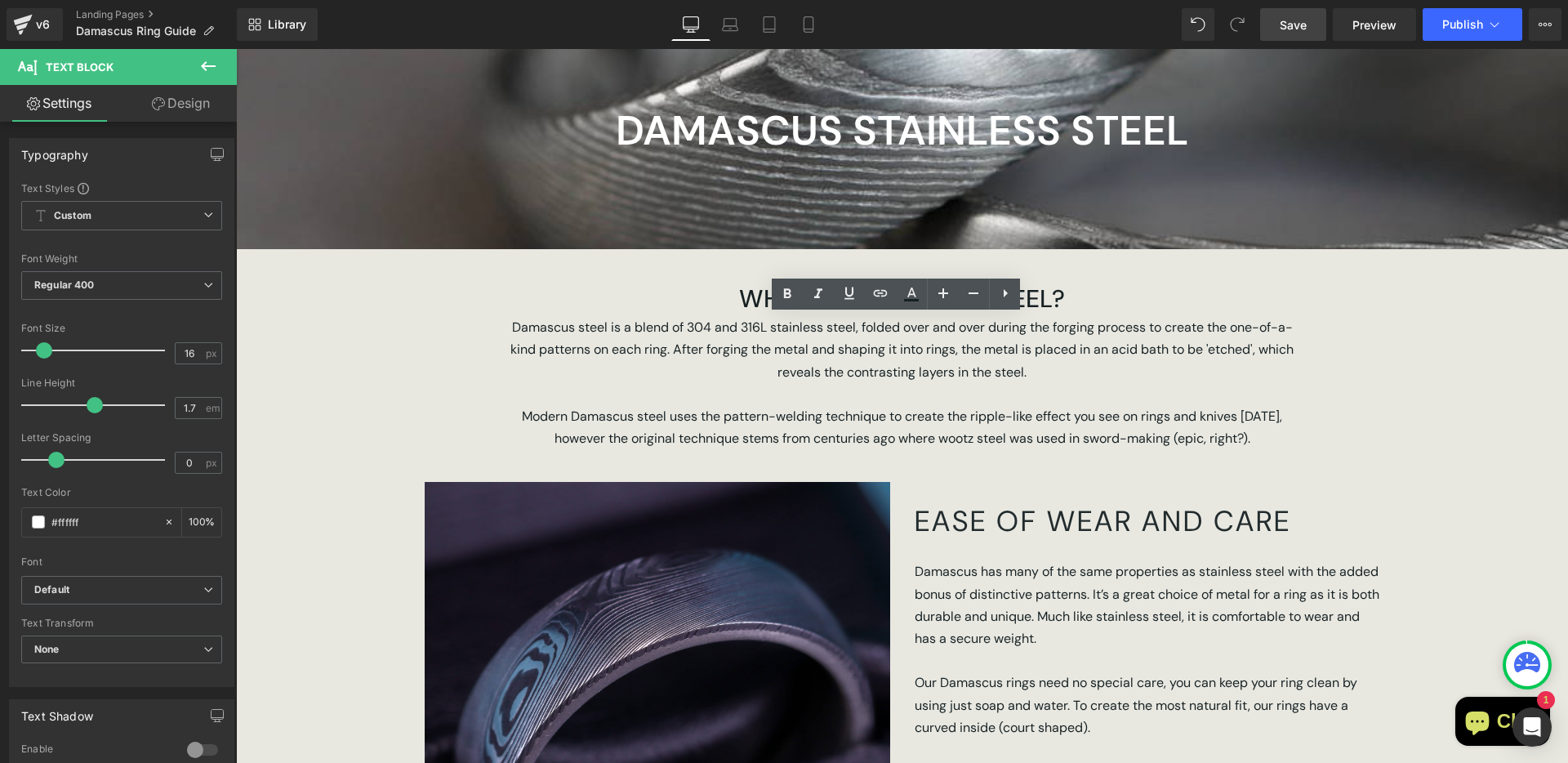
click at [1286, 21] on span "Save" at bounding box center [1293, 25] width 27 height 17
click at [1294, 29] on span "Save" at bounding box center [1293, 25] width 27 height 17
